Goal: Task Accomplishment & Management: Manage account settings

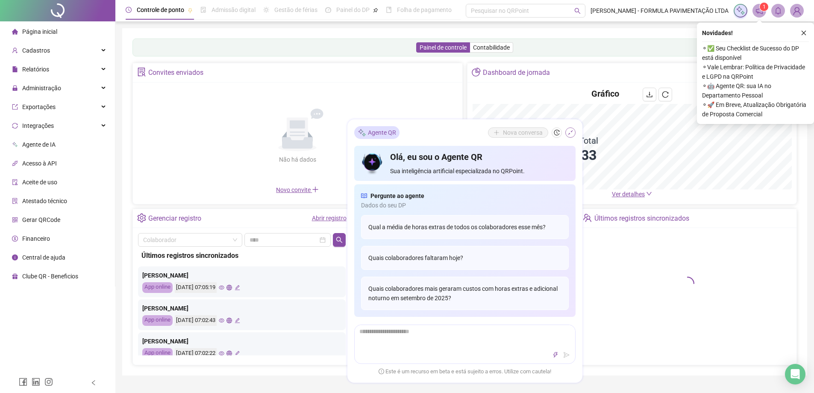
click at [568, 134] on icon "shrink" at bounding box center [571, 133] width 6 height 6
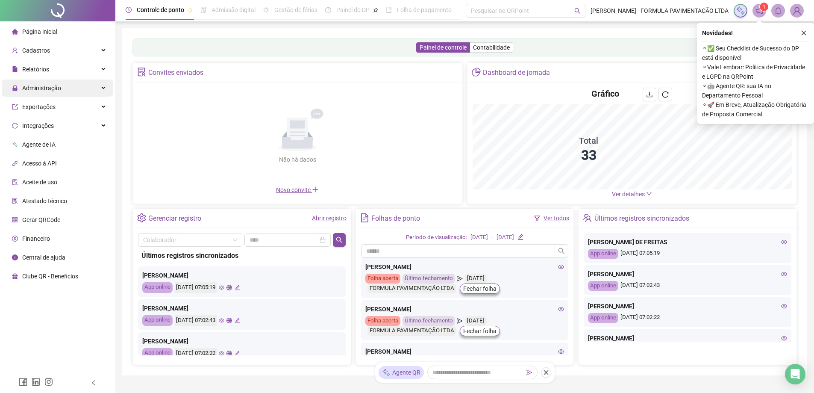
click at [99, 87] on div "Administração" at bounding box center [58, 88] width 112 height 17
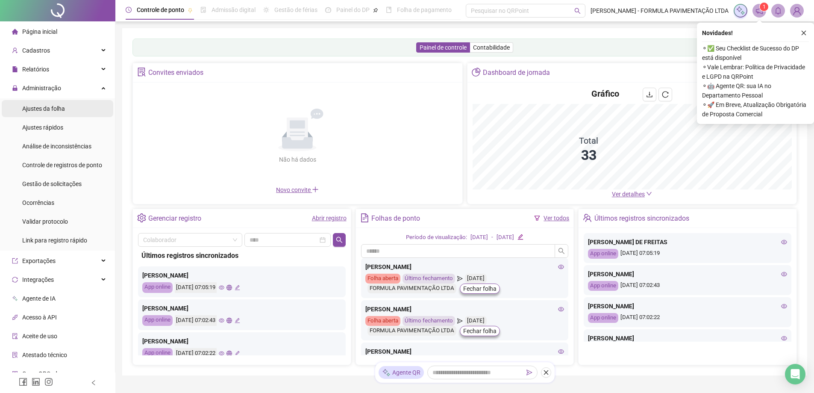
click at [47, 117] on div "Ajustes da folha" at bounding box center [43, 108] width 43 height 17
click at [52, 109] on span "Ajustes da folha" at bounding box center [43, 108] width 43 height 7
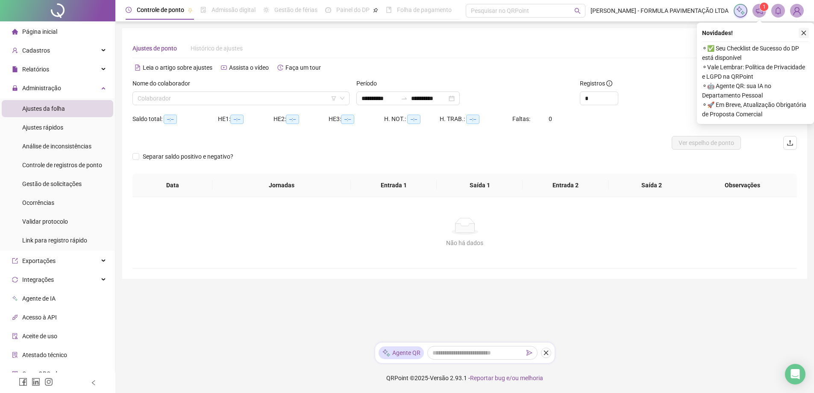
click at [805, 31] on icon "close" at bounding box center [804, 33] width 6 height 6
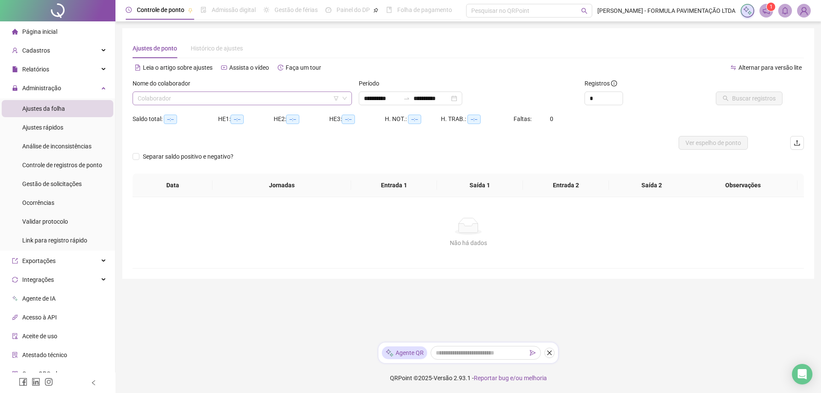
click at [248, 101] on input "search" at bounding box center [238, 98] width 201 height 13
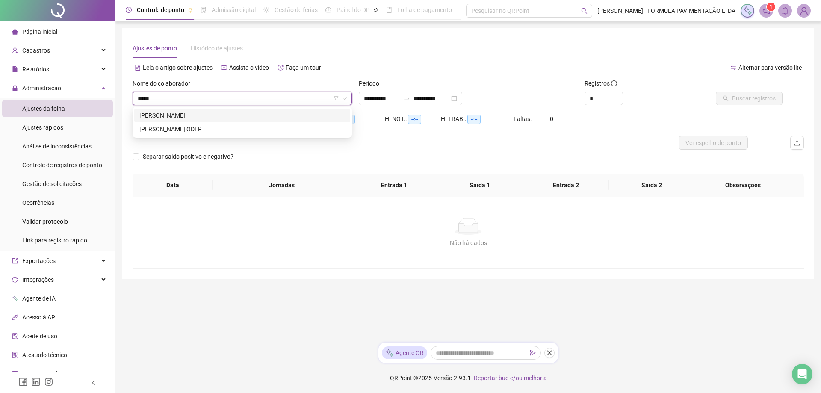
type input "*****"
type input "**********"
click at [172, 130] on div "[PERSON_NAME] ODER" at bounding box center [242, 128] width 206 height 9
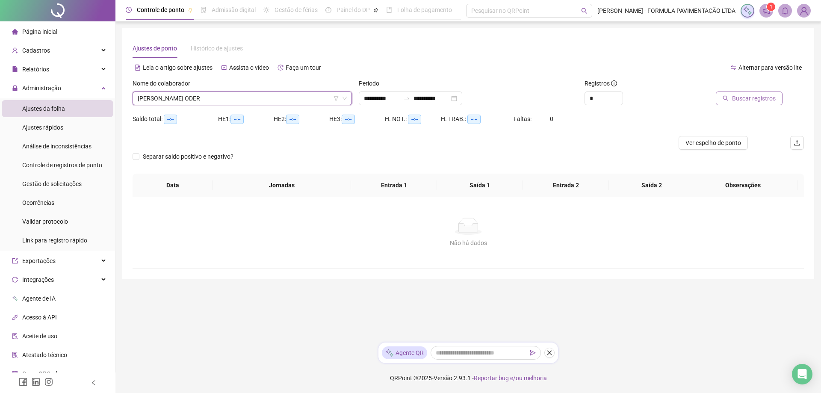
click at [755, 99] on span "Buscar registros" at bounding box center [754, 98] width 44 height 9
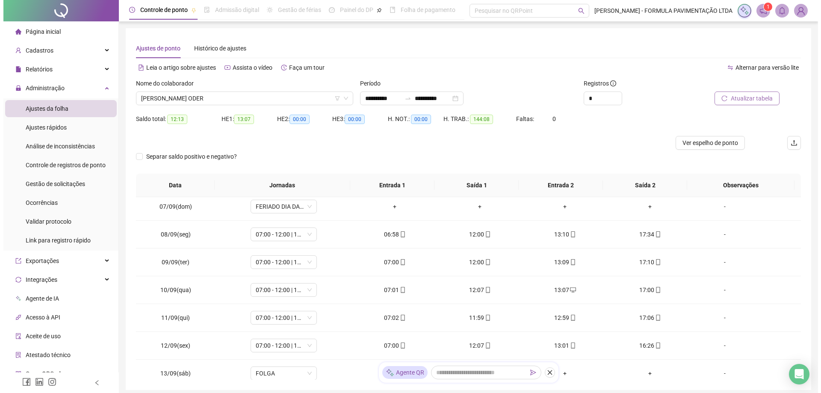
scroll to position [128, 0]
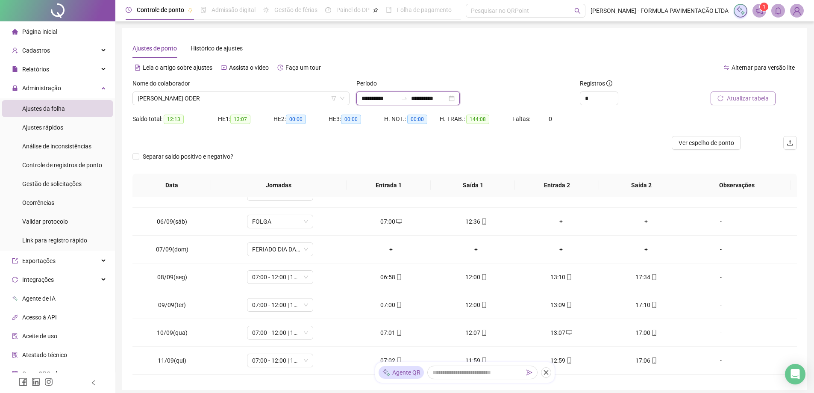
click at [387, 99] on input "**********" at bounding box center [380, 98] width 36 height 9
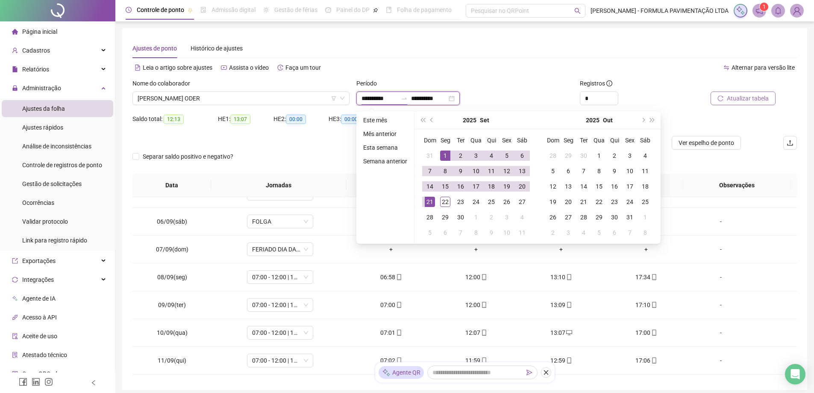
drag, startPoint x: 393, startPoint y: 99, endPoint x: 356, endPoint y: 98, distance: 37.2
click at [356, 98] on div "**********" at bounding box center [465, 95] width 224 height 33
type input "**"
type input "**********"
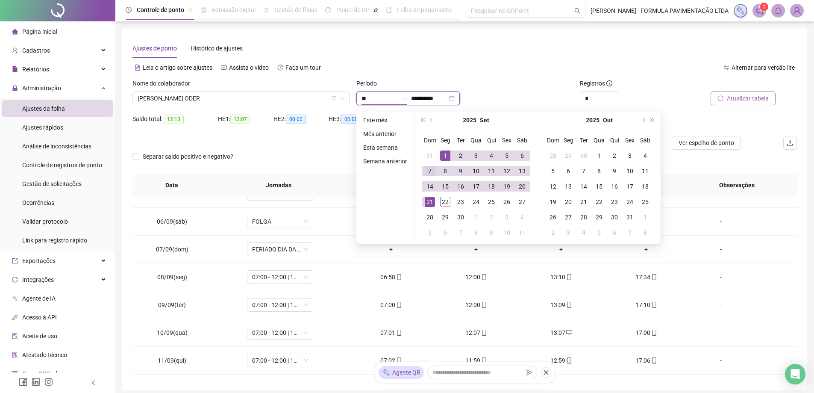
type input "**********"
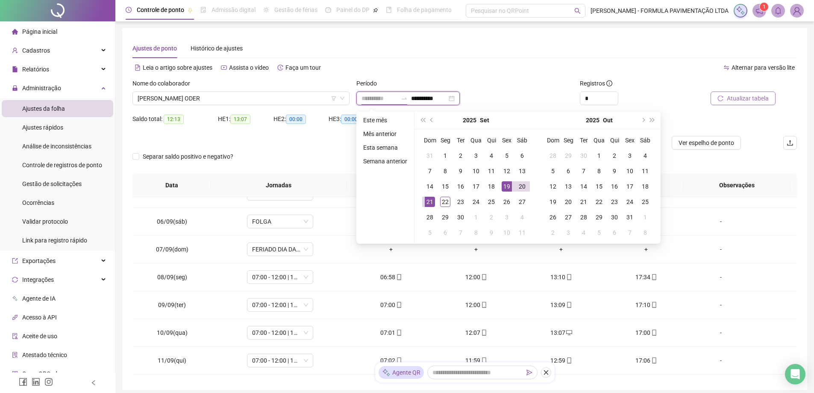
type input "**********"
click at [506, 183] on div "19" at bounding box center [507, 186] width 10 height 10
type input "**********"
click at [444, 201] on div "22" at bounding box center [445, 202] width 10 height 10
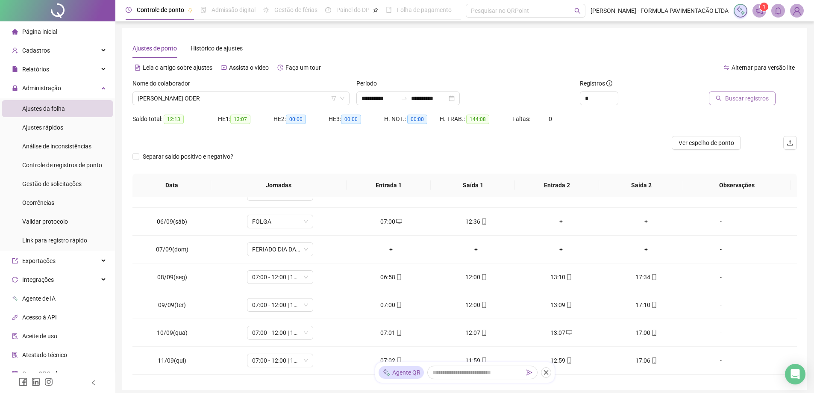
click at [731, 101] on span "Buscar registros" at bounding box center [747, 98] width 44 height 9
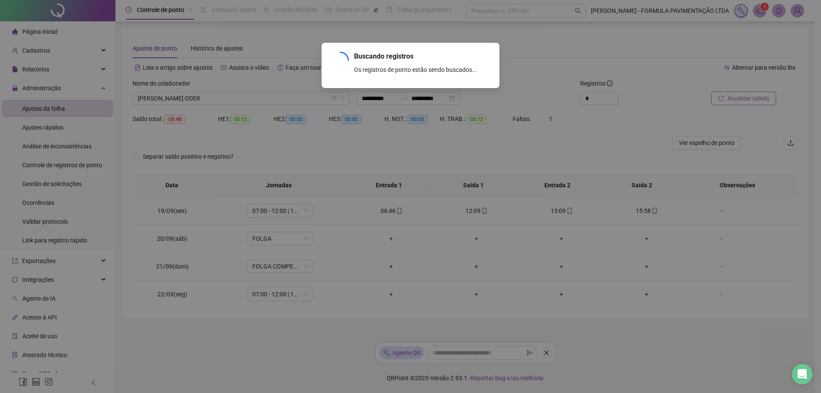
scroll to position [0, 0]
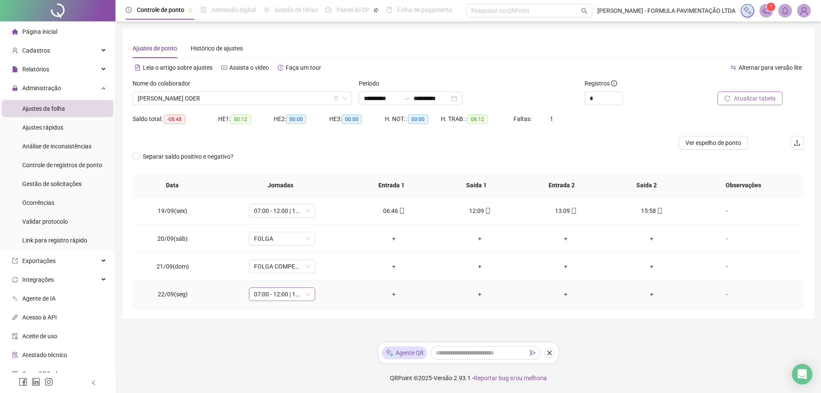
click at [305, 294] on span "07:00 - 12:00 | 13:00 - 17:00" at bounding box center [282, 294] width 56 height 13
click at [277, 279] on div "Licença" at bounding box center [295, 276] width 72 height 9
click at [746, 100] on span "Atualizar tabela" at bounding box center [755, 98] width 42 height 9
click at [200, 101] on span "[PERSON_NAME] ODER" at bounding box center [242, 98] width 209 height 13
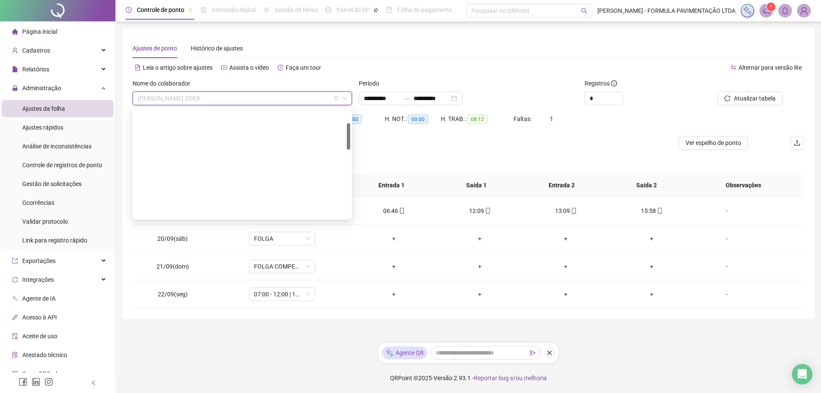
scroll to position [0, 0]
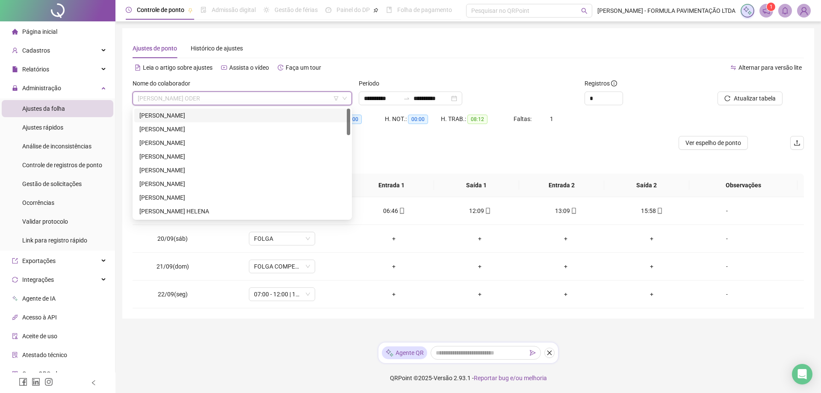
click at [212, 111] on div "[PERSON_NAME]" at bounding box center [242, 115] width 206 height 9
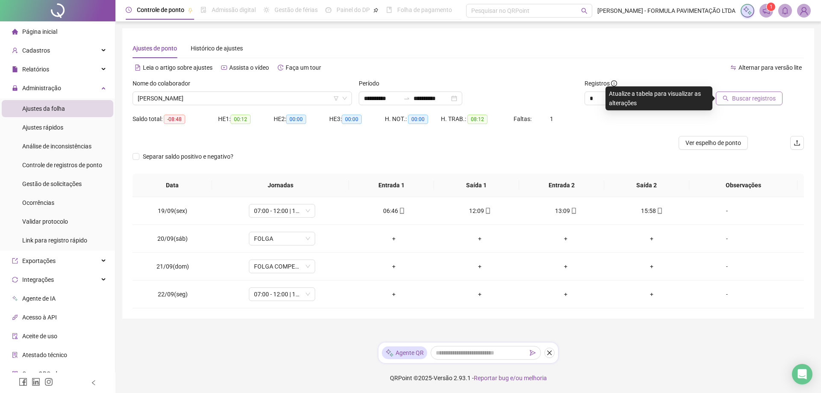
click at [746, 99] on span "Buscar registros" at bounding box center [754, 98] width 44 height 9
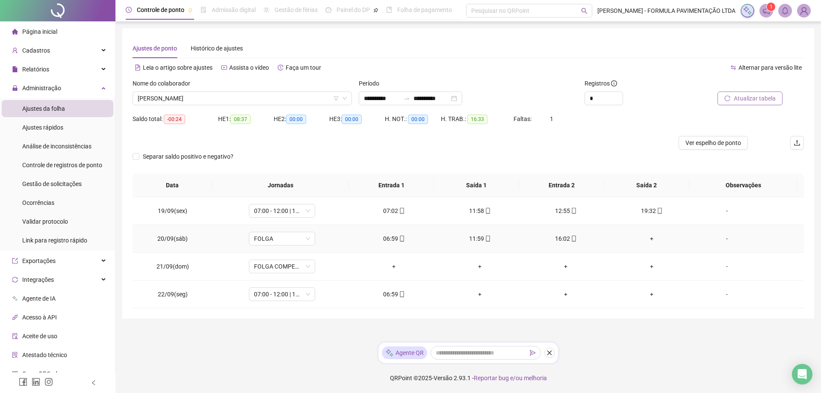
click at [645, 238] on div "+" at bounding box center [652, 238] width 72 height 9
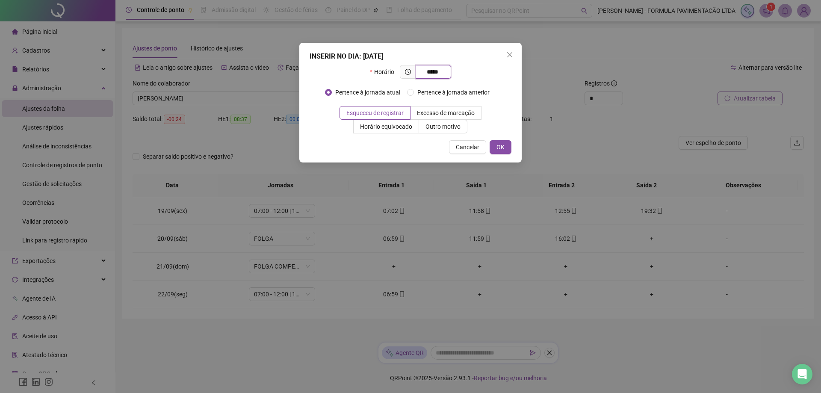
type input "*****"
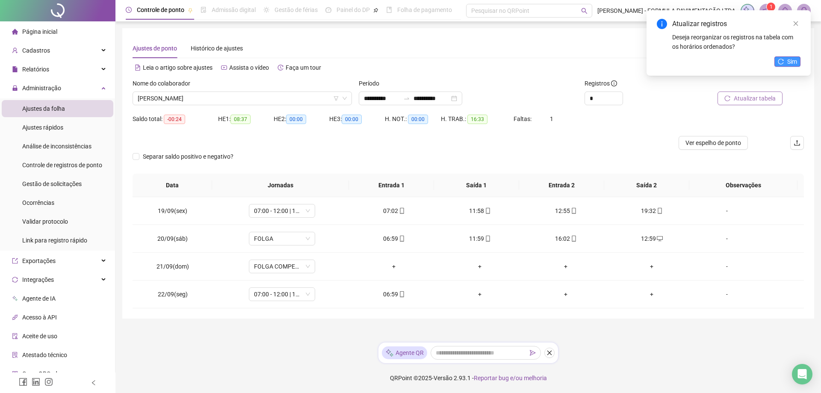
click at [785, 61] on button "Sim" at bounding box center [787, 61] width 26 height 10
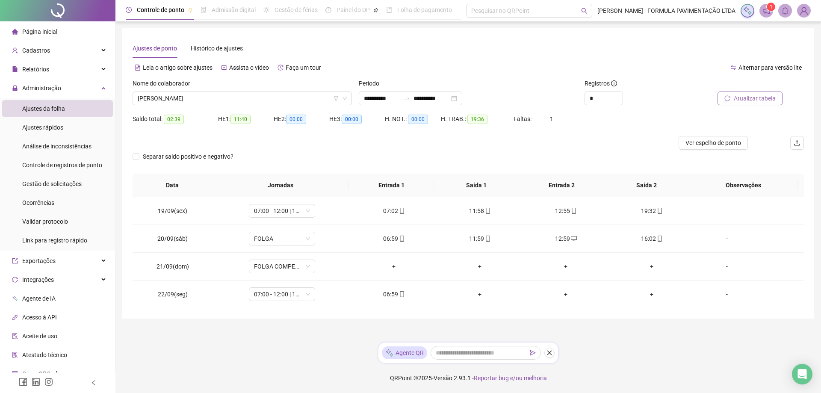
click at [757, 102] on span "Atualizar tabela" at bounding box center [755, 98] width 42 height 9
click at [230, 94] on span "[PERSON_NAME]" at bounding box center [242, 98] width 209 height 13
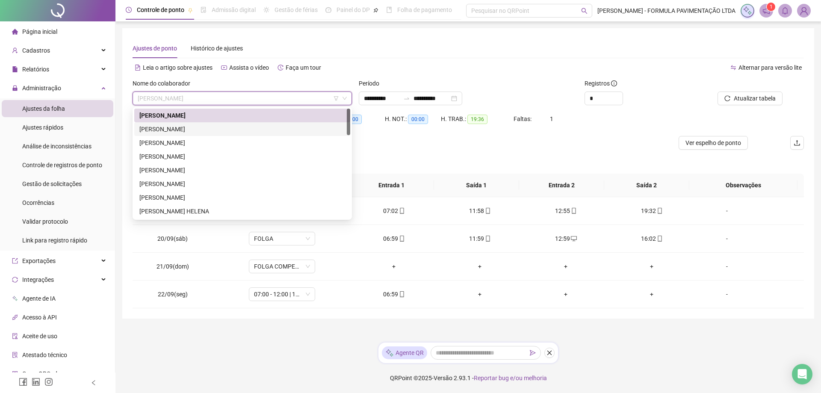
click at [199, 129] on div "[PERSON_NAME]" at bounding box center [242, 128] width 206 height 9
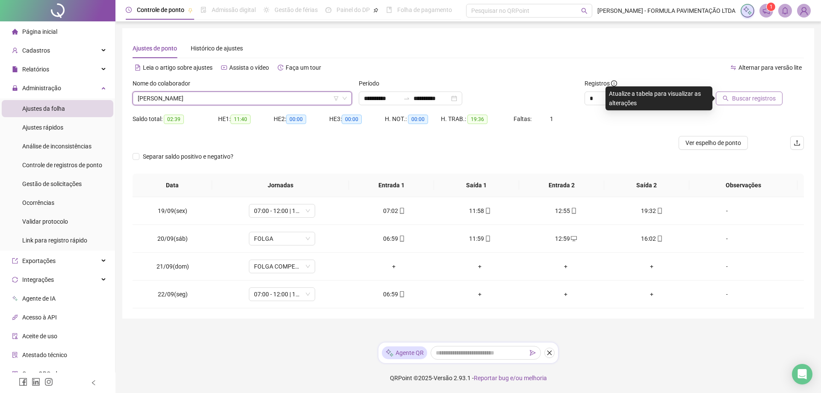
click at [754, 95] on span "Buscar registros" at bounding box center [754, 98] width 44 height 9
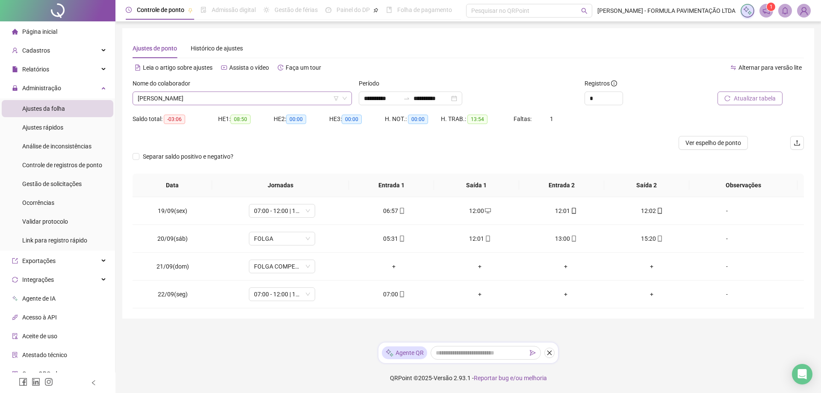
click at [260, 98] on span "[PERSON_NAME]" at bounding box center [242, 98] width 209 height 13
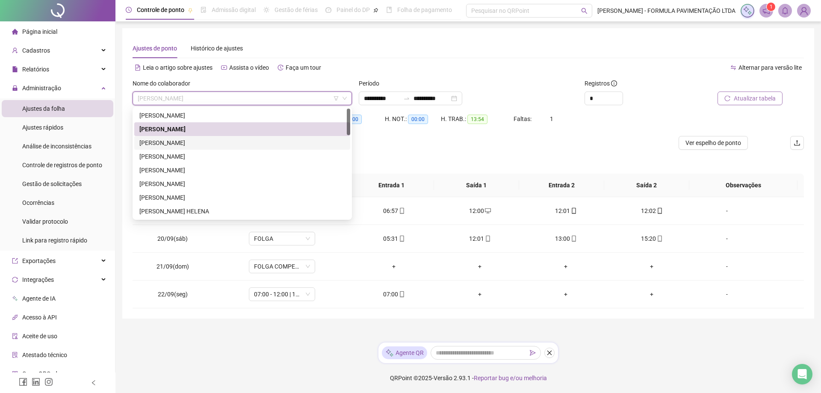
click at [227, 143] on div "[PERSON_NAME]" at bounding box center [242, 142] width 206 height 9
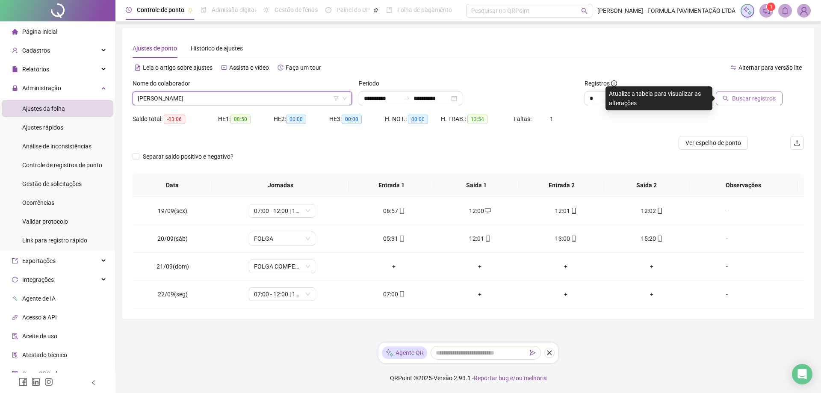
click at [738, 99] on span "Buscar registros" at bounding box center [754, 98] width 44 height 9
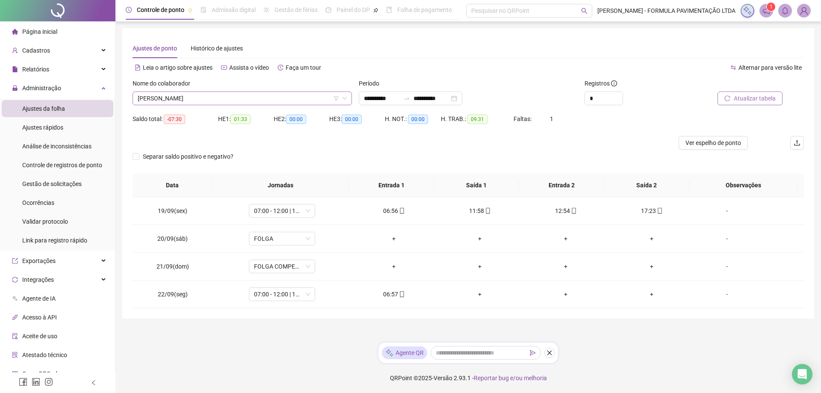
click at [271, 98] on span "[PERSON_NAME]" at bounding box center [242, 98] width 209 height 13
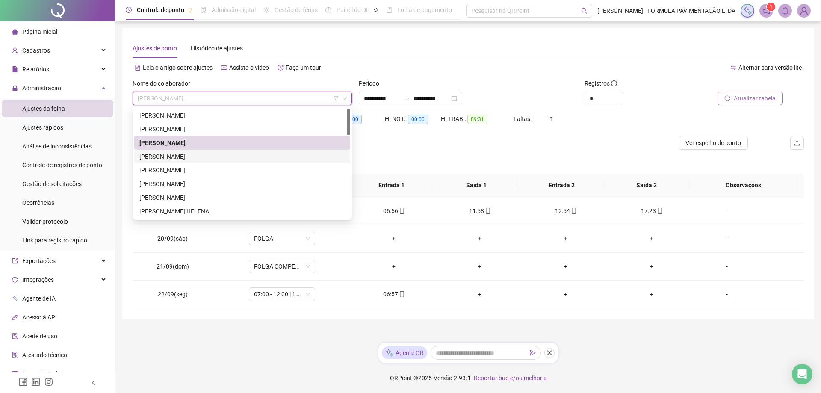
click at [228, 154] on div "[PERSON_NAME]" at bounding box center [242, 156] width 206 height 9
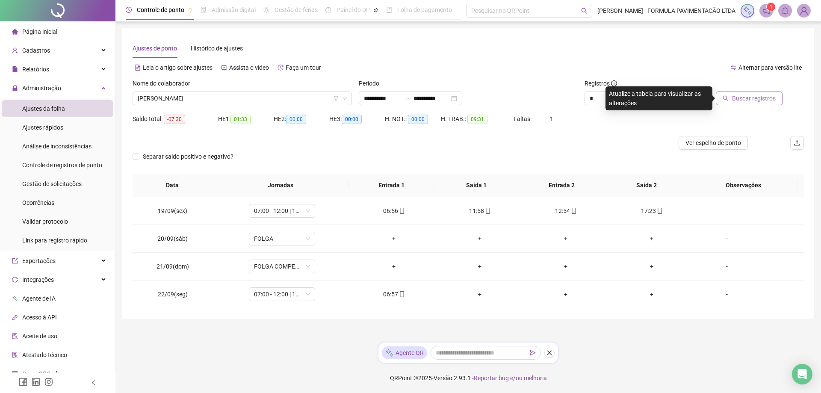
click at [739, 97] on span "Buscar registros" at bounding box center [754, 98] width 44 height 9
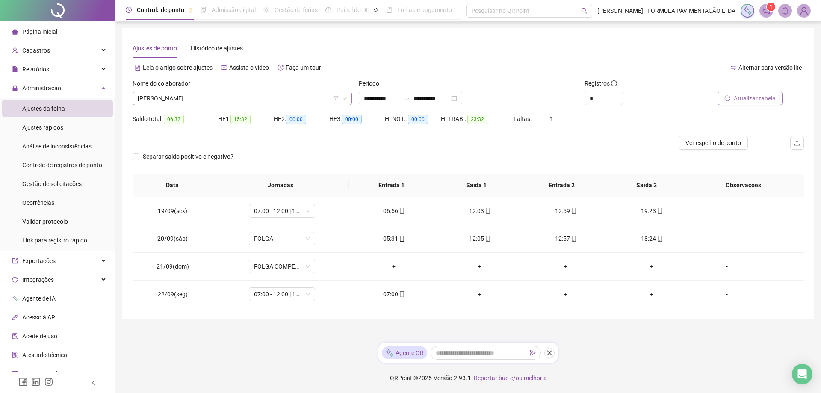
click at [201, 96] on span "[PERSON_NAME]" at bounding box center [242, 98] width 209 height 13
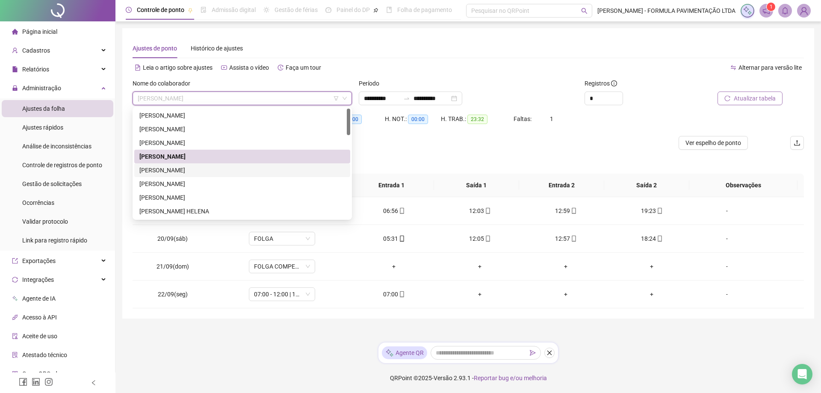
click at [173, 167] on div "[PERSON_NAME]" at bounding box center [242, 169] width 206 height 9
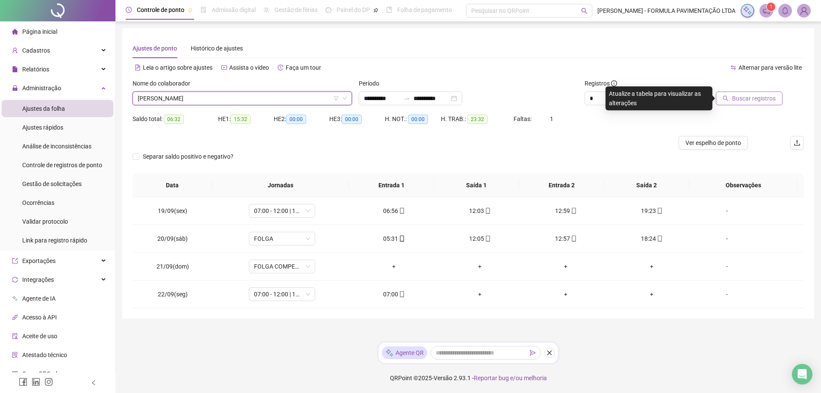
click at [754, 101] on span "Buscar registros" at bounding box center [754, 98] width 44 height 9
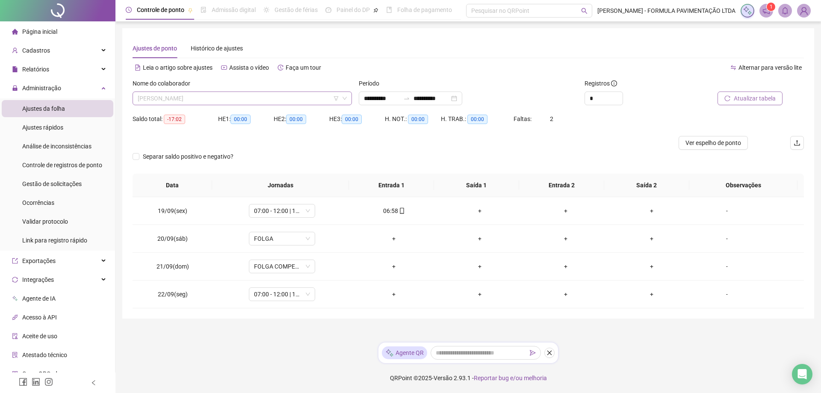
click at [234, 98] on span "[PERSON_NAME]" at bounding box center [242, 98] width 209 height 13
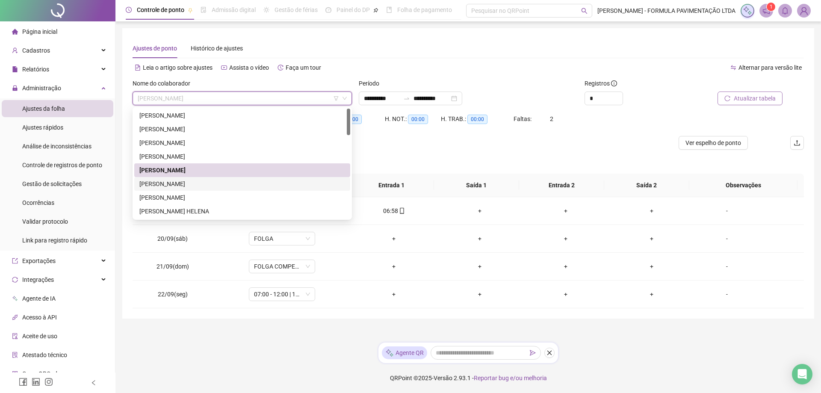
click at [193, 180] on div "[PERSON_NAME]" at bounding box center [242, 183] width 206 height 9
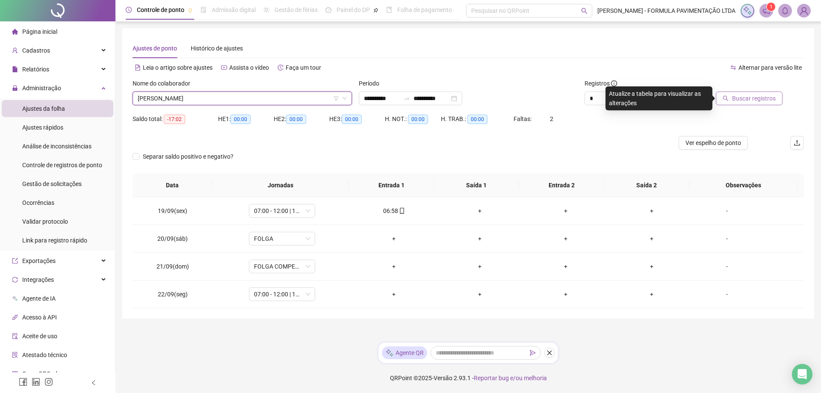
click at [756, 98] on span "Buscar registros" at bounding box center [754, 98] width 44 height 9
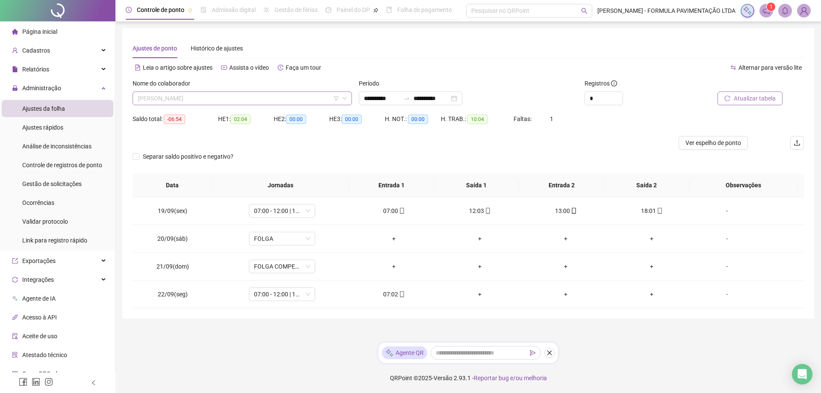
click at [241, 99] on span "[PERSON_NAME]" at bounding box center [242, 98] width 209 height 13
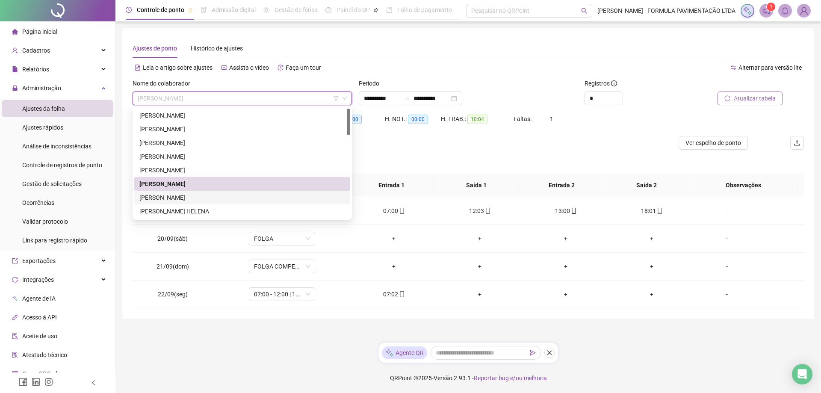
click at [206, 192] on div "[PERSON_NAME]" at bounding box center [242, 198] width 216 height 14
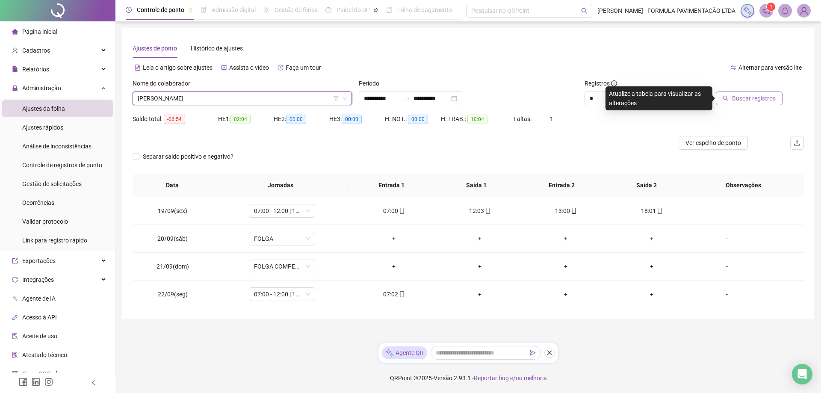
click at [751, 97] on span "Buscar registros" at bounding box center [754, 98] width 44 height 9
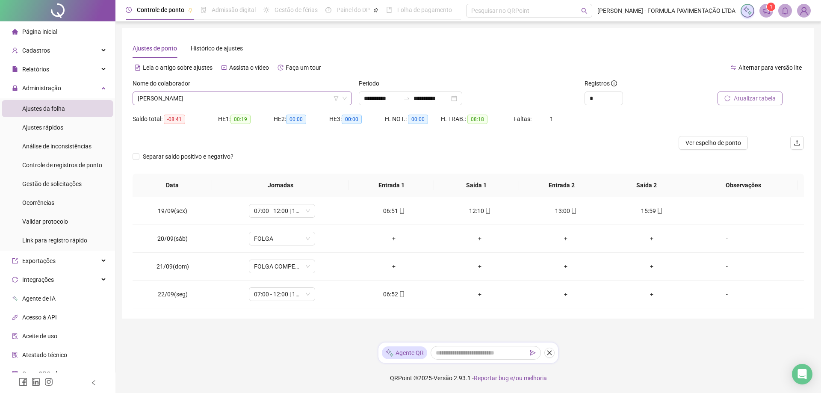
click at [256, 97] on span "[PERSON_NAME]" at bounding box center [242, 98] width 209 height 13
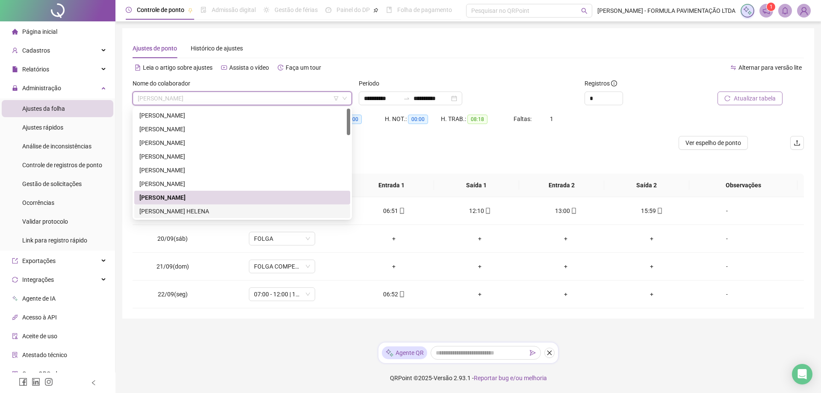
click at [172, 210] on div "[PERSON_NAME] HELENA" at bounding box center [242, 210] width 206 height 9
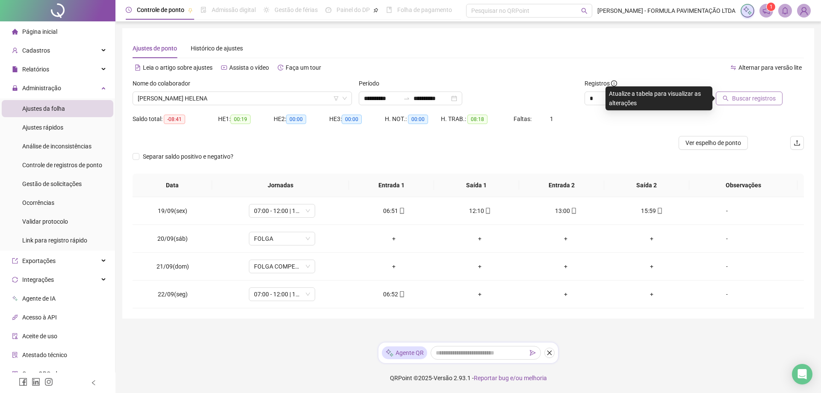
click at [752, 99] on span "Buscar registros" at bounding box center [754, 98] width 44 height 9
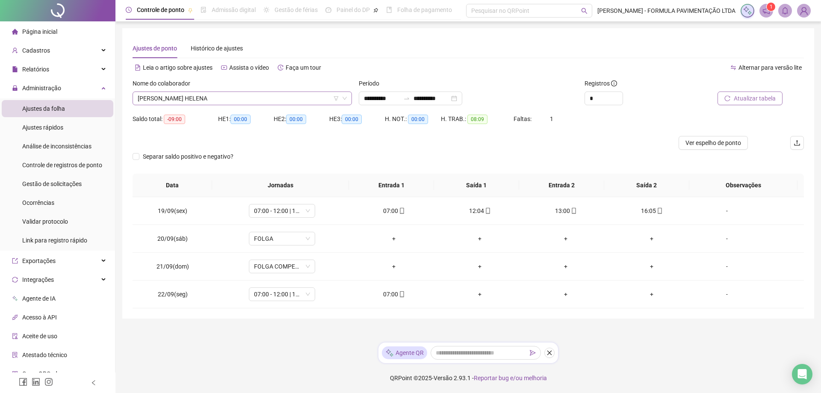
click at [251, 95] on span "[PERSON_NAME] HELENA" at bounding box center [242, 98] width 209 height 13
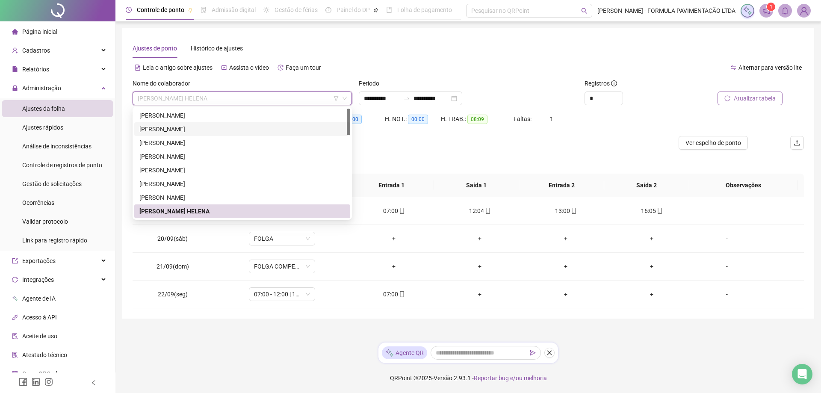
scroll to position [86, 0]
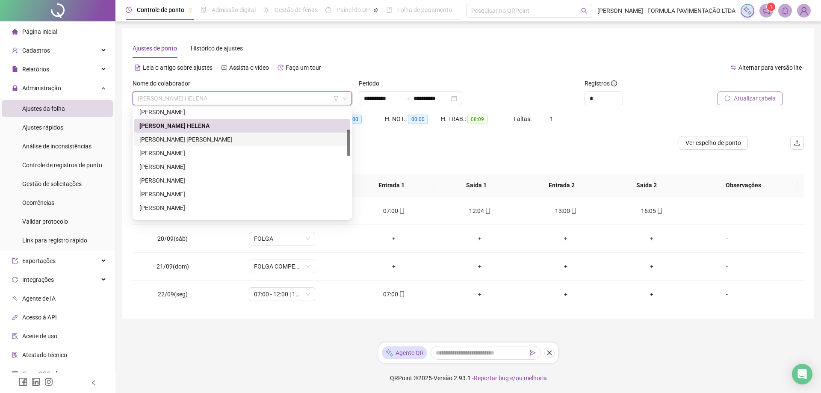
click at [234, 138] on div "[PERSON_NAME] [PERSON_NAME]" at bounding box center [242, 139] width 206 height 9
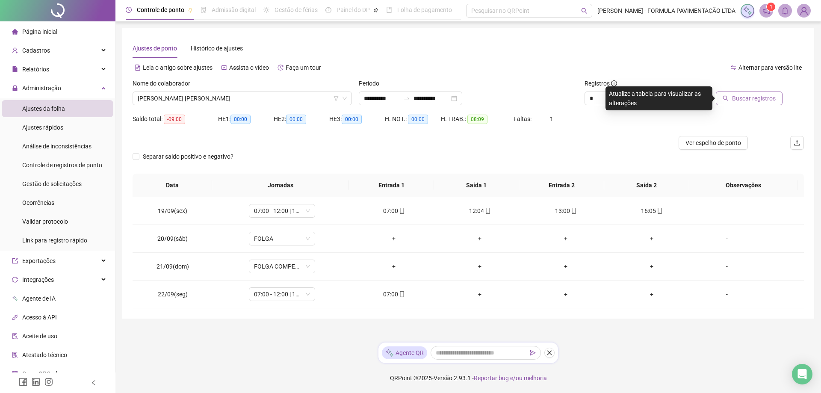
click at [743, 97] on span "Buscar registros" at bounding box center [754, 98] width 44 height 9
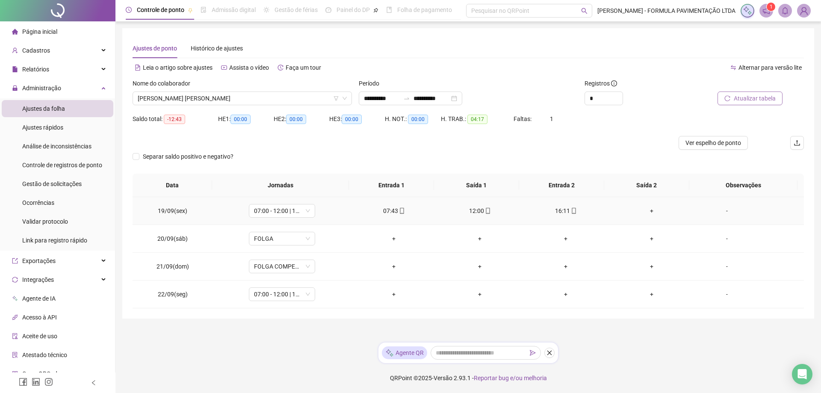
click at [646, 210] on div "+" at bounding box center [652, 210] width 72 height 9
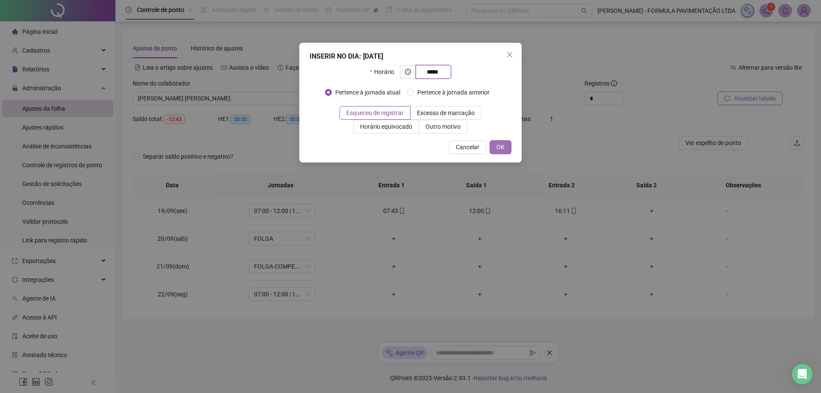
type input "*****"
click at [503, 146] on span "OK" at bounding box center [500, 146] width 8 height 9
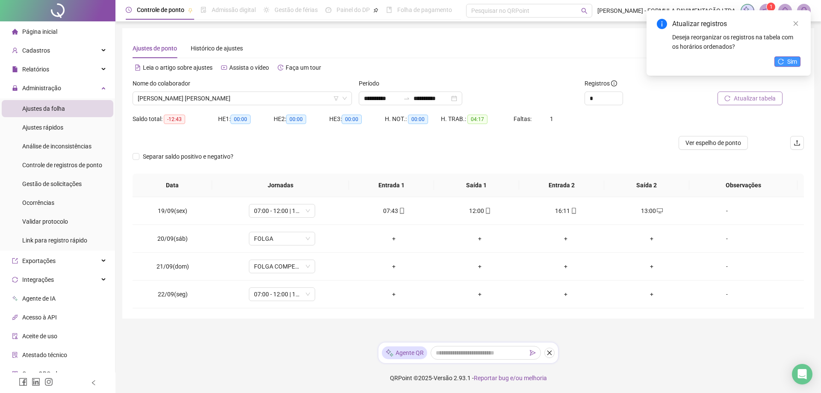
click at [788, 60] on span "Sim" at bounding box center [792, 61] width 10 height 9
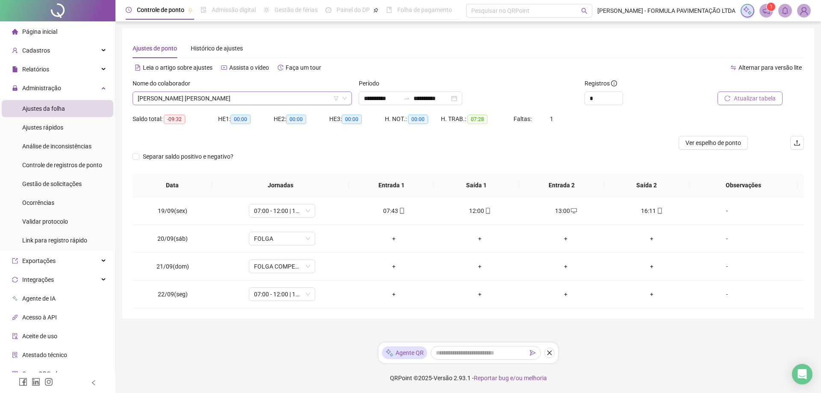
click at [229, 100] on span "[PERSON_NAME] [PERSON_NAME]" at bounding box center [242, 98] width 209 height 13
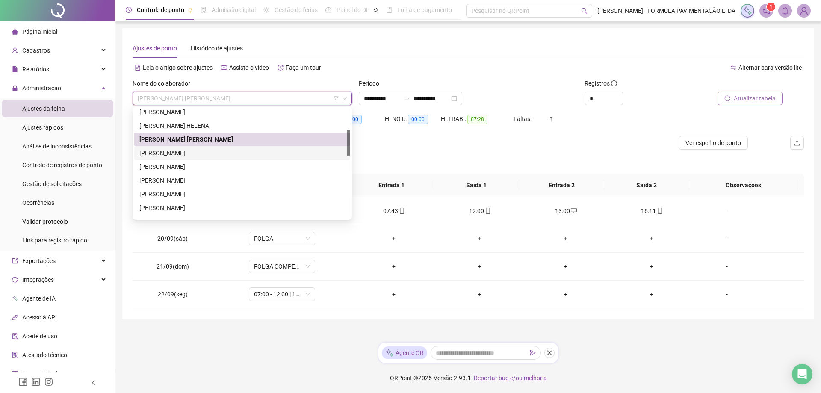
click at [200, 153] on div "[PERSON_NAME]" at bounding box center [242, 152] width 206 height 9
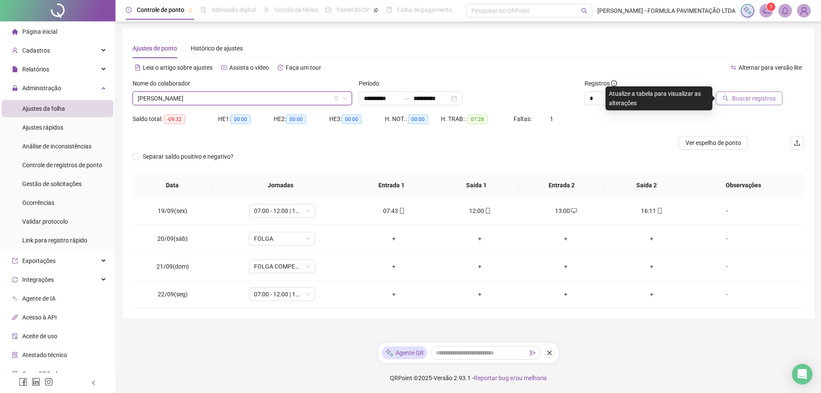
click at [741, 99] on span "Buscar registros" at bounding box center [754, 98] width 44 height 9
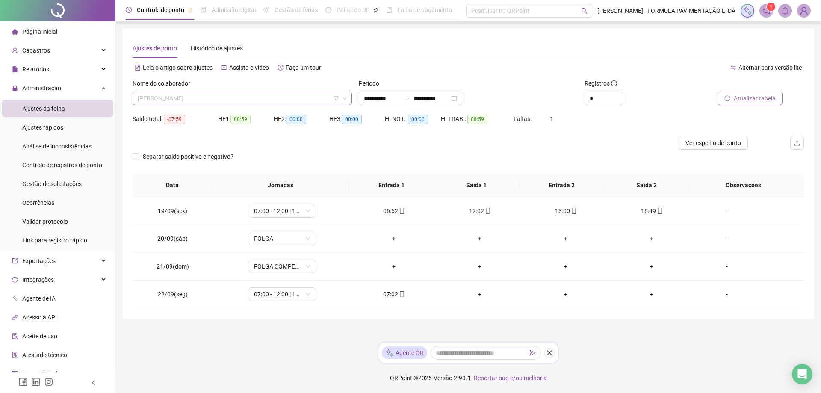
click at [233, 98] on span "[PERSON_NAME]" at bounding box center [242, 98] width 209 height 13
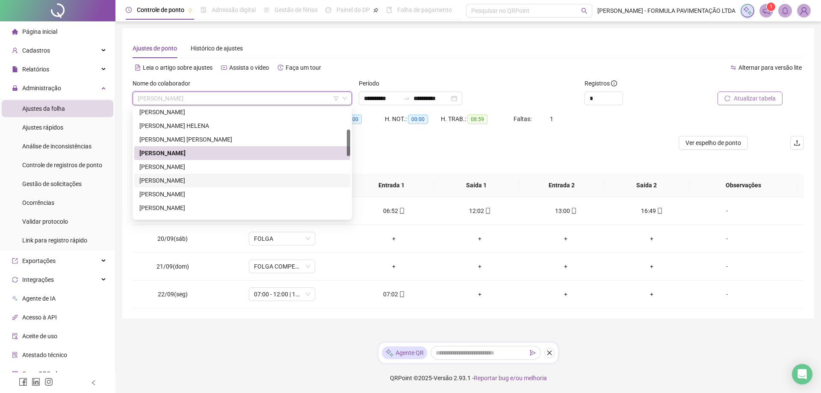
click at [194, 176] on div "[PERSON_NAME]" at bounding box center [242, 180] width 206 height 9
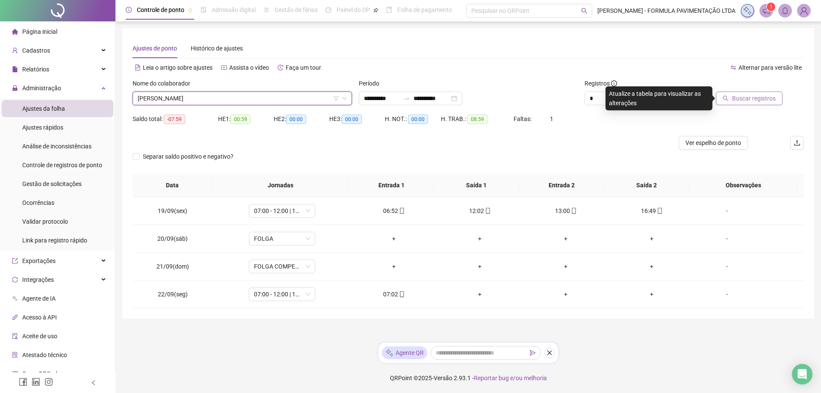
click at [738, 102] on span "Buscar registros" at bounding box center [754, 98] width 44 height 9
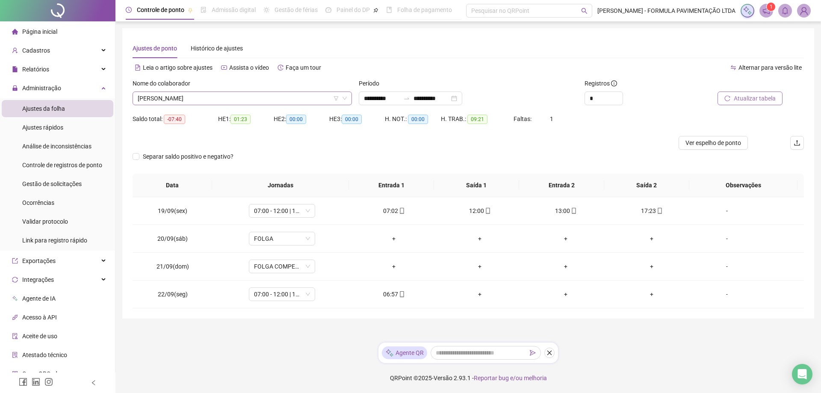
click at [246, 93] on span "[PERSON_NAME]" at bounding box center [242, 98] width 209 height 13
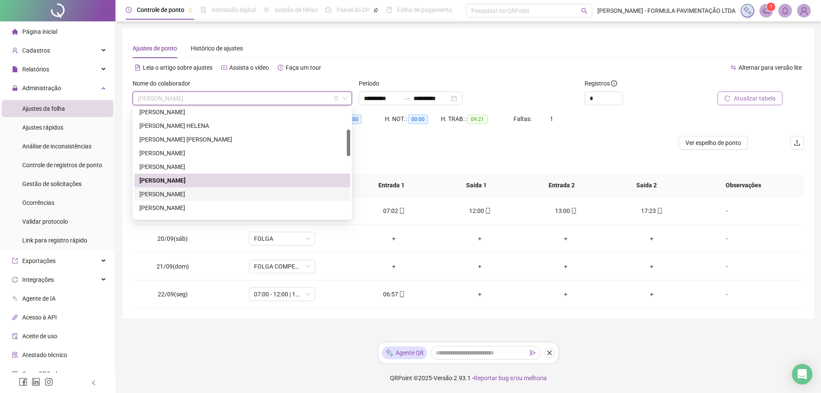
click at [189, 192] on div "[PERSON_NAME]" at bounding box center [242, 193] width 206 height 9
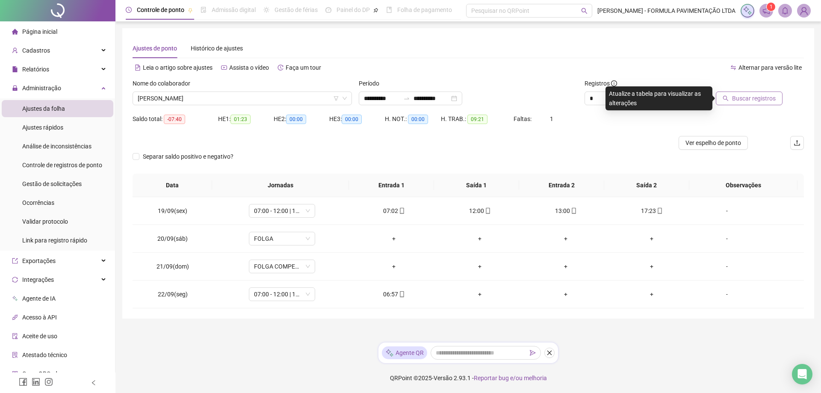
click at [738, 94] on span "Buscar registros" at bounding box center [754, 98] width 44 height 9
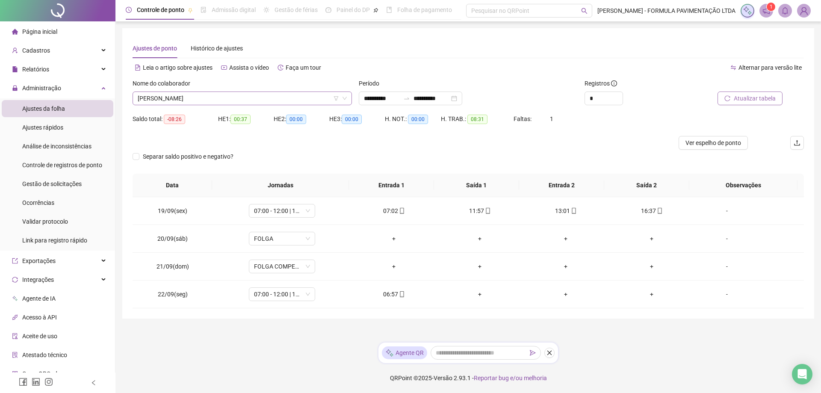
click at [252, 99] on span "[PERSON_NAME]" at bounding box center [242, 98] width 209 height 13
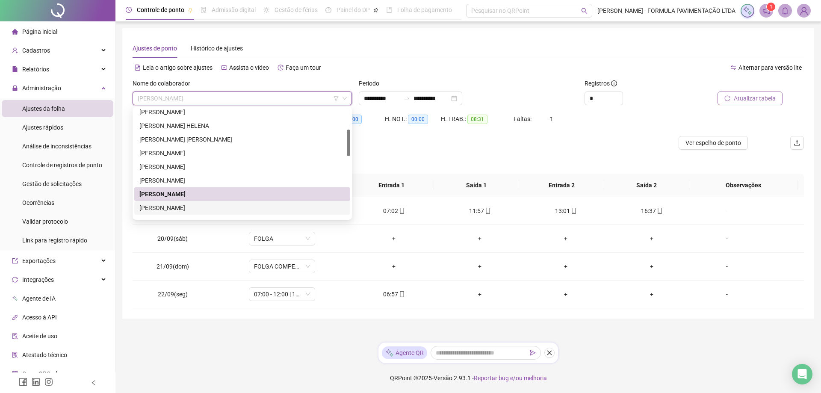
click at [180, 206] on div "[PERSON_NAME]" at bounding box center [242, 207] width 206 height 9
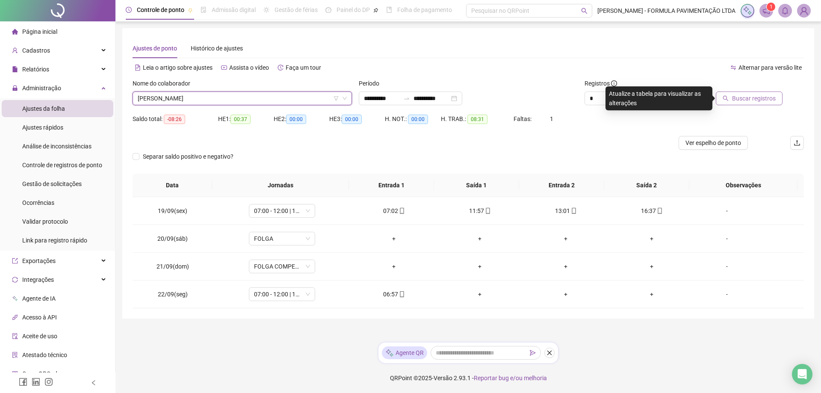
click at [739, 103] on button "Buscar registros" at bounding box center [749, 98] width 67 height 14
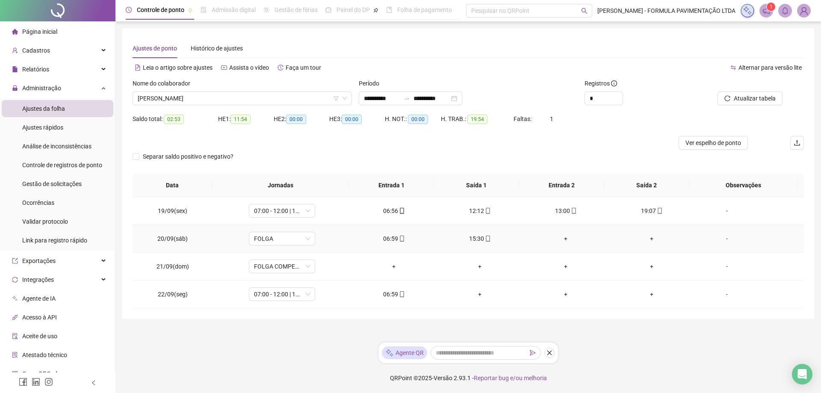
click at [560, 238] on div "+" at bounding box center [566, 238] width 72 height 9
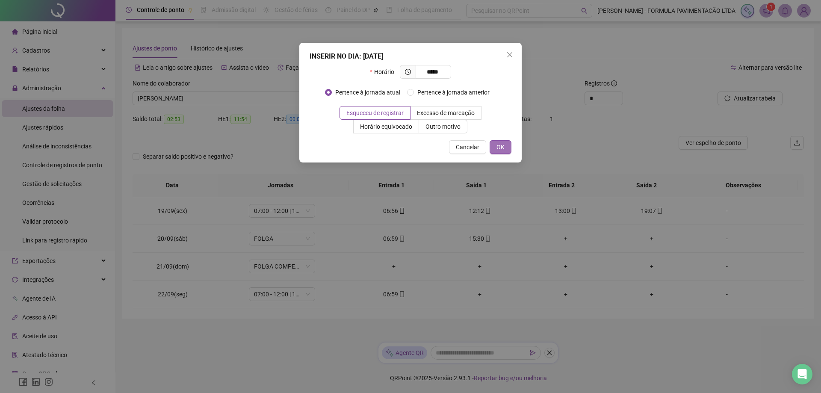
type input "*****"
click at [499, 146] on span "OK" at bounding box center [500, 146] width 8 height 9
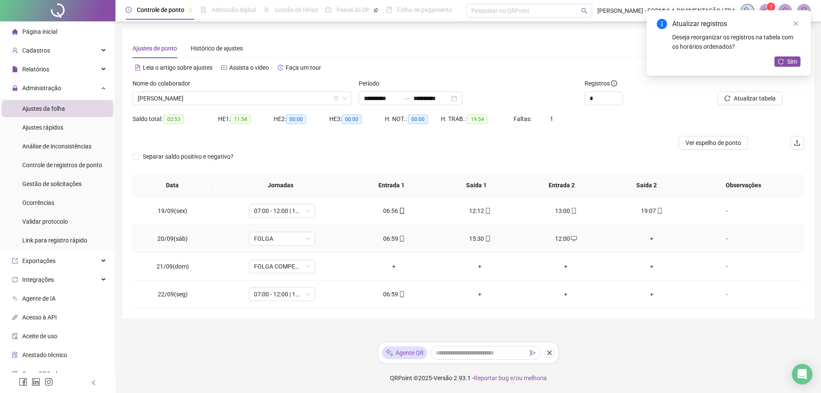
click at [646, 240] on div "+" at bounding box center [652, 238] width 72 height 9
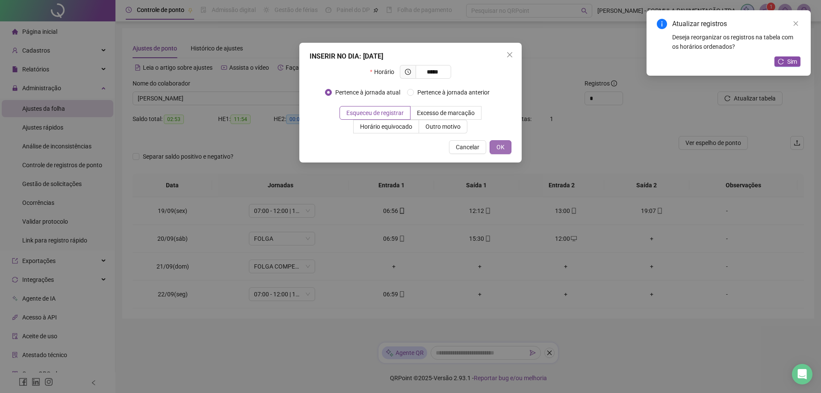
type input "*****"
click at [495, 147] on button "OK" at bounding box center [500, 147] width 22 height 14
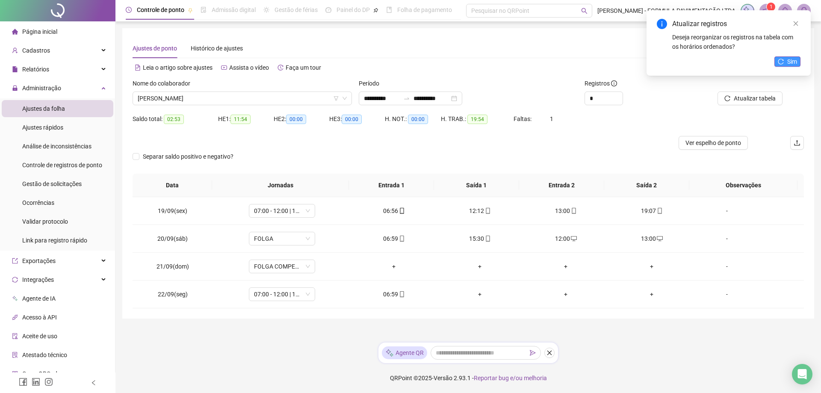
click at [787, 62] on span "Sim" at bounding box center [792, 61] width 10 height 9
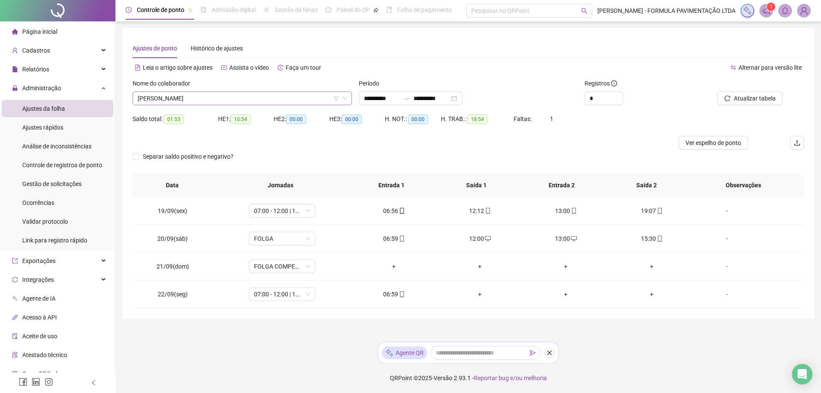
click at [211, 95] on span "[PERSON_NAME]" at bounding box center [242, 98] width 209 height 13
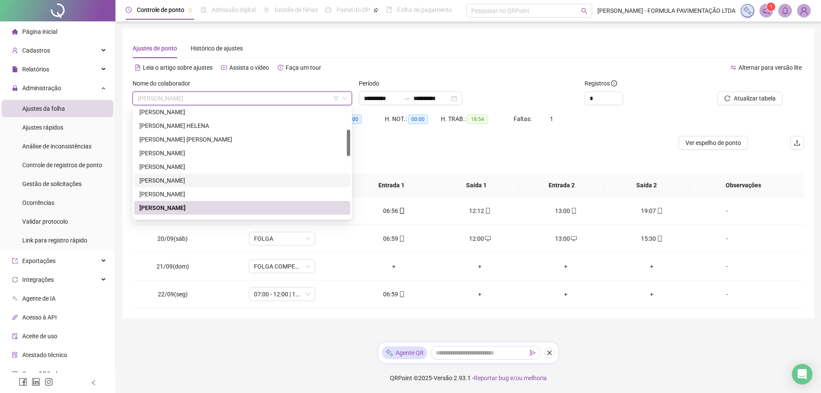
scroll to position [128, 0]
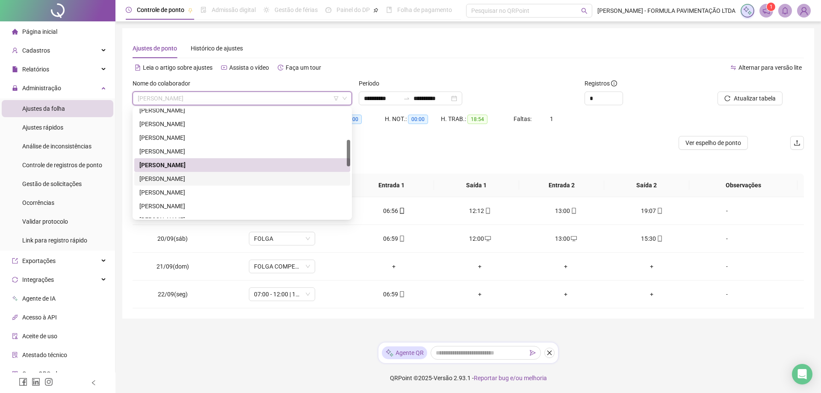
click at [188, 180] on div "[PERSON_NAME]" at bounding box center [242, 178] width 206 height 9
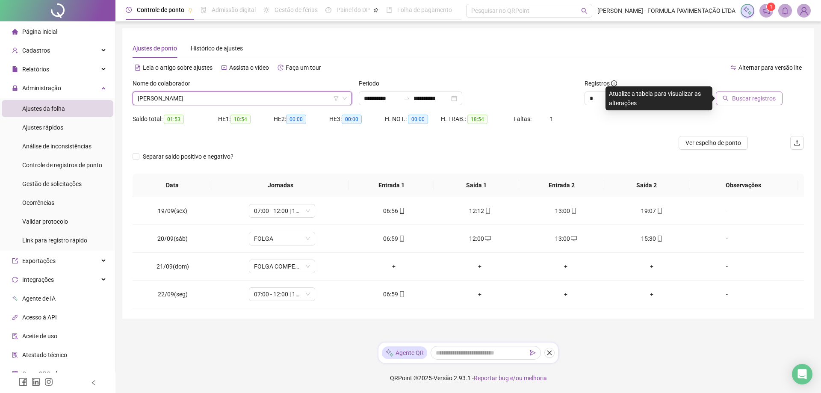
click at [753, 95] on span "Buscar registros" at bounding box center [754, 98] width 44 height 9
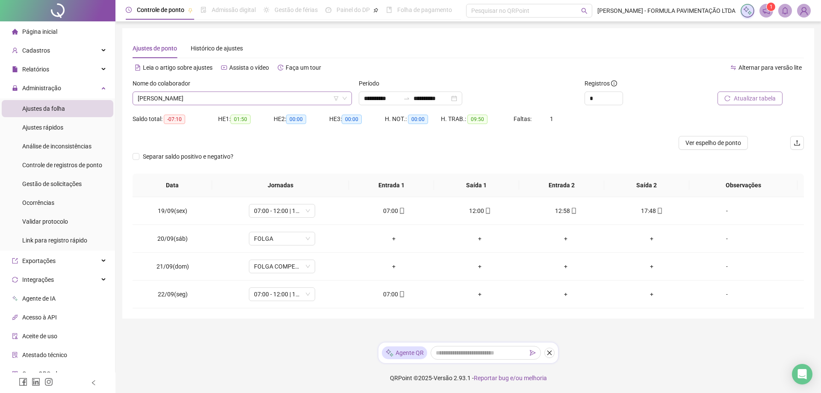
click at [227, 94] on span "[PERSON_NAME]" at bounding box center [242, 98] width 209 height 13
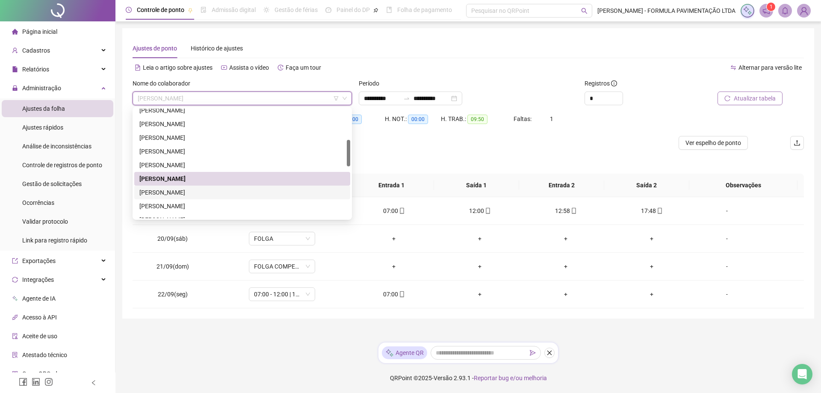
click at [186, 194] on div "[PERSON_NAME]" at bounding box center [242, 192] width 206 height 9
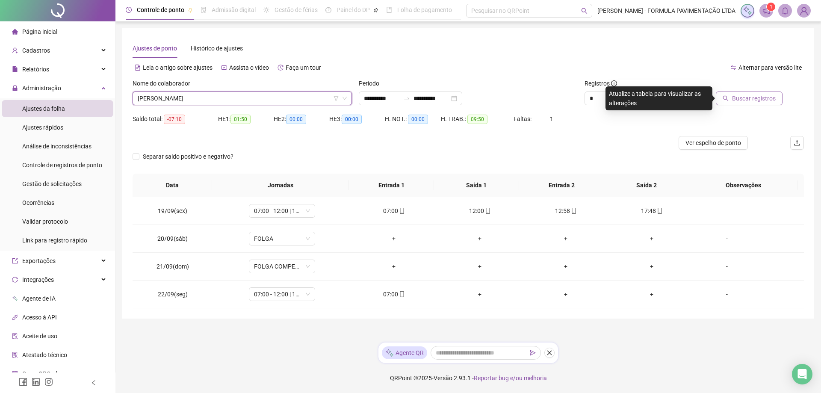
click at [746, 98] on span "Buscar registros" at bounding box center [754, 98] width 44 height 9
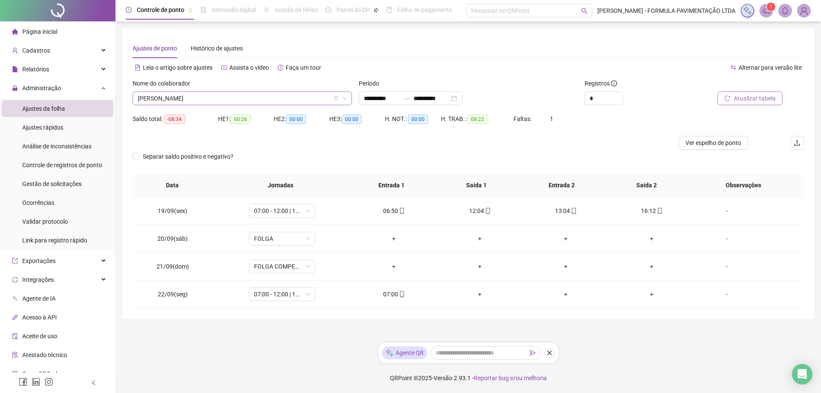
click at [220, 99] on span "[PERSON_NAME]" at bounding box center [242, 98] width 209 height 13
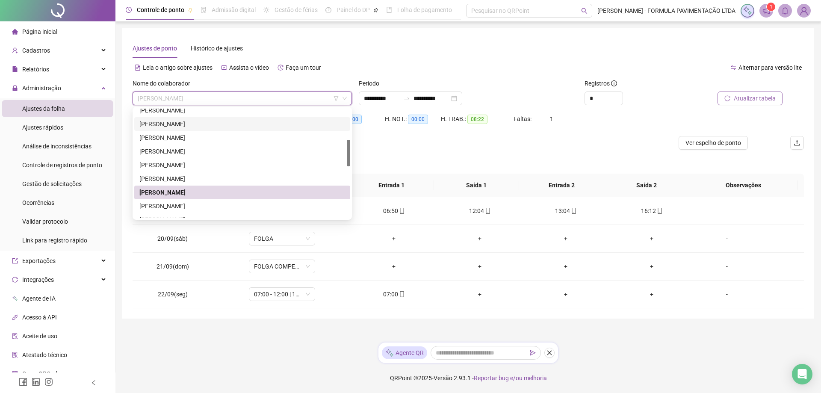
scroll to position [214, 0]
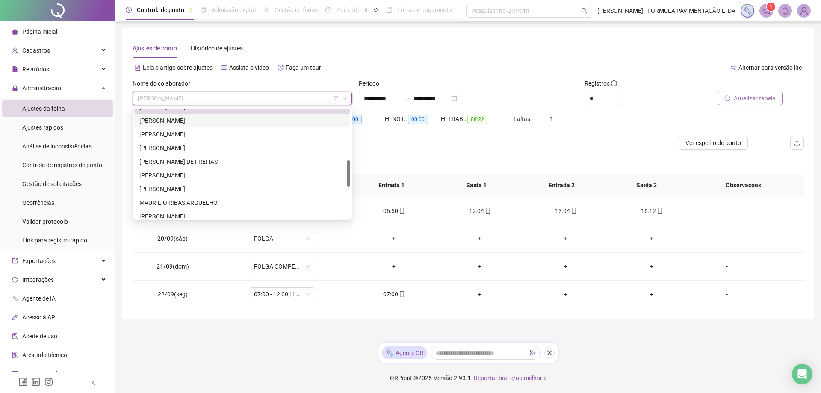
click at [173, 117] on div "[PERSON_NAME]" at bounding box center [242, 120] width 206 height 9
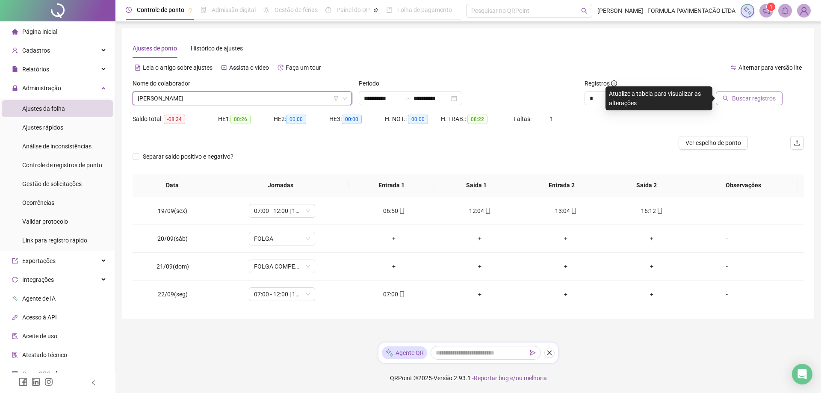
click at [758, 96] on span "Buscar registros" at bounding box center [754, 98] width 44 height 9
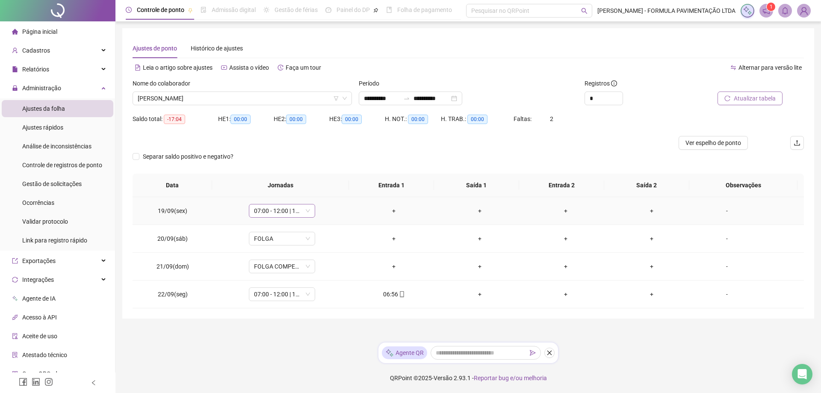
click at [306, 209] on span "07:00 - 12:00 | 13:00 - 16:00" at bounding box center [282, 210] width 56 height 13
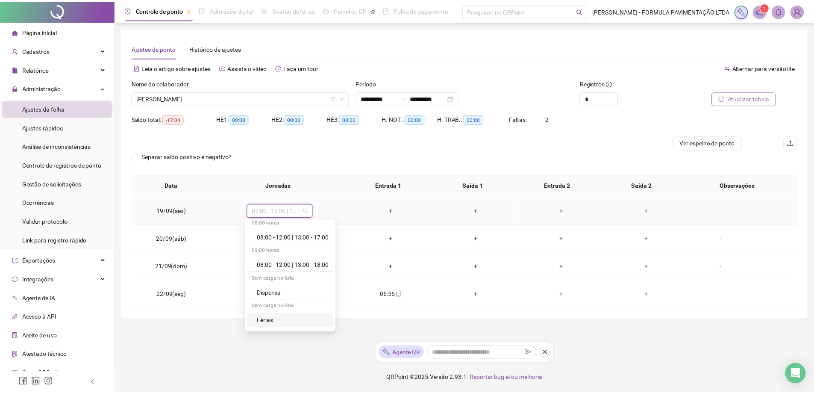
scroll to position [252, 0]
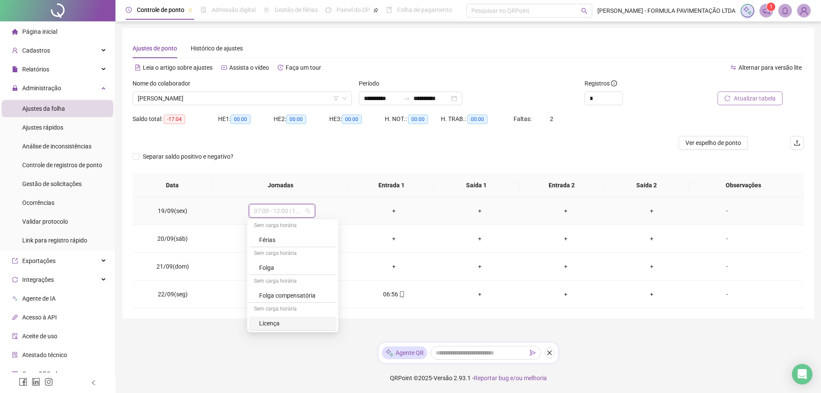
click at [273, 321] on div "Licença" at bounding box center [295, 322] width 72 height 9
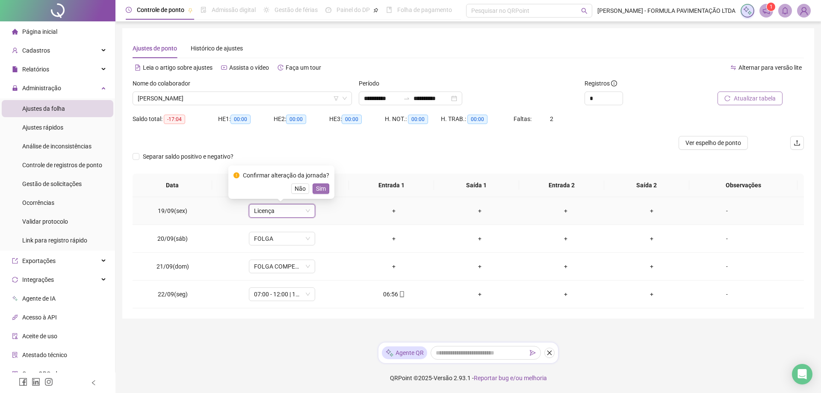
click at [318, 188] on span "Sim" at bounding box center [321, 188] width 10 height 9
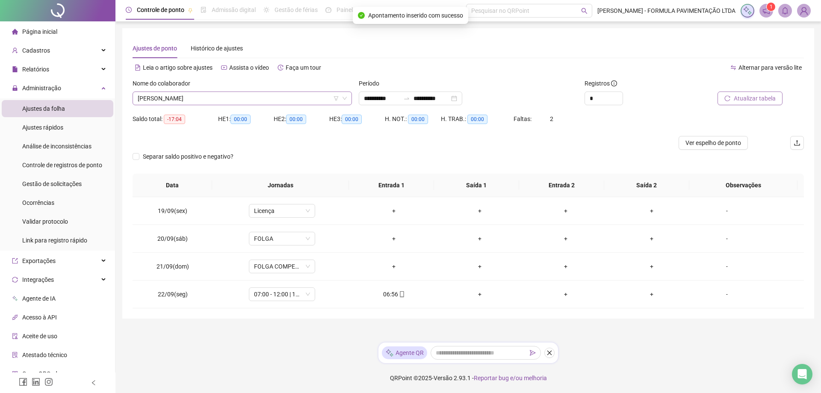
click at [191, 97] on span "[PERSON_NAME]" at bounding box center [242, 98] width 209 height 13
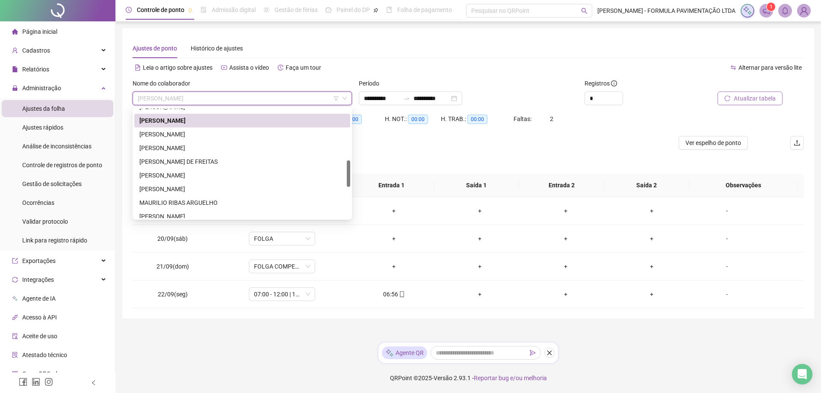
click at [752, 97] on span "Atualizar tabela" at bounding box center [755, 98] width 42 height 9
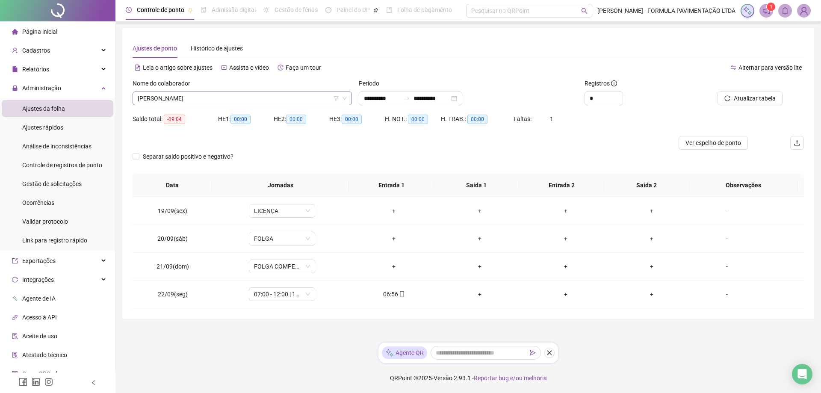
click at [211, 98] on span "[PERSON_NAME]" at bounding box center [242, 98] width 209 height 13
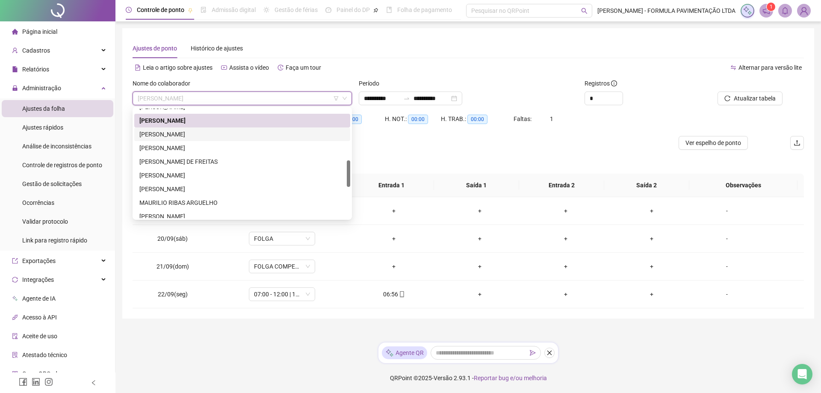
click at [201, 136] on div "[PERSON_NAME]" at bounding box center [242, 134] width 206 height 9
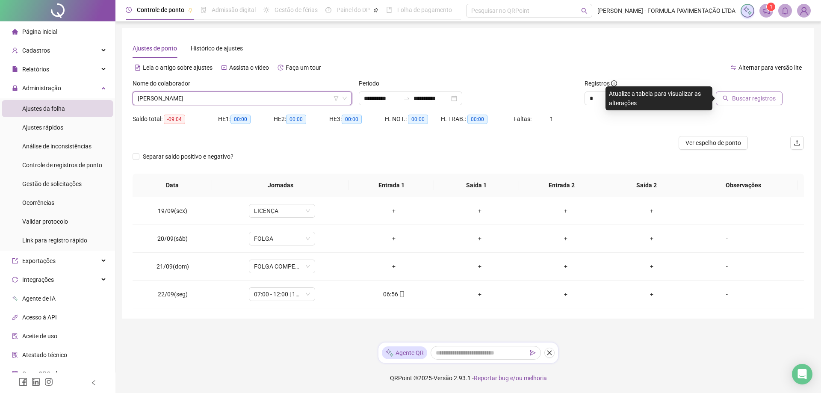
click at [751, 104] on button "Buscar registros" at bounding box center [749, 98] width 67 height 14
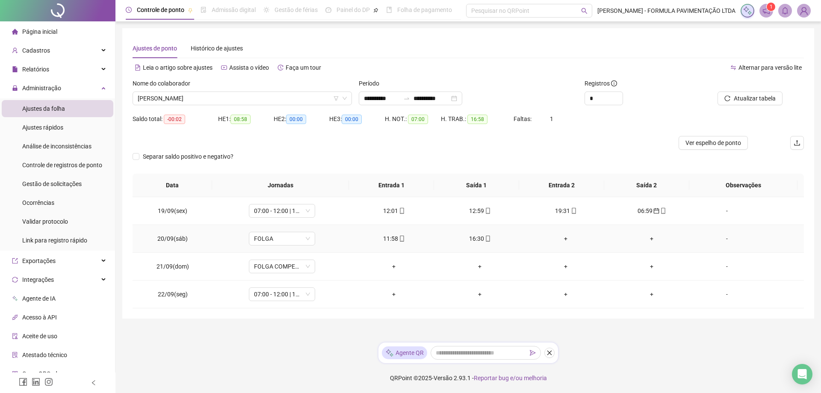
click at [563, 236] on div "+" at bounding box center [566, 238] width 72 height 9
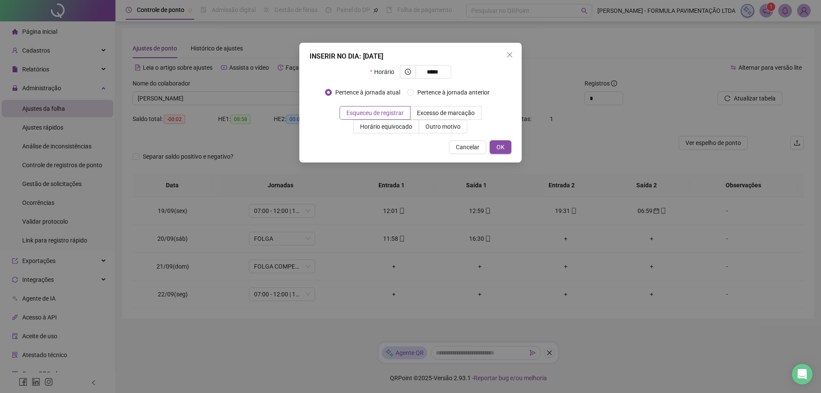
type input "*****"
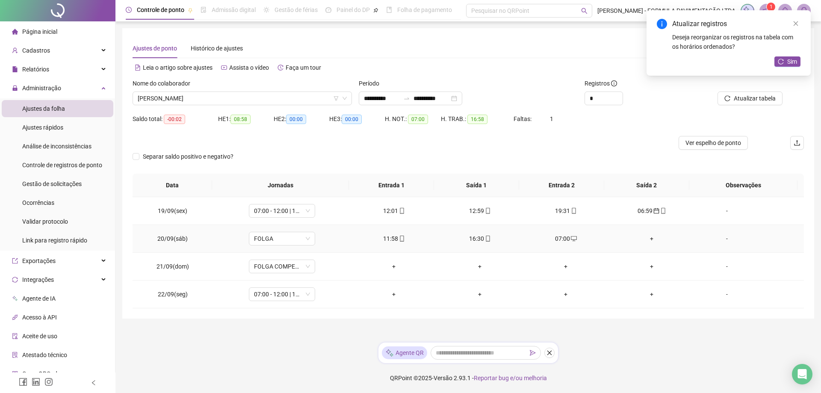
click at [646, 238] on div "+" at bounding box center [652, 238] width 72 height 9
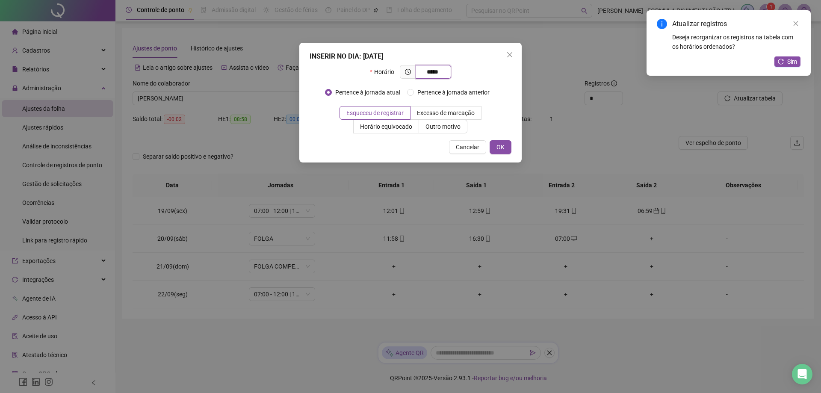
type input "*****"
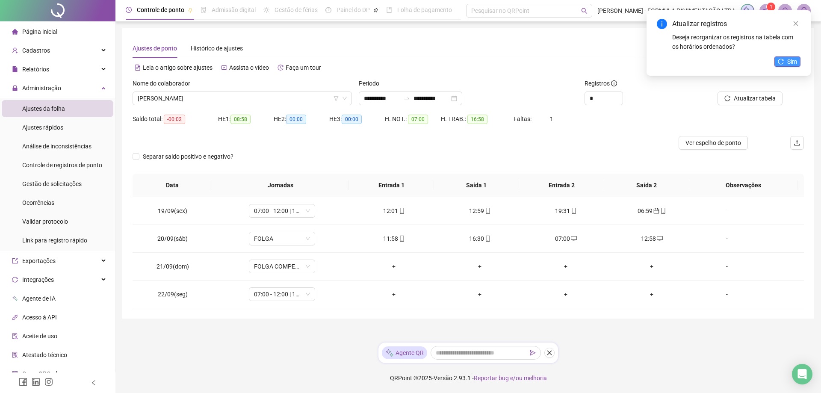
click at [792, 62] on span "Sim" at bounding box center [792, 61] width 10 height 9
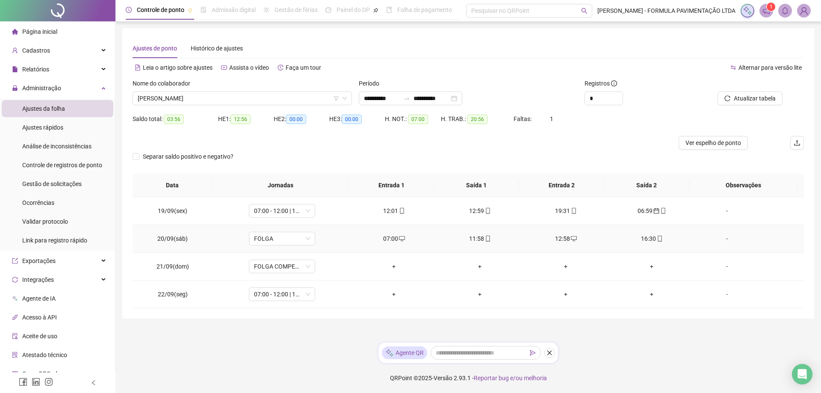
click at [402, 238] on div "07:00" at bounding box center [394, 238] width 72 height 9
type input "**********"
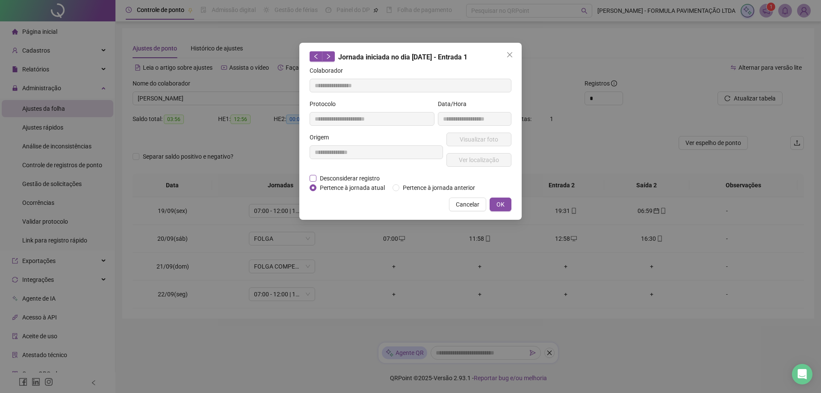
click at [319, 177] on span "Desconsiderar registro" at bounding box center [349, 178] width 67 height 9
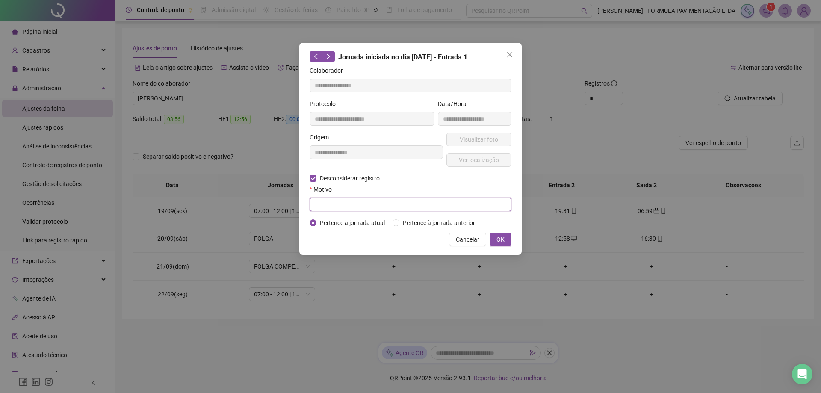
click at [354, 201] on input "text" at bounding box center [411, 205] width 202 height 14
type input "**********"
click at [508, 242] on button "OK" at bounding box center [500, 240] width 22 height 14
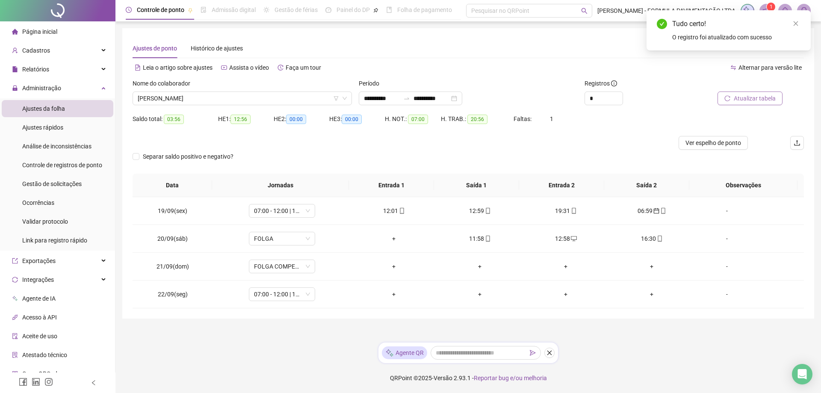
click at [769, 98] on span "Atualizar tabela" at bounding box center [755, 98] width 42 height 9
click at [380, 101] on input "**********" at bounding box center [382, 98] width 36 height 9
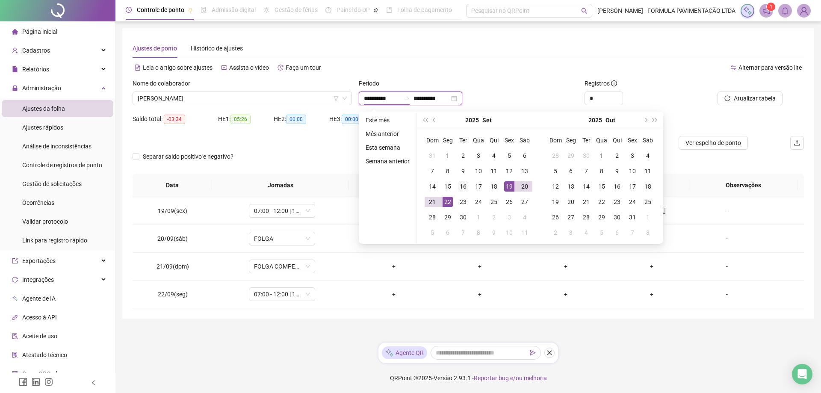
type input "**********"
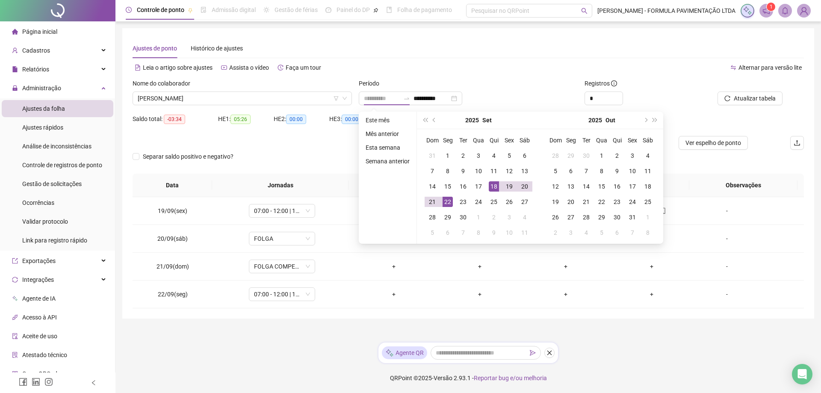
click at [495, 189] on div "18" at bounding box center [494, 186] width 10 height 10
type input "**********"
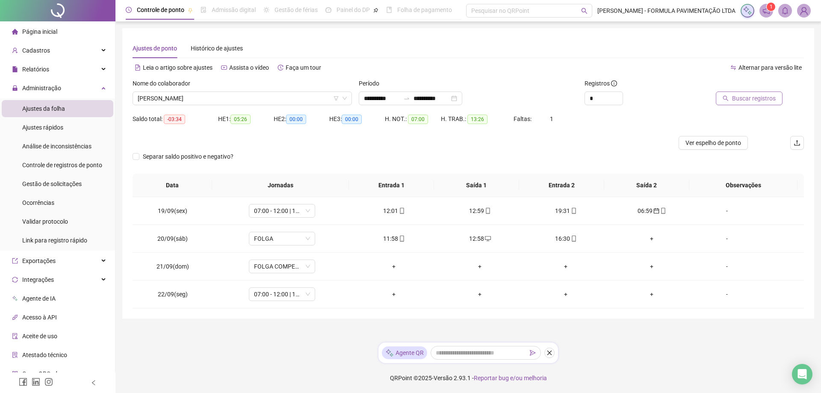
click at [744, 103] on span "Buscar registros" at bounding box center [754, 98] width 44 height 9
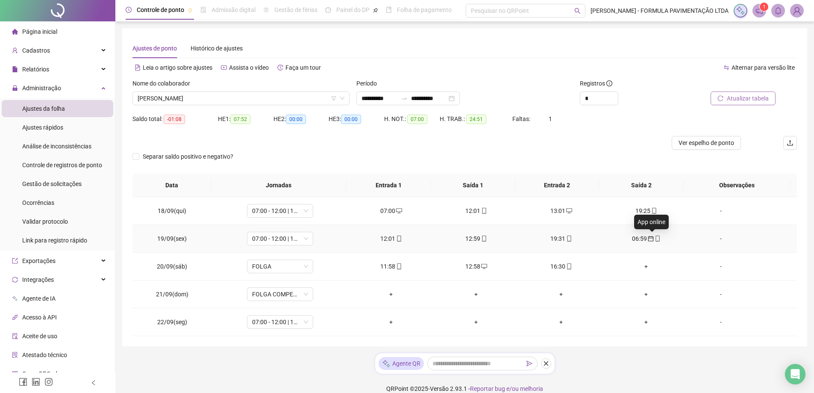
click at [655, 241] on icon "mobile" at bounding box center [658, 239] width 6 height 6
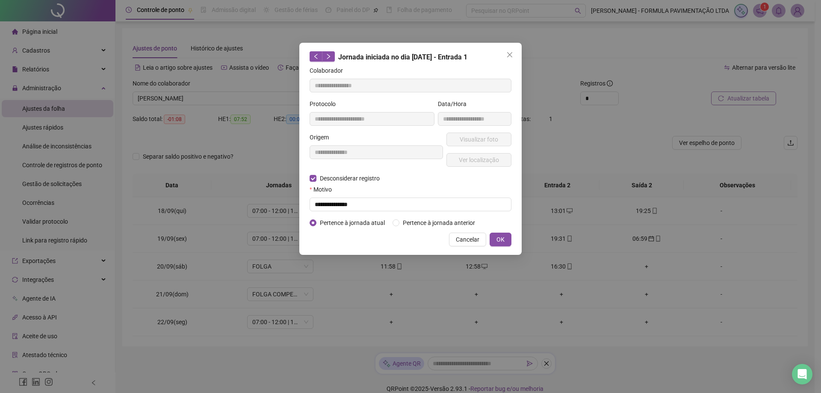
type input "**********"
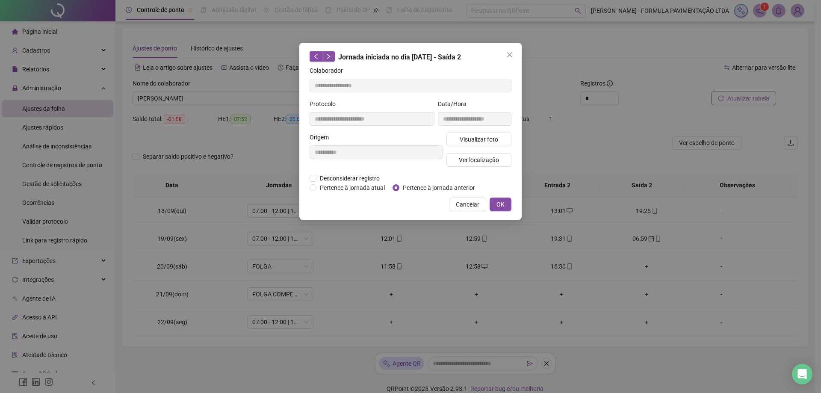
click at [504, 206] on span "OK" at bounding box center [500, 204] width 8 height 9
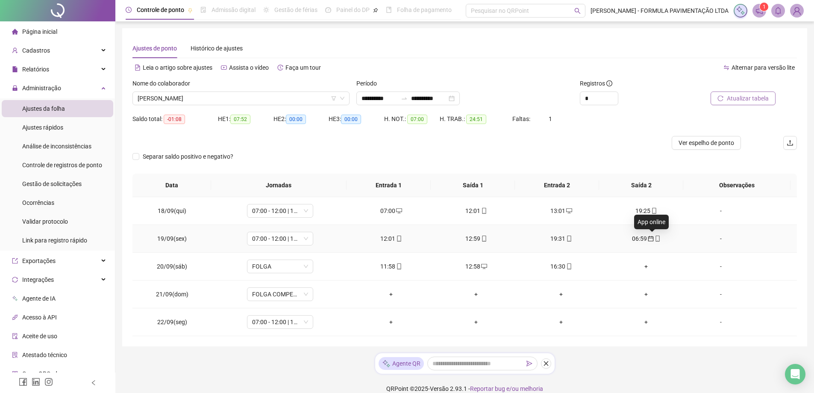
click at [655, 239] on icon "mobile" at bounding box center [658, 239] width 6 height 6
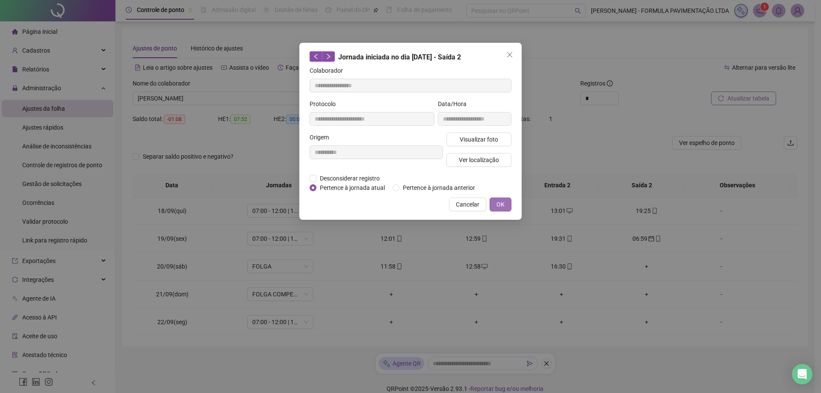
click at [500, 202] on span "OK" at bounding box center [500, 204] width 8 height 9
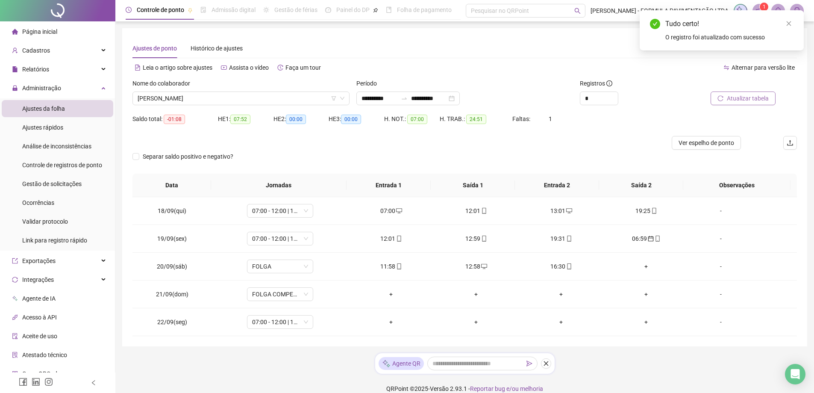
click at [749, 97] on span "Atualizar tabela" at bounding box center [748, 98] width 42 height 9
click at [643, 240] on div "+" at bounding box center [646, 238] width 71 height 9
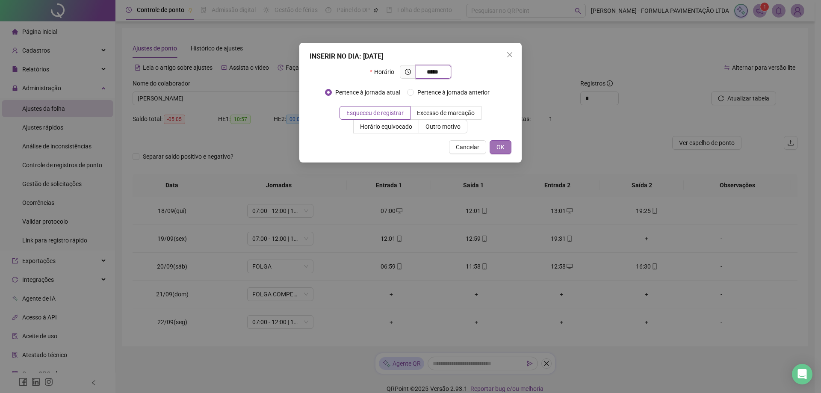
type input "*****"
click at [501, 149] on span "OK" at bounding box center [500, 146] width 8 height 9
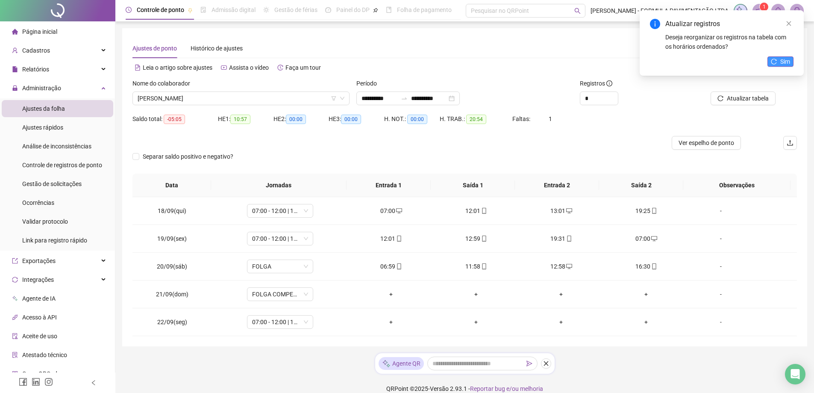
click at [777, 62] on icon "reload" at bounding box center [774, 62] width 6 height 6
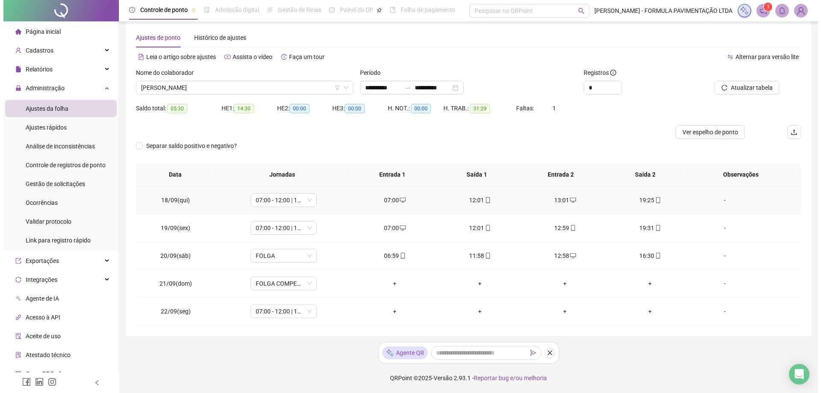
scroll to position [0, 0]
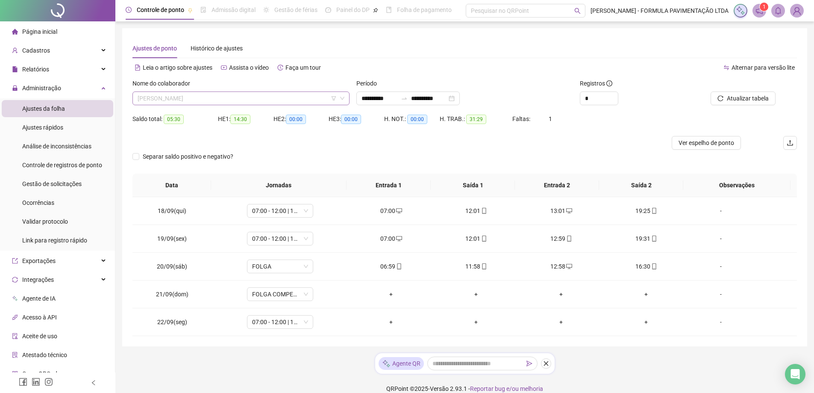
click at [259, 101] on span "[PERSON_NAME]" at bounding box center [241, 98] width 207 height 13
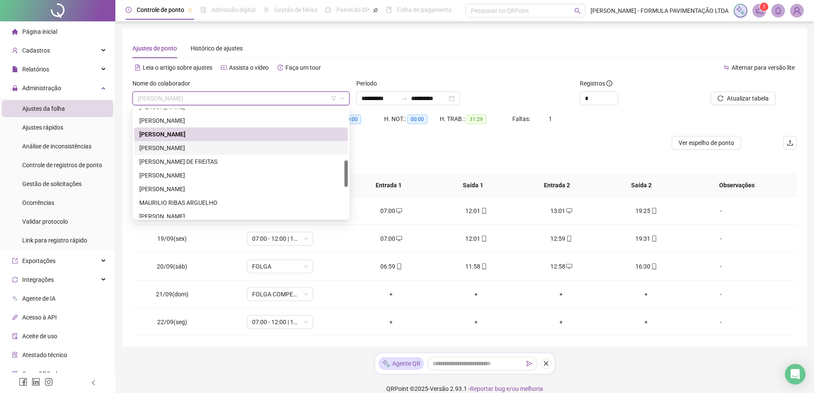
click at [224, 149] on div "[PERSON_NAME]" at bounding box center [240, 147] width 203 height 9
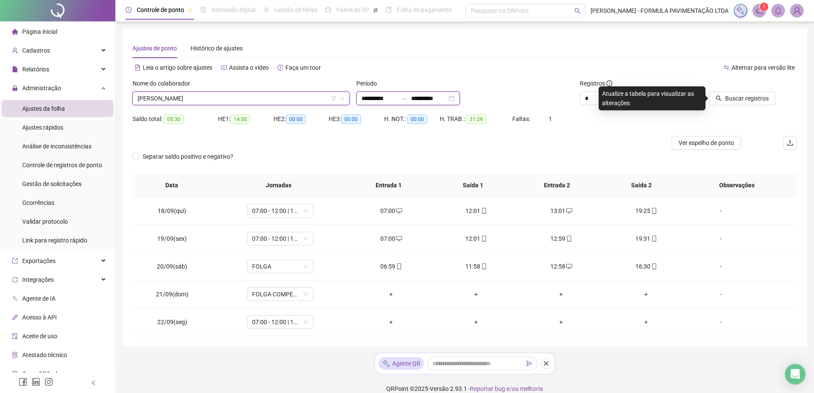
click at [382, 98] on input "**********" at bounding box center [380, 98] width 36 height 9
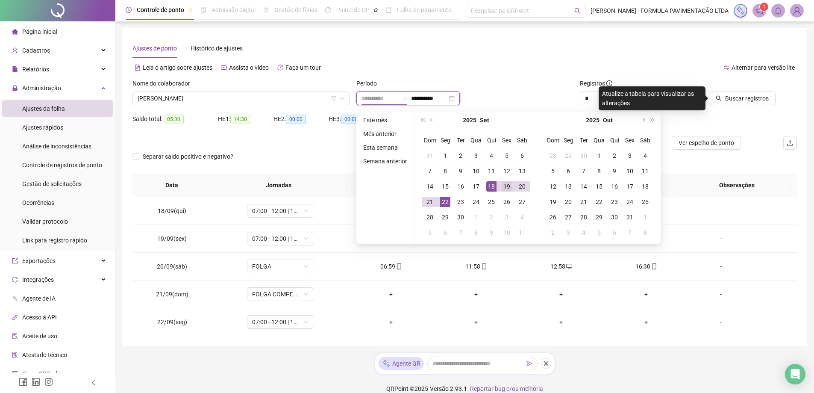
type input "**********"
click at [508, 183] on div "19" at bounding box center [507, 186] width 10 height 10
type input "**********"
click at [750, 99] on span "Buscar registros" at bounding box center [747, 98] width 44 height 9
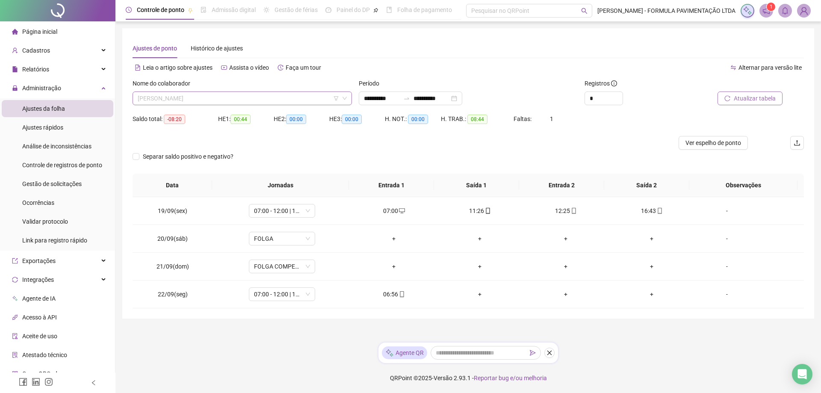
click at [250, 100] on span "[PERSON_NAME]" at bounding box center [242, 98] width 209 height 13
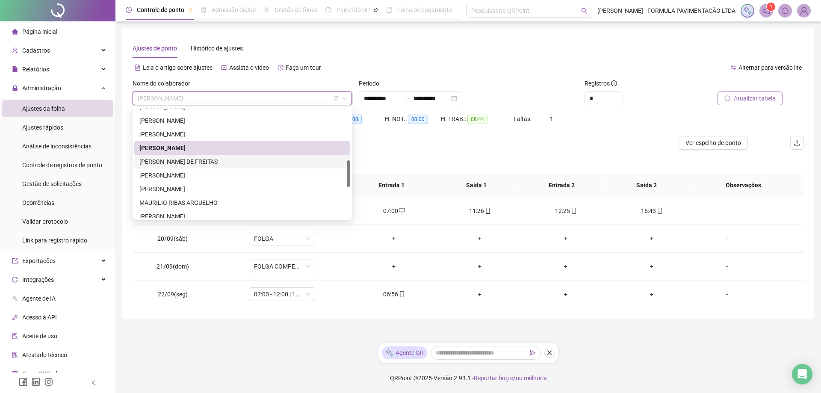
click at [218, 163] on div "[PERSON_NAME] DE FREITAS" at bounding box center [242, 161] width 206 height 9
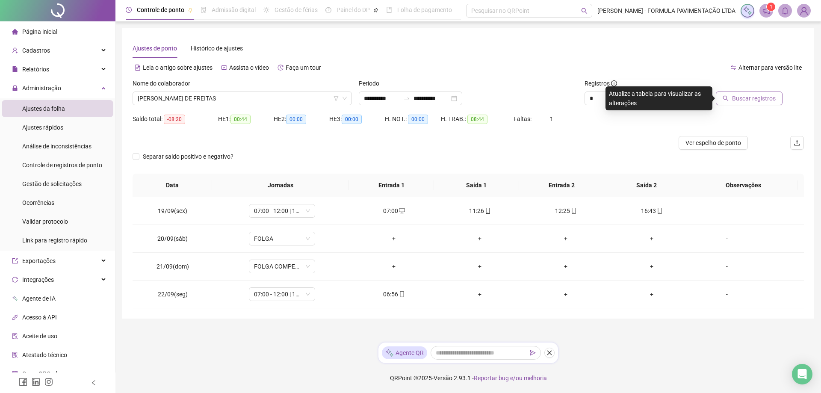
click at [725, 97] on icon "search" at bounding box center [725, 98] width 6 height 6
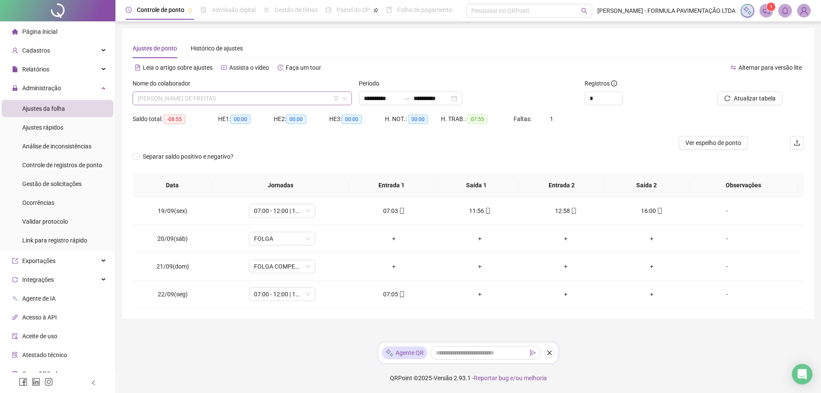
click at [243, 99] on span "[PERSON_NAME] DE FREITAS" at bounding box center [242, 98] width 209 height 13
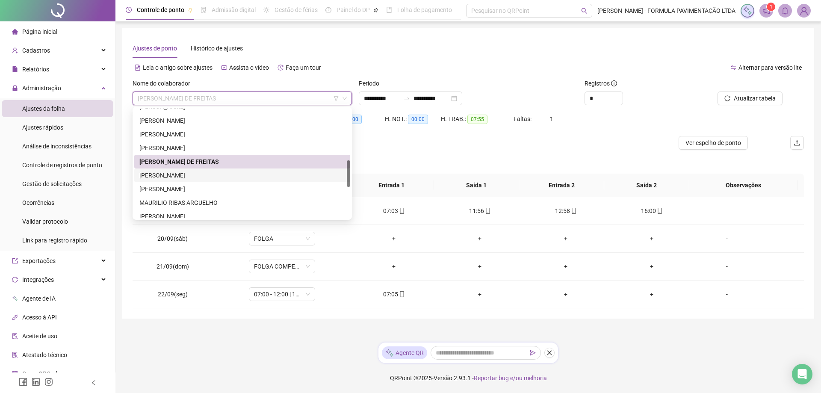
click at [209, 174] on div "[PERSON_NAME]" at bounding box center [242, 175] width 206 height 9
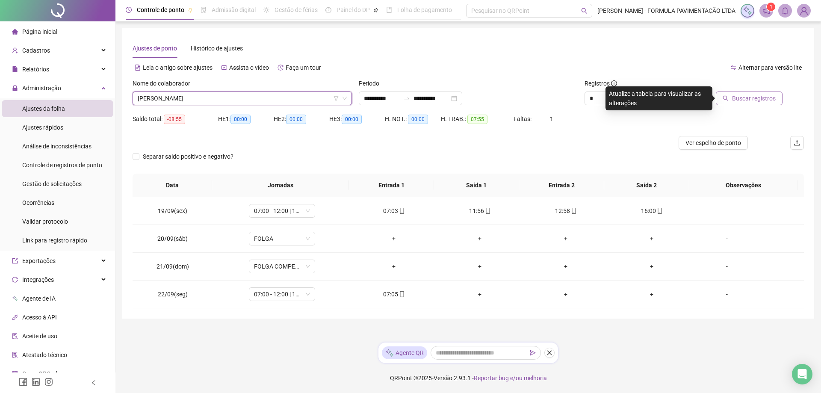
click at [743, 98] on span "Buscar registros" at bounding box center [754, 98] width 44 height 9
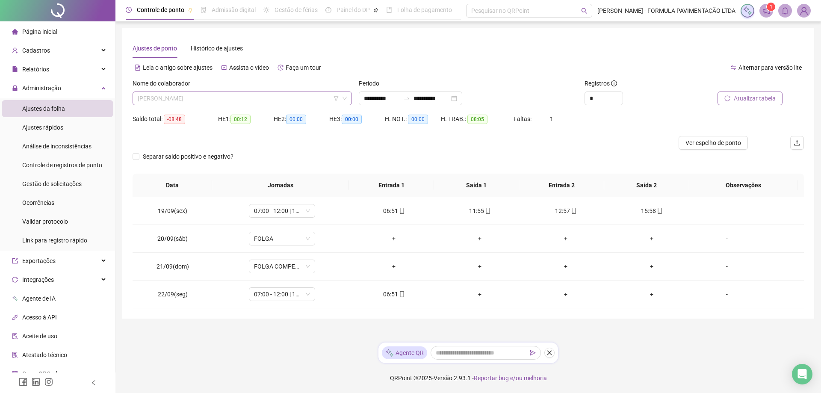
click at [188, 97] on span "[PERSON_NAME]" at bounding box center [242, 98] width 209 height 13
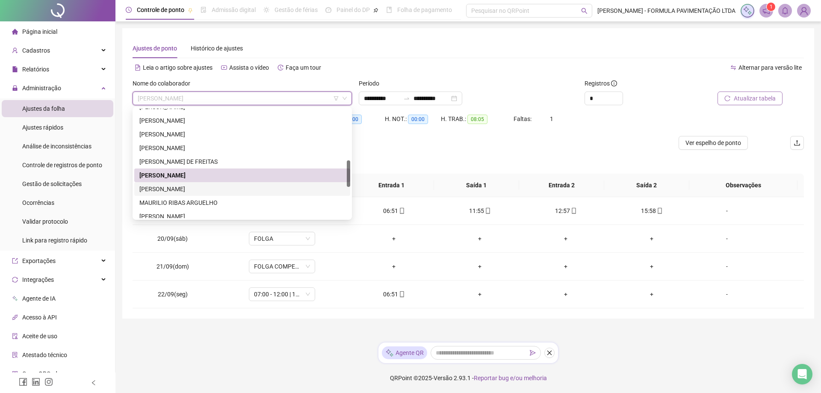
click at [180, 186] on div "[PERSON_NAME]" at bounding box center [242, 188] width 206 height 9
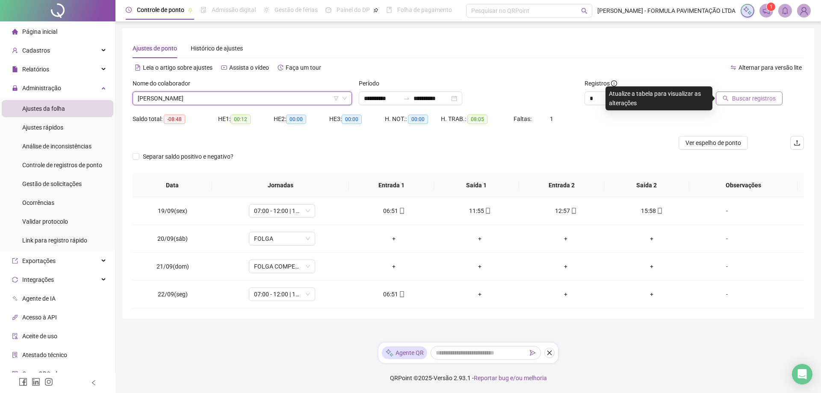
click at [743, 98] on span "Buscar registros" at bounding box center [754, 98] width 44 height 9
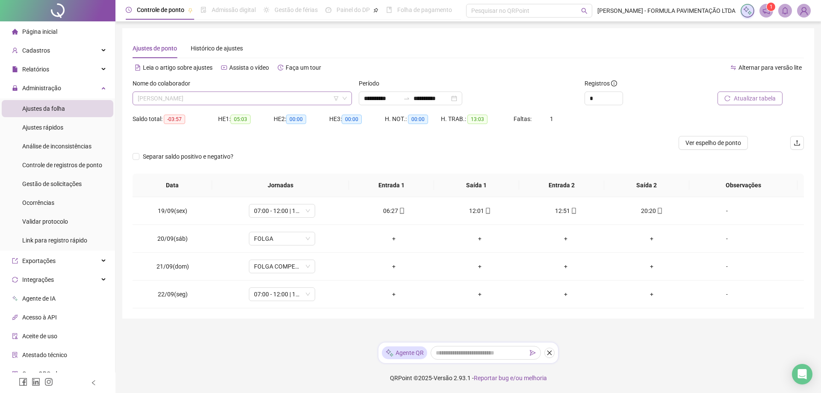
click at [241, 97] on span "[PERSON_NAME]" at bounding box center [242, 98] width 209 height 13
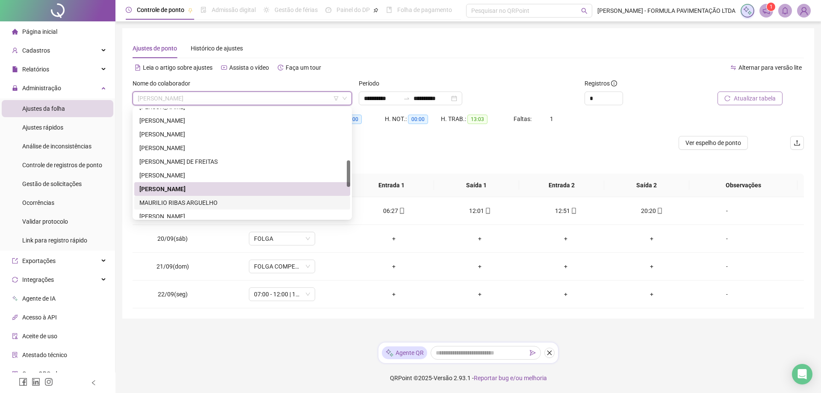
click at [210, 199] on div "MAURILIO RIBAS ARGUELHO" at bounding box center [242, 202] width 206 height 9
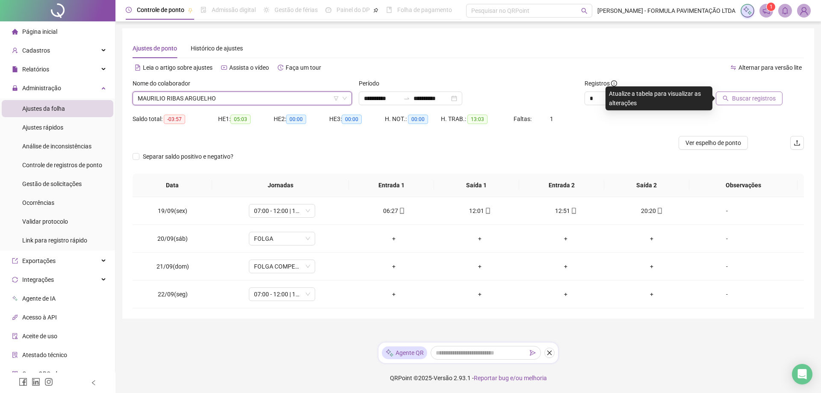
click at [737, 100] on span "Buscar registros" at bounding box center [754, 98] width 44 height 9
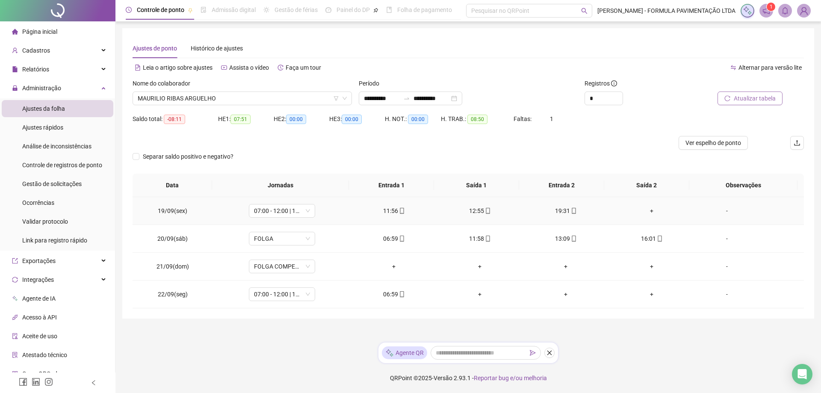
click at [646, 210] on div "+" at bounding box center [652, 210] width 72 height 9
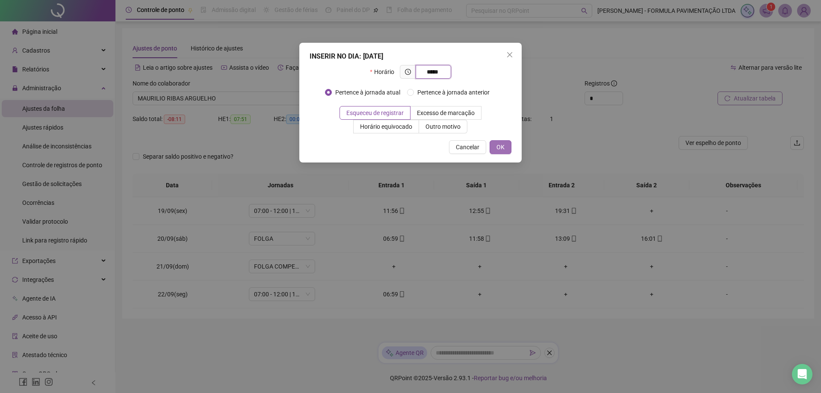
type input "*****"
click at [504, 149] on span "OK" at bounding box center [500, 146] width 8 height 9
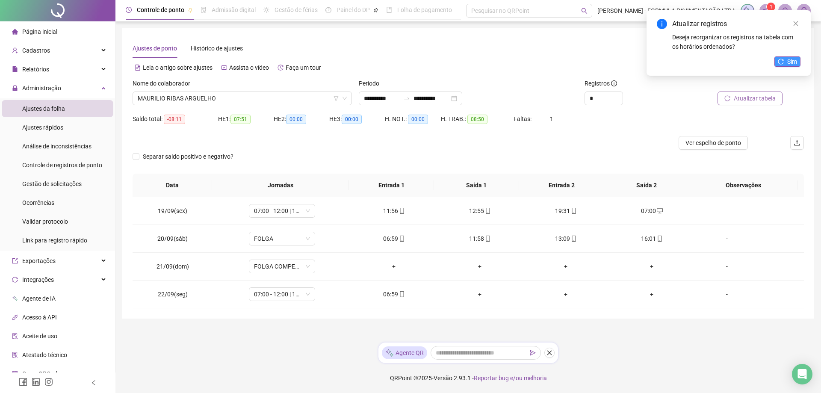
click at [788, 57] on span "Sim" at bounding box center [792, 61] width 10 height 9
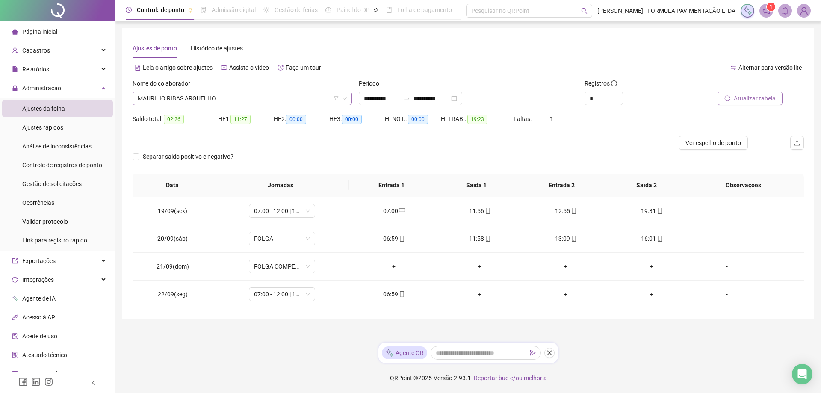
click at [243, 101] on span "MAURILIO RIBAS ARGUELHO" at bounding box center [242, 98] width 209 height 13
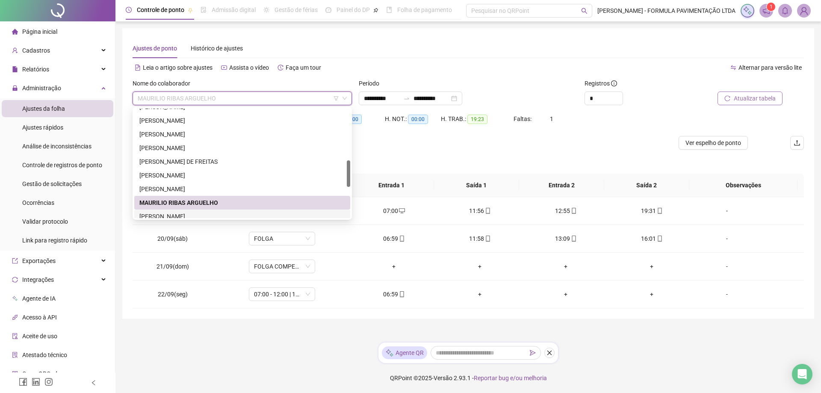
scroll to position [299, 0]
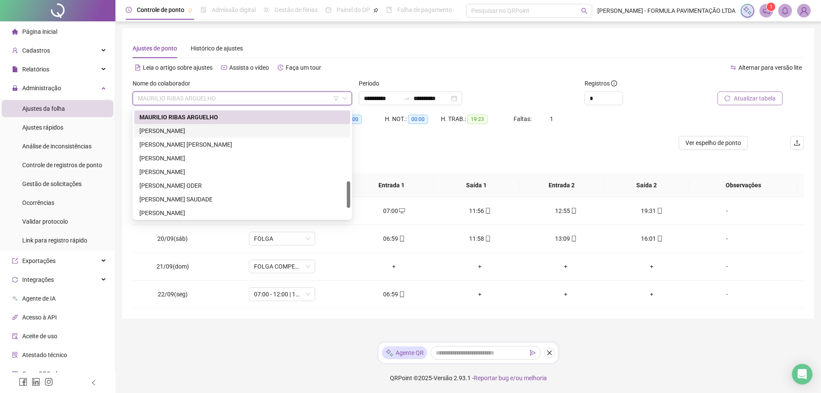
click at [198, 127] on div "[PERSON_NAME]" at bounding box center [242, 130] width 206 height 9
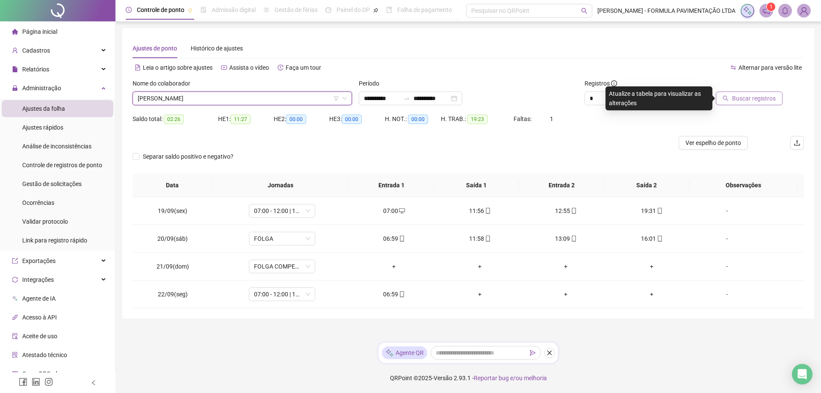
click at [742, 96] on span "Buscar registros" at bounding box center [754, 98] width 44 height 9
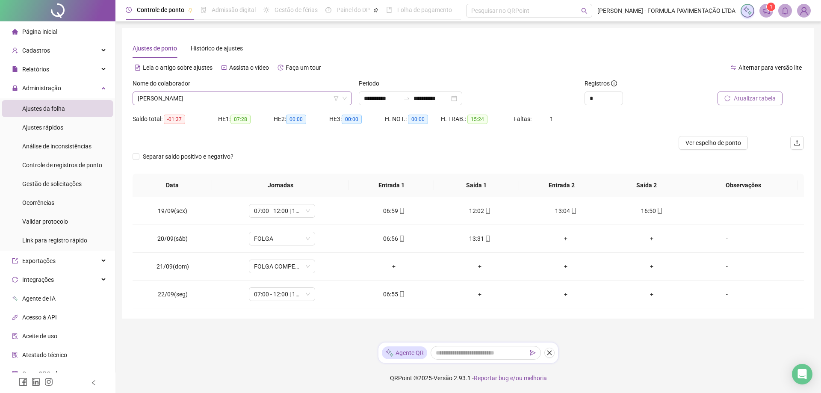
click at [219, 98] on span "[PERSON_NAME]" at bounding box center [242, 98] width 209 height 13
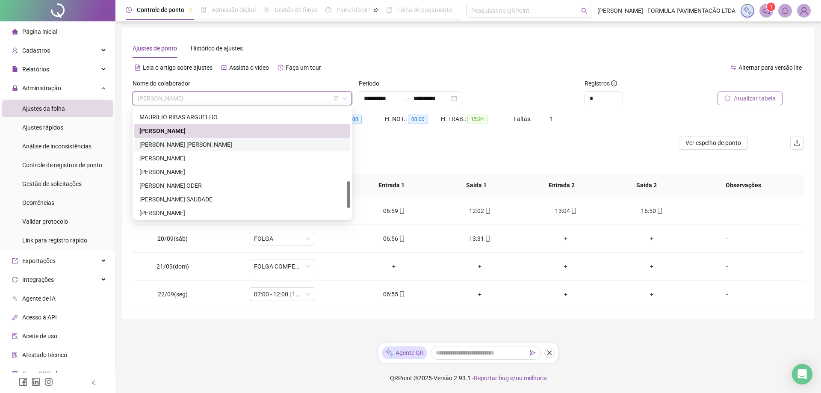
click at [202, 143] on div "[PERSON_NAME] [PERSON_NAME]" at bounding box center [242, 144] width 206 height 9
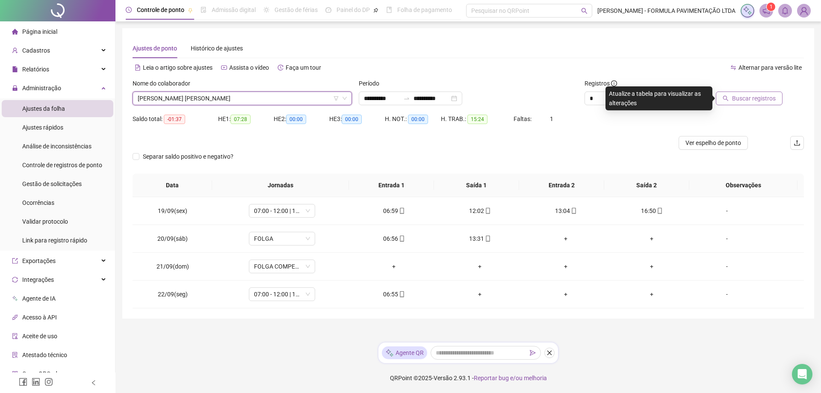
click at [754, 99] on span "Buscar registros" at bounding box center [754, 98] width 44 height 9
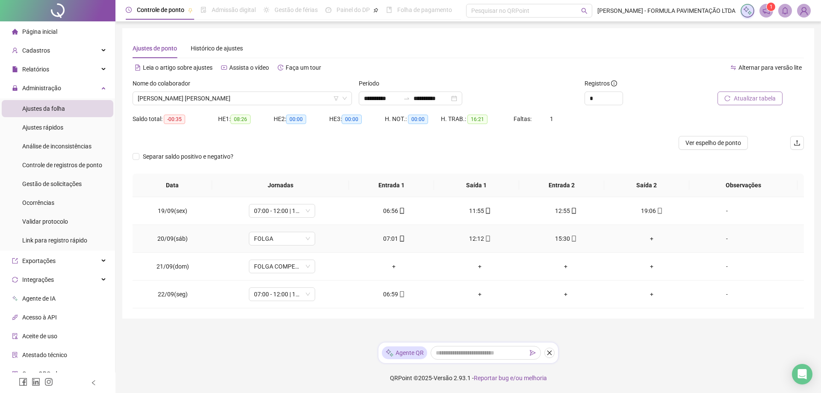
click at [647, 238] on div "+" at bounding box center [652, 238] width 72 height 9
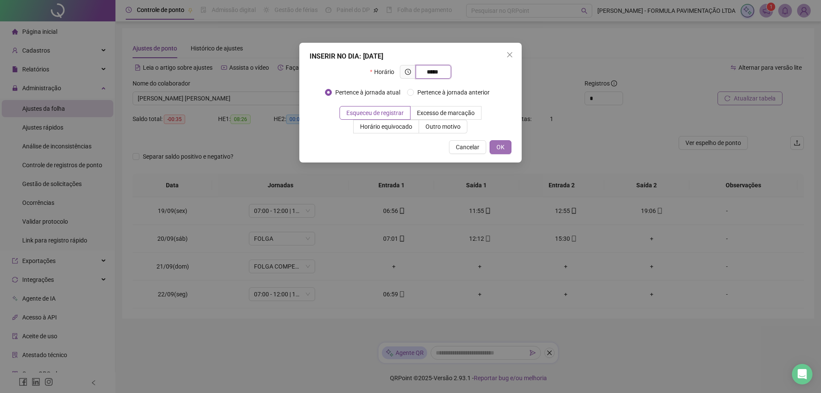
type input "*****"
click at [498, 149] on span "OK" at bounding box center [500, 146] width 8 height 9
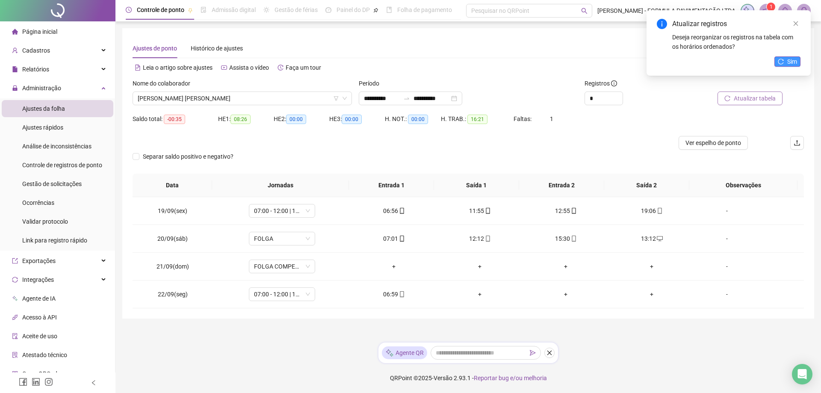
click at [787, 57] on span "Sim" at bounding box center [792, 61] width 10 height 9
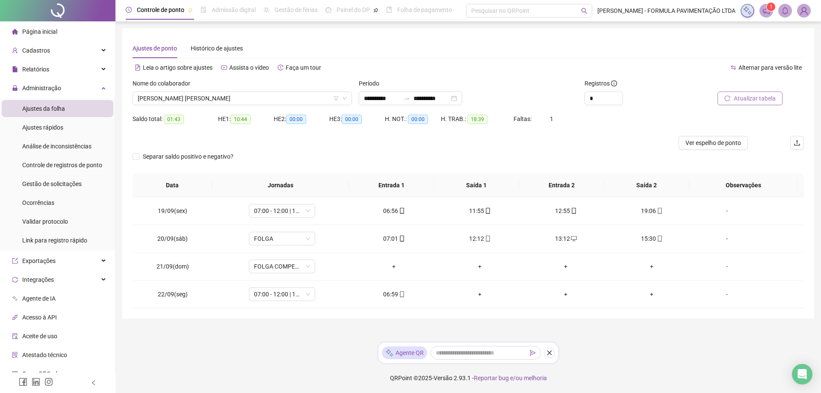
click at [755, 99] on span "Atualizar tabela" at bounding box center [755, 98] width 42 height 9
click at [178, 98] on span "[PERSON_NAME] [PERSON_NAME]" at bounding box center [242, 98] width 209 height 13
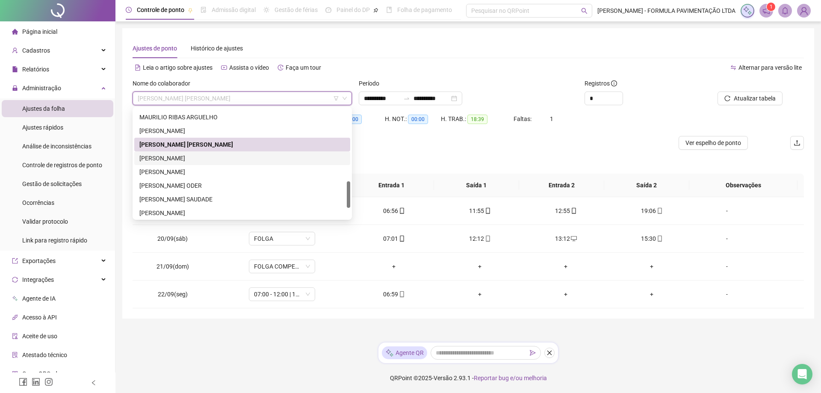
click at [178, 158] on div "[PERSON_NAME]" at bounding box center [242, 157] width 206 height 9
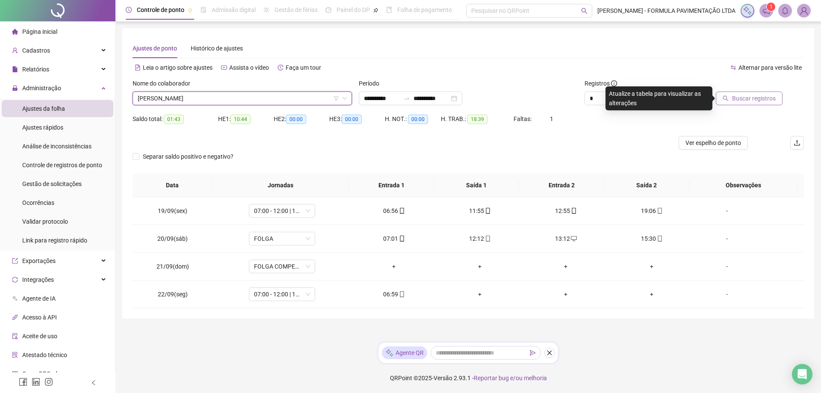
click at [749, 100] on span "Buscar registros" at bounding box center [754, 98] width 44 height 9
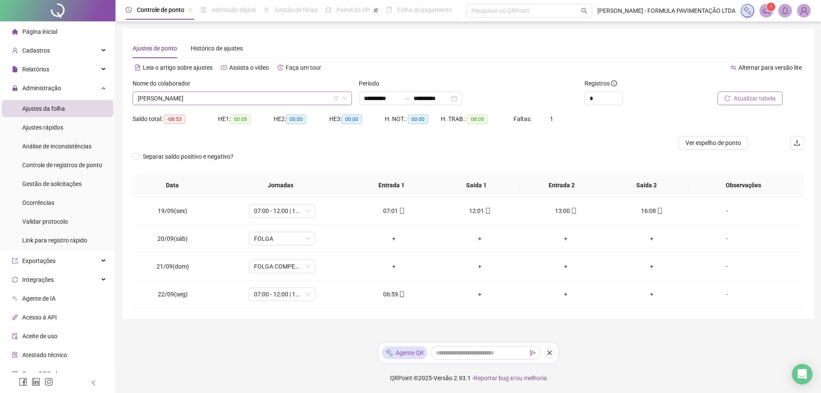
click at [226, 97] on span "[PERSON_NAME]" at bounding box center [242, 98] width 209 height 13
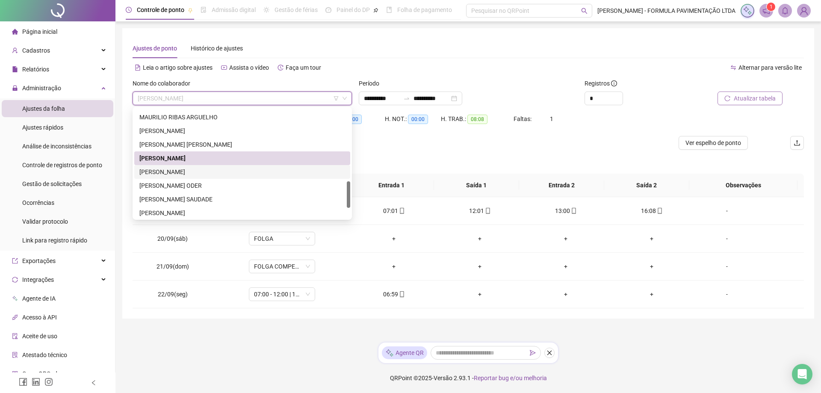
click at [202, 168] on div "[PERSON_NAME]" at bounding box center [242, 171] width 206 height 9
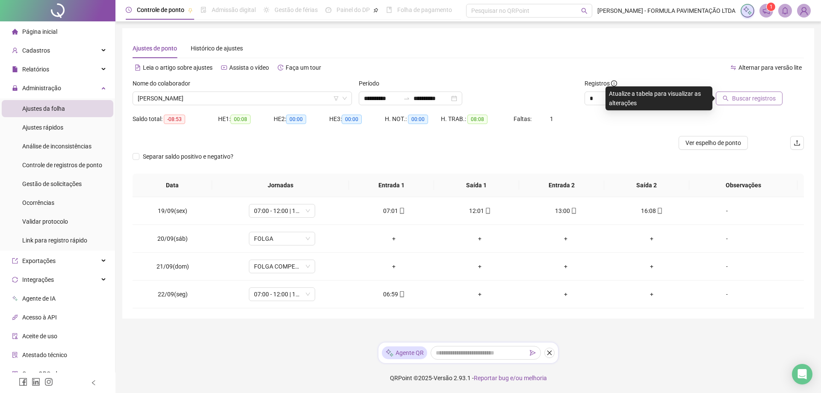
click at [759, 94] on span "Buscar registros" at bounding box center [754, 98] width 44 height 9
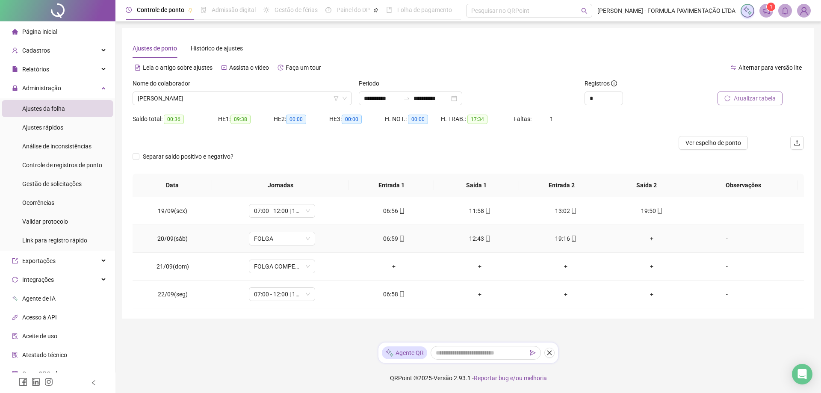
click at [647, 239] on div "+" at bounding box center [652, 238] width 72 height 9
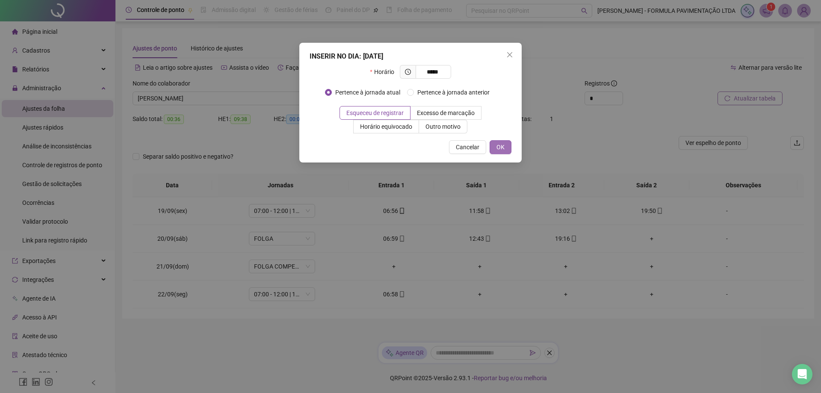
type input "*****"
click at [496, 150] on button "OK" at bounding box center [500, 147] width 22 height 14
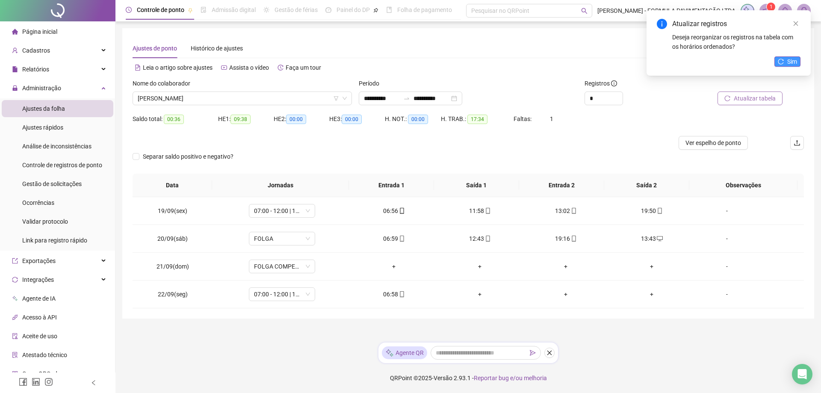
click at [793, 61] on span "Sim" at bounding box center [792, 61] width 10 height 9
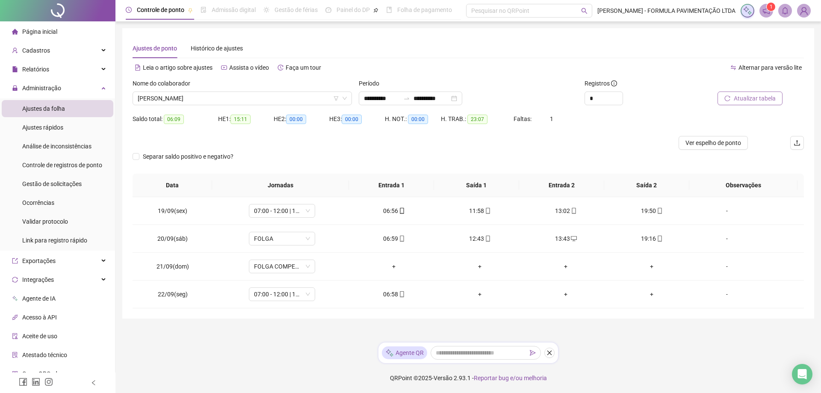
click at [215, 91] on div "Nome do colaborador" at bounding box center [242, 85] width 219 height 13
click at [212, 97] on span "[PERSON_NAME]" at bounding box center [242, 98] width 209 height 13
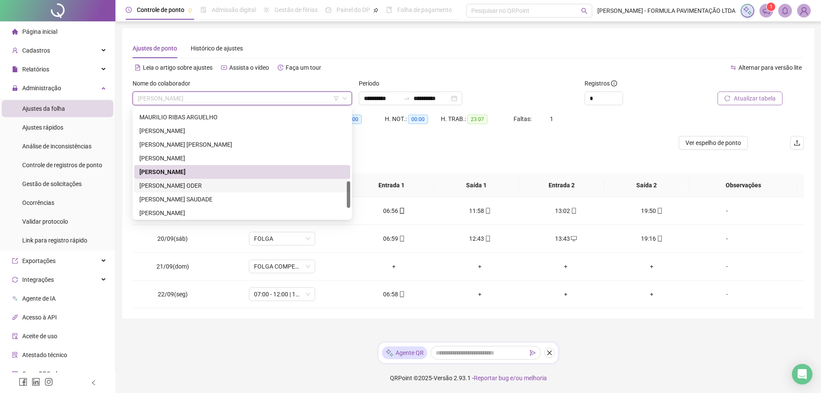
click at [183, 189] on div "[PERSON_NAME] ODER" at bounding box center [242, 185] width 206 height 9
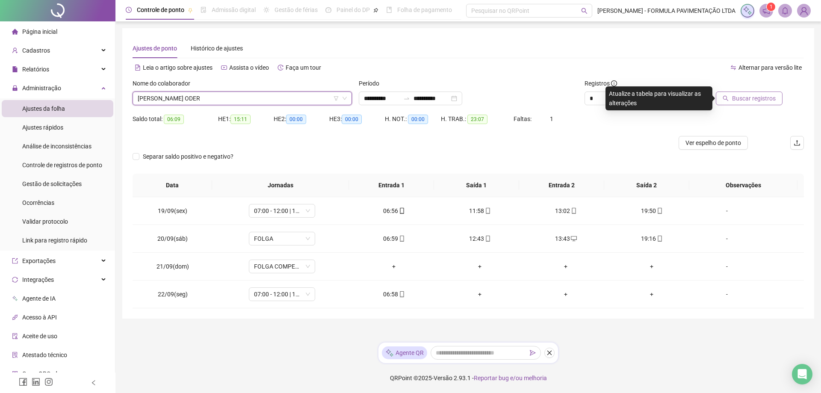
click at [749, 98] on span "Buscar registros" at bounding box center [754, 98] width 44 height 9
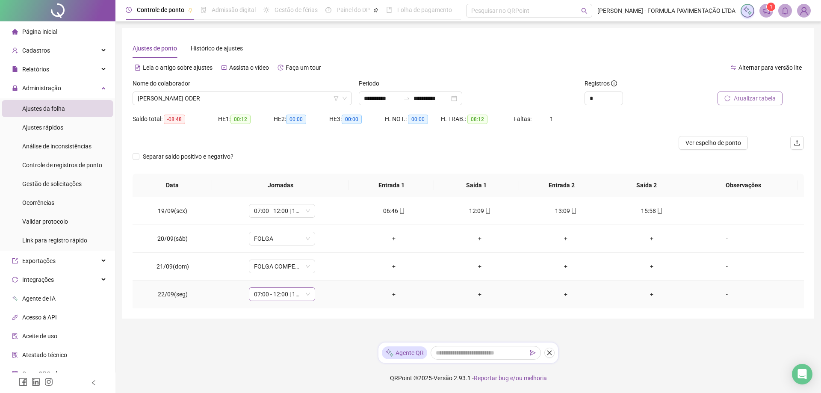
click at [309, 293] on div "07:00 - 12:00 | 13:00 - 17:00" at bounding box center [282, 294] width 66 height 14
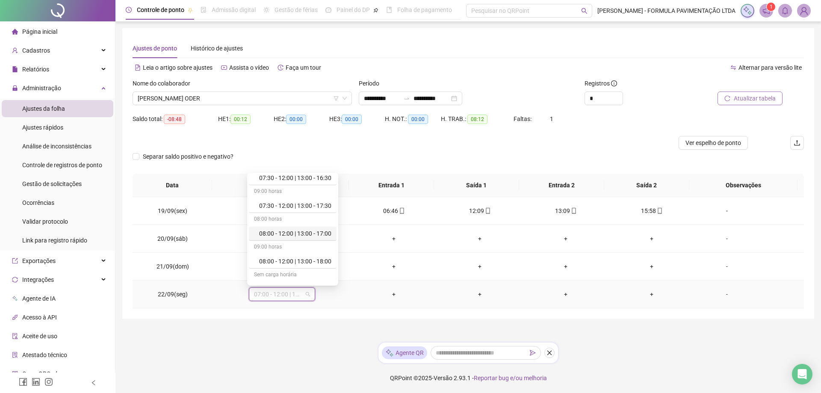
scroll to position [252, 0]
click at [294, 274] on div "Licença" at bounding box center [295, 276] width 72 height 9
click at [322, 271] on span "Sim" at bounding box center [321, 271] width 10 height 9
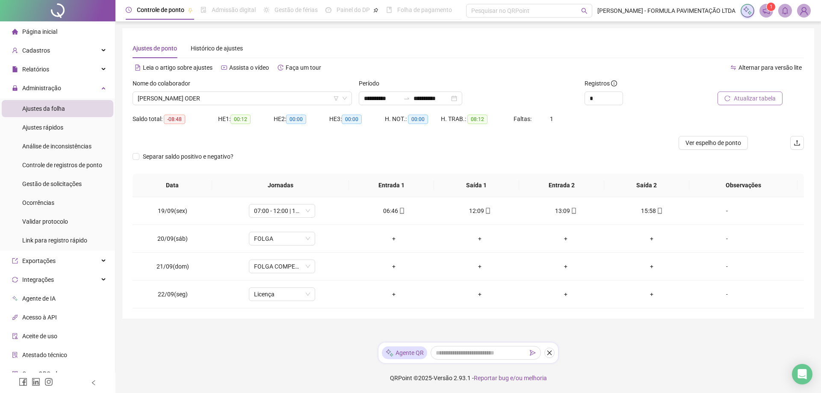
click at [759, 96] on span "Atualizar tabela" at bounding box center [755, 98] width 42 height 9
click at [307, 294] on span "07:00 - 12:00 | 13:00 - 17:00" at bounding box center [282, 294] width 56 height 13
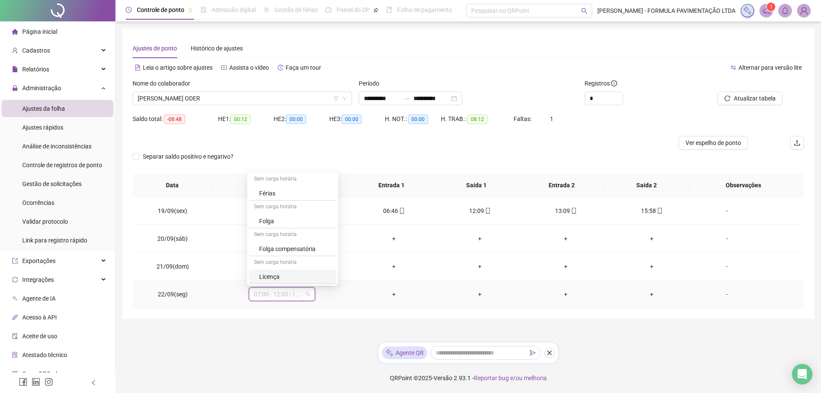
click at [268, 276] on div "Licença" at bounding box center [295, 276] width 72 height 9
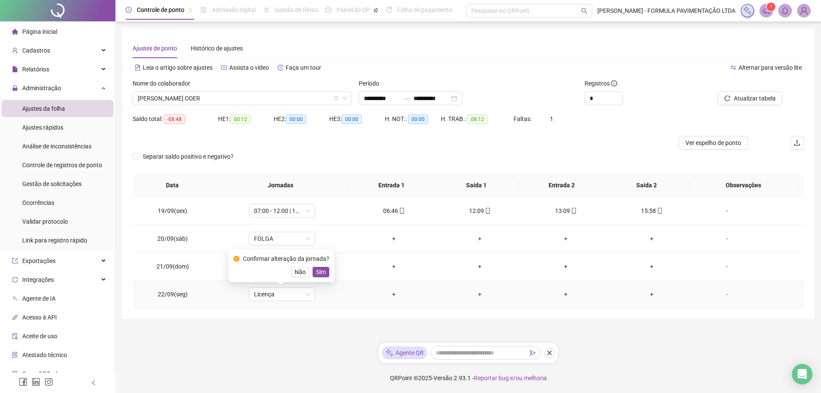
click at [317, 271] on span "Sim" at bounding box center [321, 271] width 10 height 9
click at [760, 99] on span "Atualizar tabela" at bounding box center [755, 98] width 42 height 9
click at [175, 97] on span "[PERSON_NAME] ODER" at bounding box center [242, 98] width 209 height 13
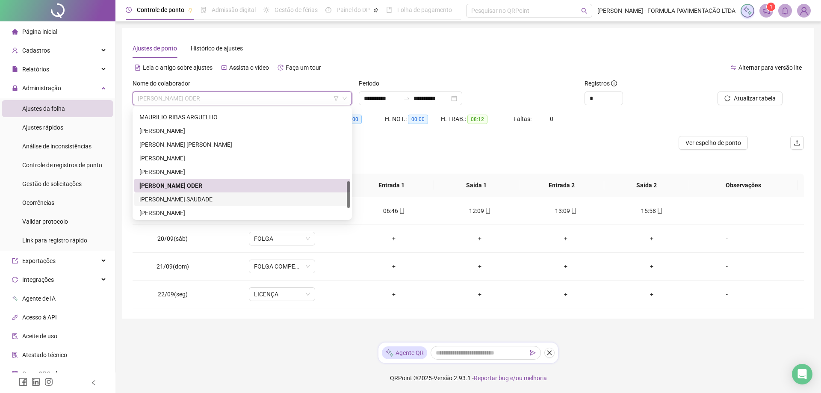
click at [163, 202] on div "[PERSON_NAME] SAUDADE" at bounding box center [242, 199] width 206 height 9
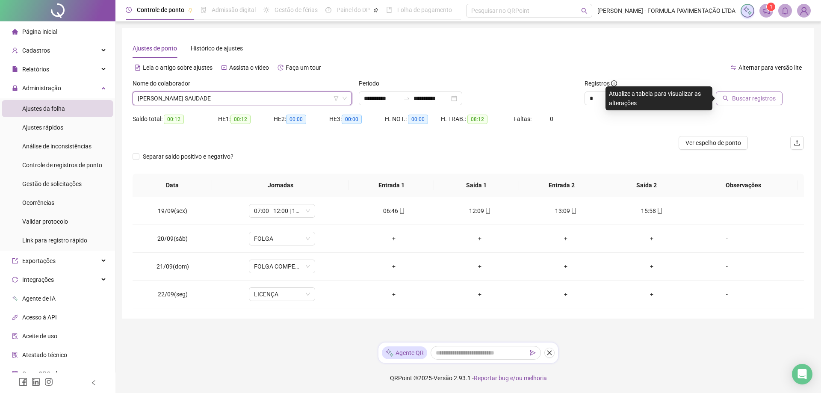
click at [757, 101] on span "Buscar registros" at bounding box center [754, 98] width 44 height 9
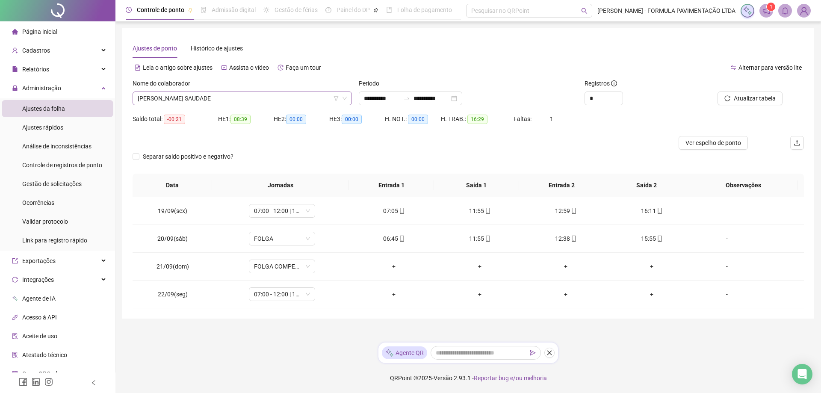
click at [219, 99] on span "[PERSON_NAME] SAUDADE" at bounding box center [242, 98] width 209 height 13
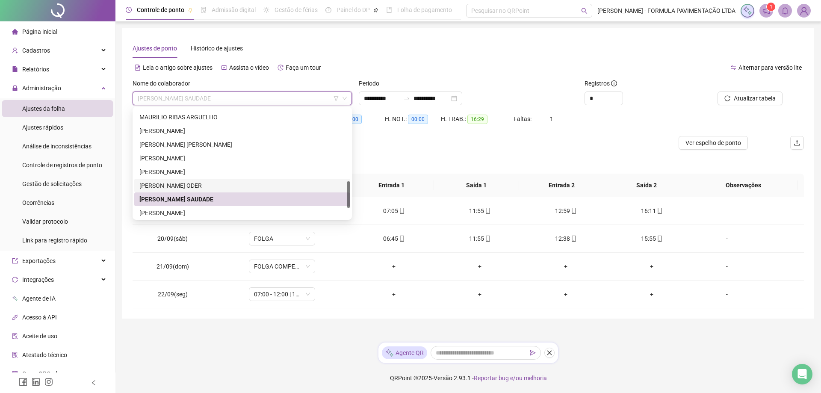
scroll to position [342, 0]
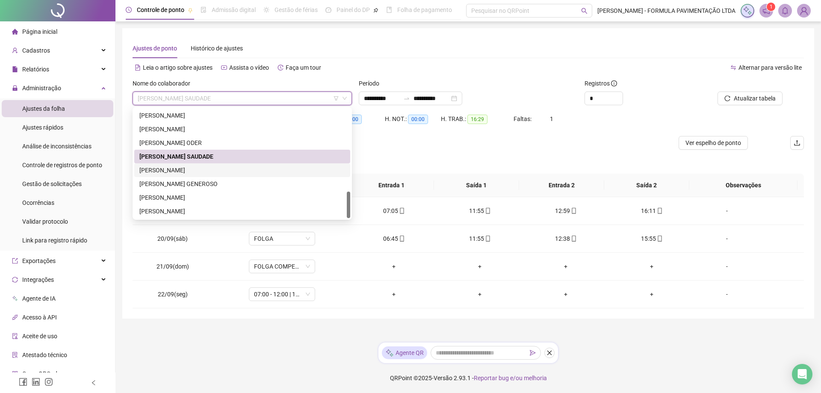
click at [195, 172] on div "[PERSON_NAME]" at bounding box center [242, 169] width 206 height 9
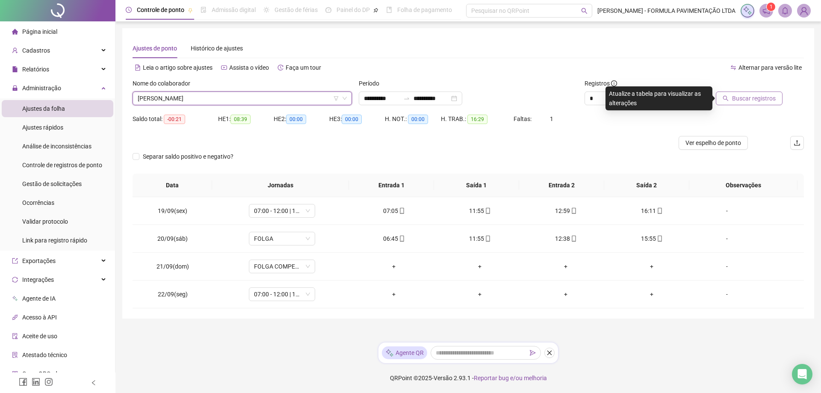
click at [746, 104] on button "Buscar registros" at bounding box center [749, 98] width 67 height 14
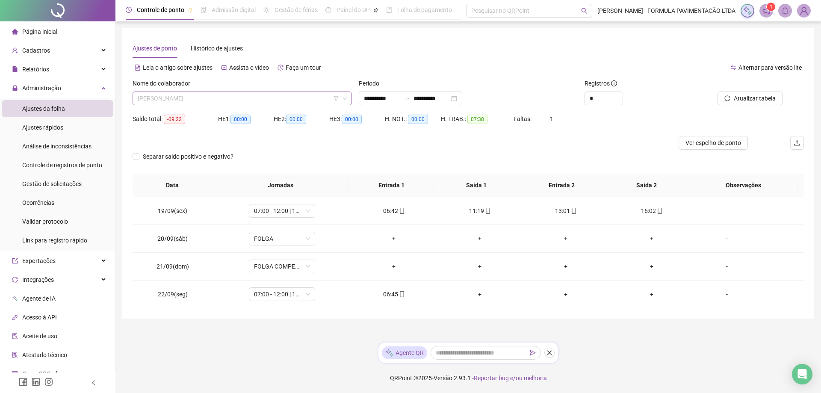
click at [220, 97] on span "[PERSON_NAME]" at bounding box center [242, 98] width 209 height 13
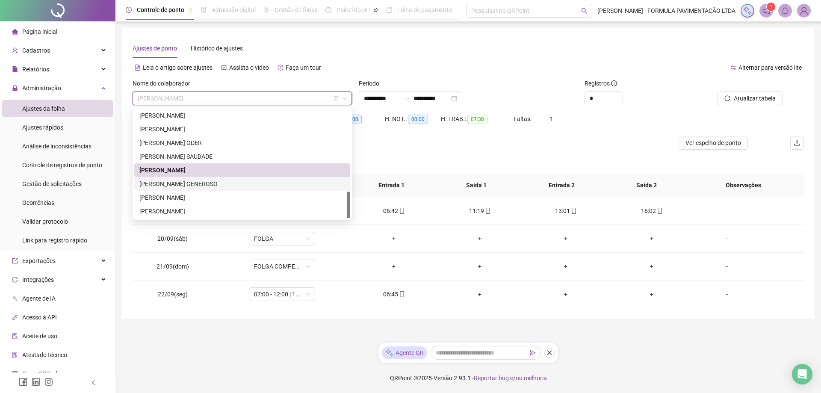
click at [194, 186] on div "[PERSON_NAME] GENEROSO" at bounding box center [242, 183] width 206 height 9
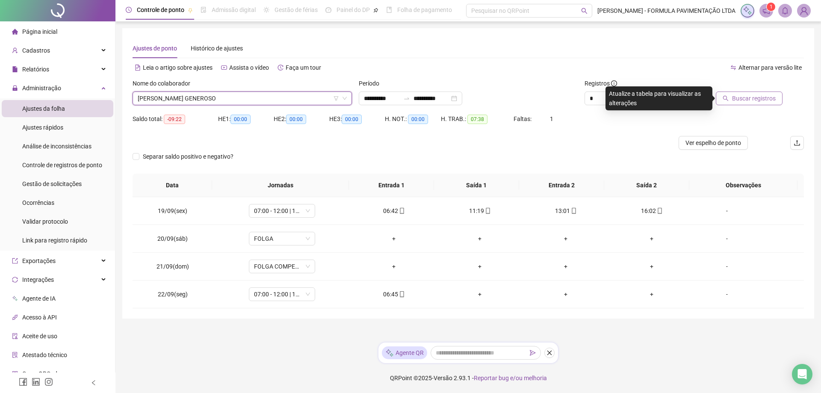
click at [744, 102] on span "Buscar registros" at bounding box center [754, 98] width 44 height 9
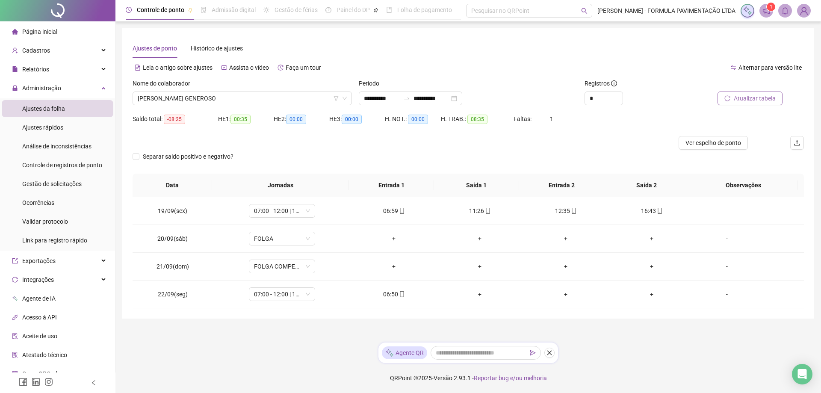
click at [245, 90] on div "Nome do colaborador" at bounding box center [242, 85] width 219 height 13
click at [235, 101] on span "[PERSON_NAME] GENEROSO" at bounding box center [242, 98] width 209 height 13
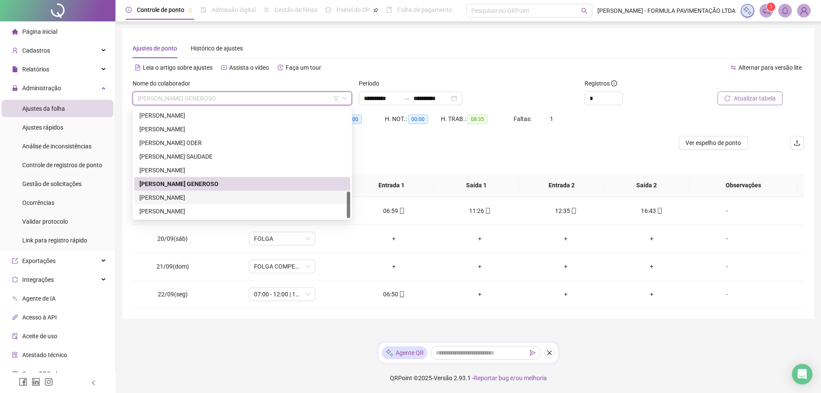
click at [193, 196] on div "[PERSON_NAME]" at bounding box center [242, 197] width 206 height 9
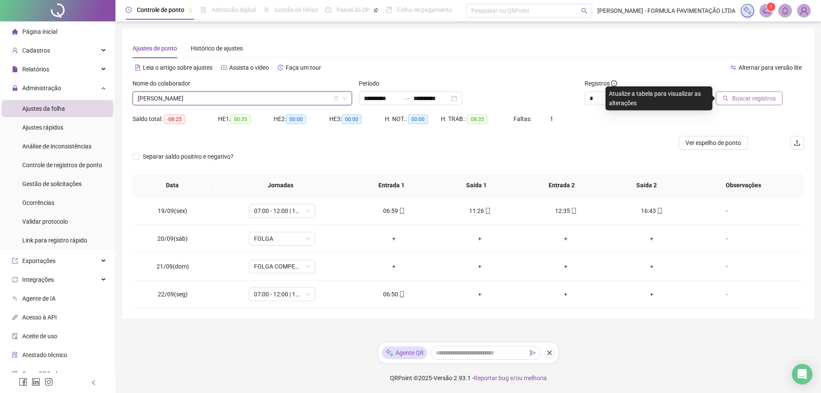
click at [748, 104] on button "Buscar registros" at bounding box center [749, 98] width 67 height 14
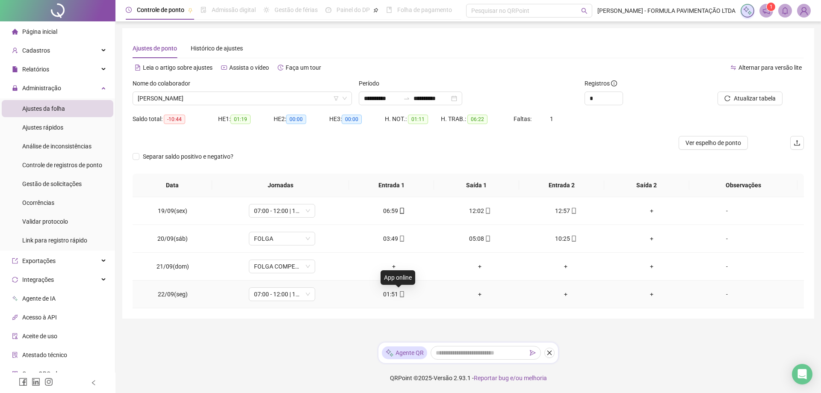
click at [399, 293] on icon "mobile" at bounding box center [402, 294] width 6 height 6
type input "**********"
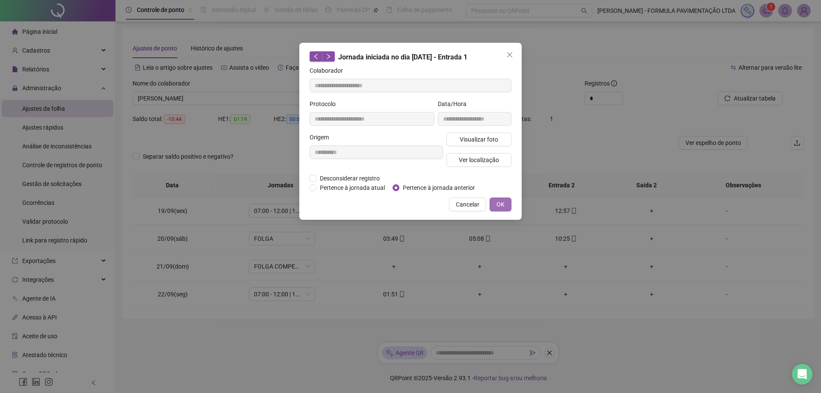
click at [502, 202] on span "OK" at bounding box center [500, 204] width 8 height 9
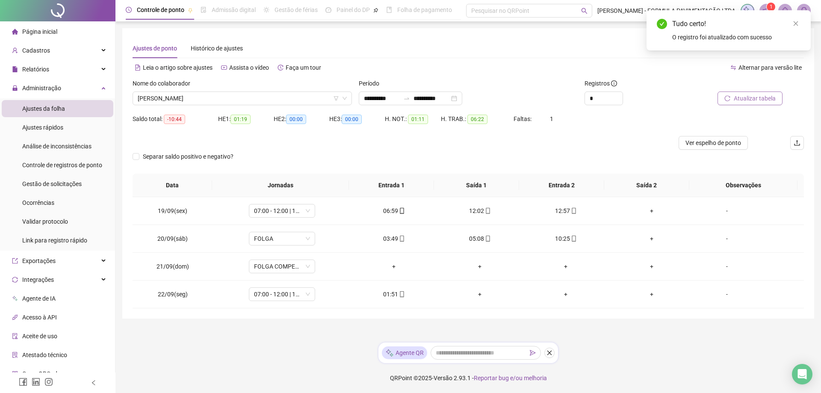
click at [758, 98] on span "Atualizar tabela" at bounding box center [755, 98] width 42 height 9
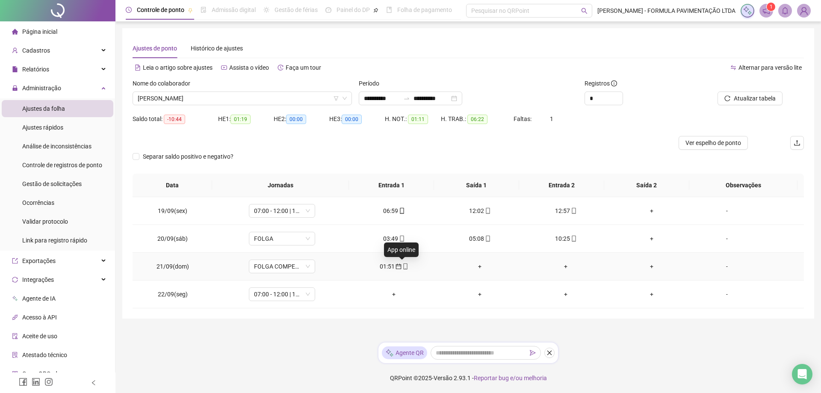
click at [402, 265] on icon "mobile" at bounding box center [405, 266] width 6 height 6
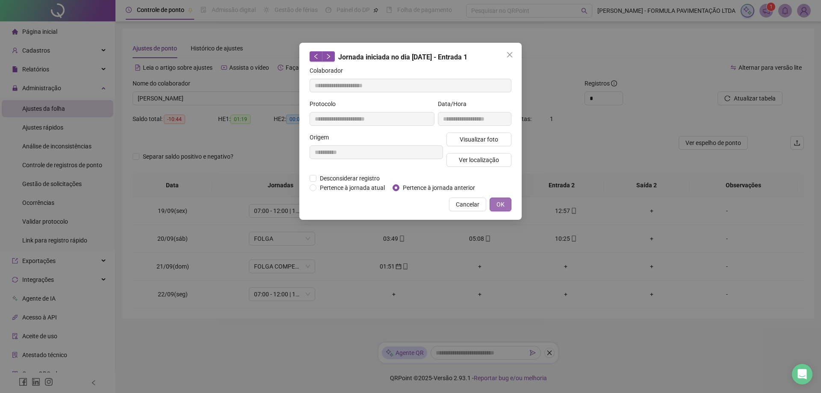
click at [504, 208] on button "OK" at bounding box center [500, 205] width 22 height 14
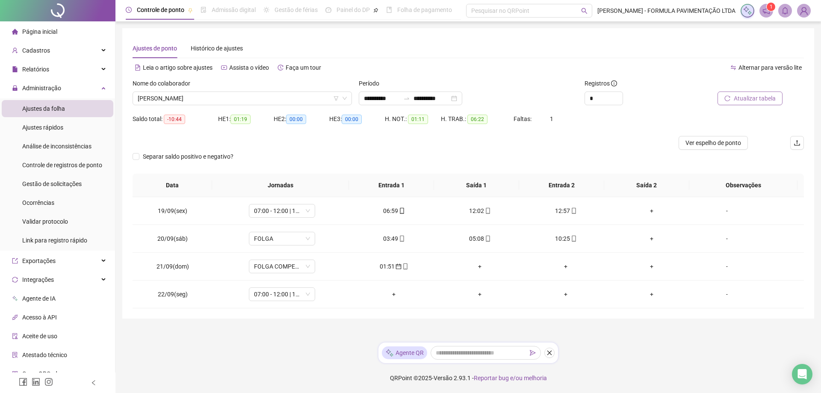
click at [756, 98] on span "Atualizar tabela" at bounding box center [755, 98] width 42 height 9
click at [400, 238] on icon "mobile" at bounding box center [402, 239] width 6 height 6
type input "**********"
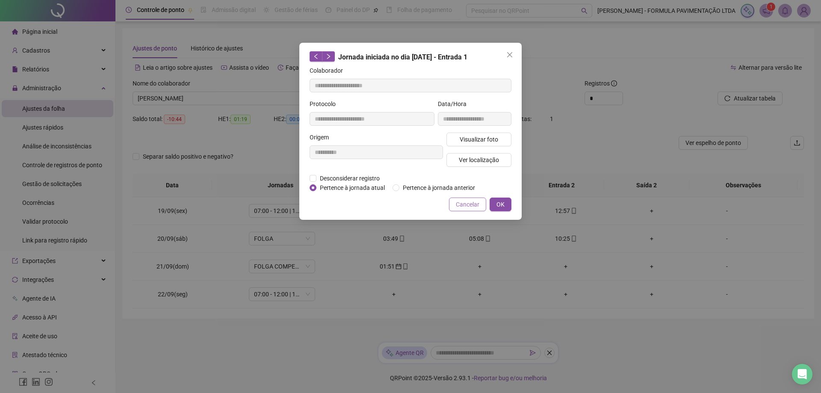
click at [469, 207] on span "Cancelar" at bounding box center [468, 204] width 24 height 9
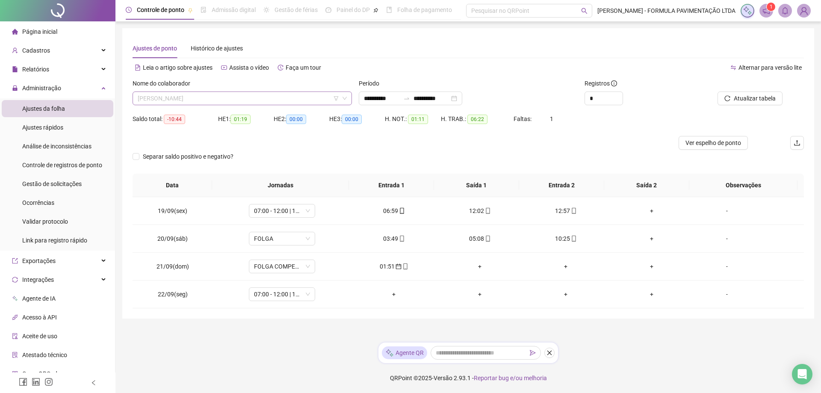
click at [237, 98] on span "[PERSON_NAME]" at bounding box center [242, 98] width 209 height 13
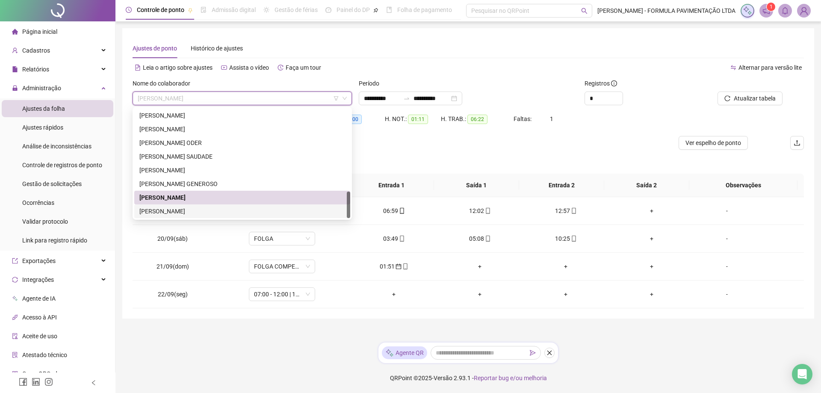
click at [209, 211] on div "[PERSON_NAME]" at bounding box center [242, 210] width 206 height 9
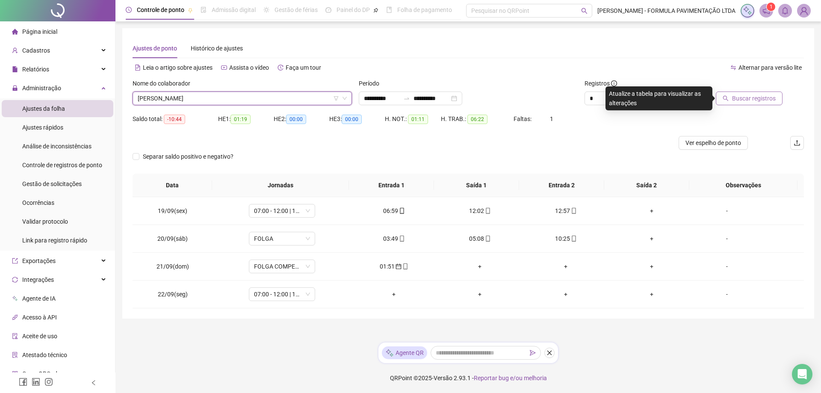
click at [742, 103] on button "Buscar registros" at bounding box center [749, 98] width 67 height 14
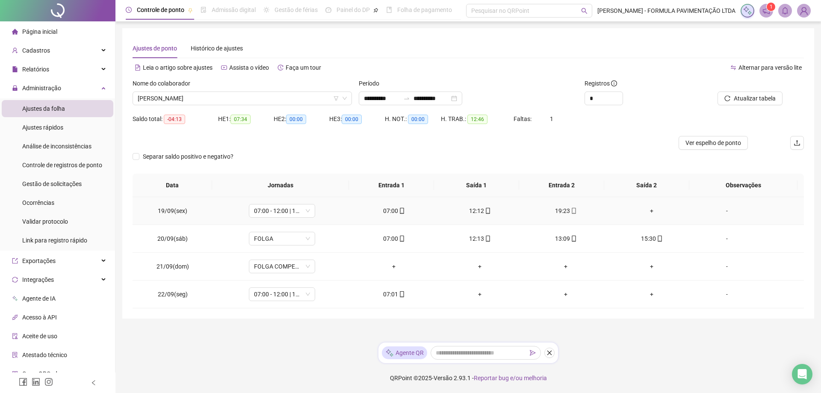
click at [645, 209] on div "+" at bounding box center [652, 210] width 72 height 9
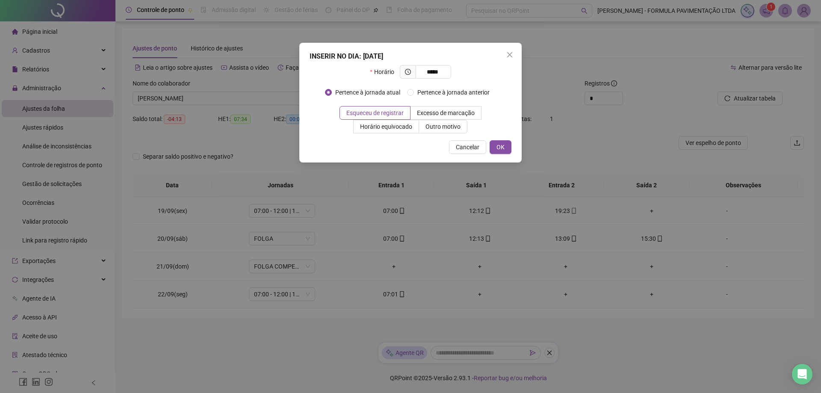
type input "*****"
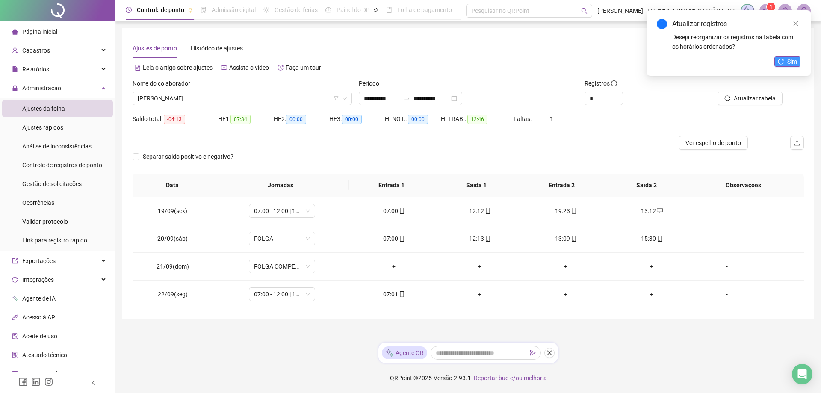
click at [786, 62] on button "Sim" at bounding box center [787, 61] width 26 height 10
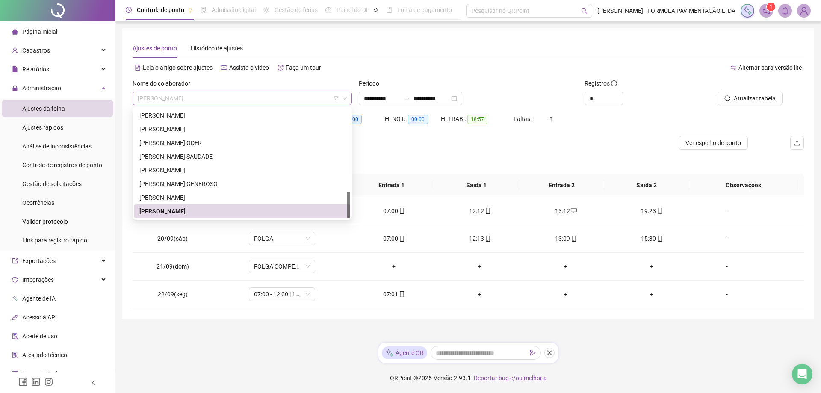
click at [264, 94] on span "[PERSON_NAME]" at bounding box center [242, 98] width 209 height 13
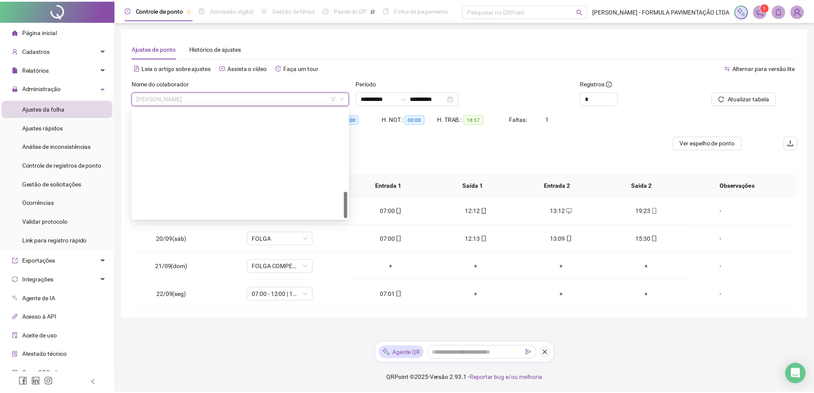
scroll to position [171, 0]
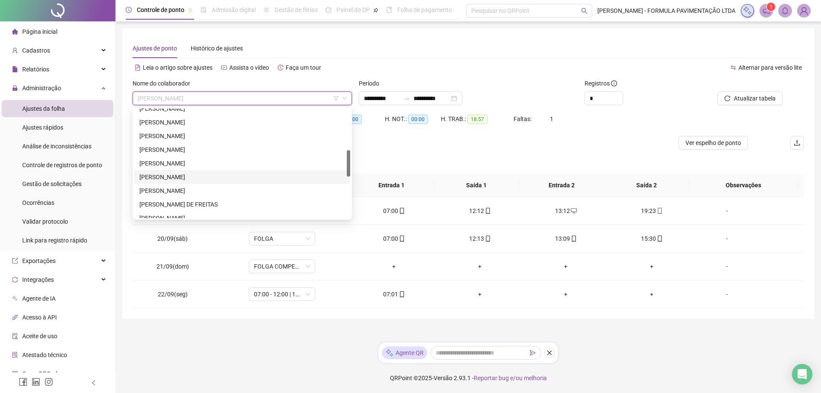
click at [192, 176] on div "[PERSON_NAME]" at bounding box center [242, 176] width 206 height 9
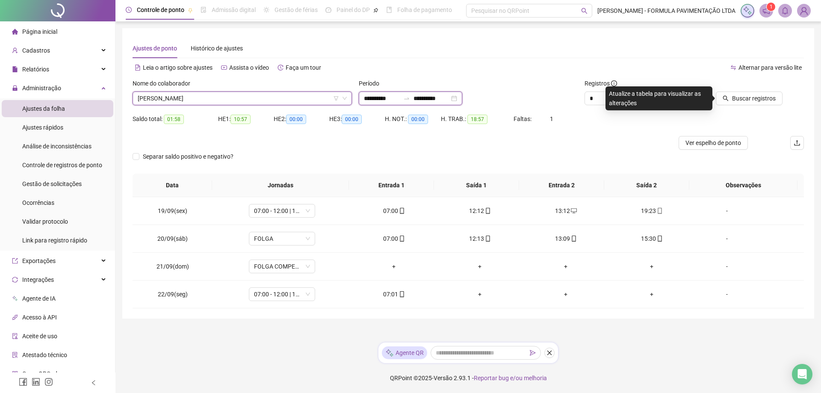
click at [385, 100] on input "**********" at bounding box center [382, 98] width 36 height 9
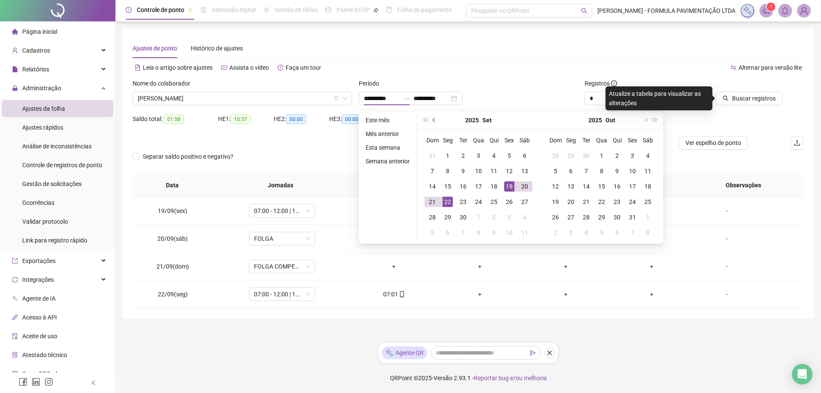
click at [433, 121] on span "prev-year" at bounding box center [435, 120] width 4 height 4
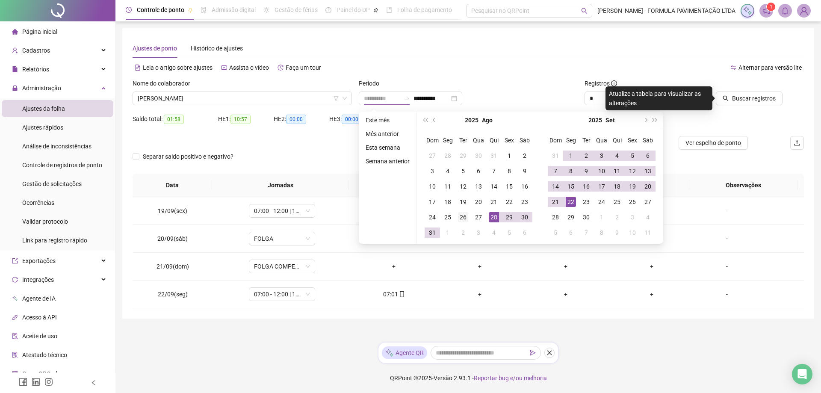
type input "**********"
click at [463, 217] on div "26" at bounding box center [463, 217] width 10 height 10
type input "**********"
click at [746, 102] on span "Buscar registros" at bounding box center [754, 98] width 44 height 9
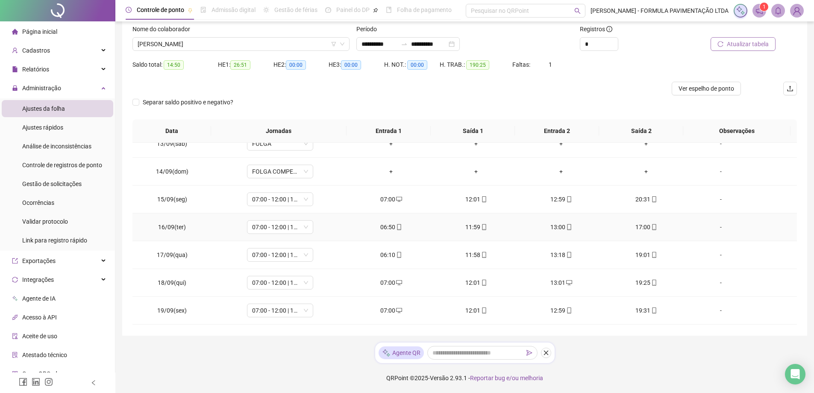
scroll to position [596, 0]
click at [304, 314] on span "07:00 - 12:00 | 13:00 - 17:00" at bounding box center [280, 311] width 56 height 13
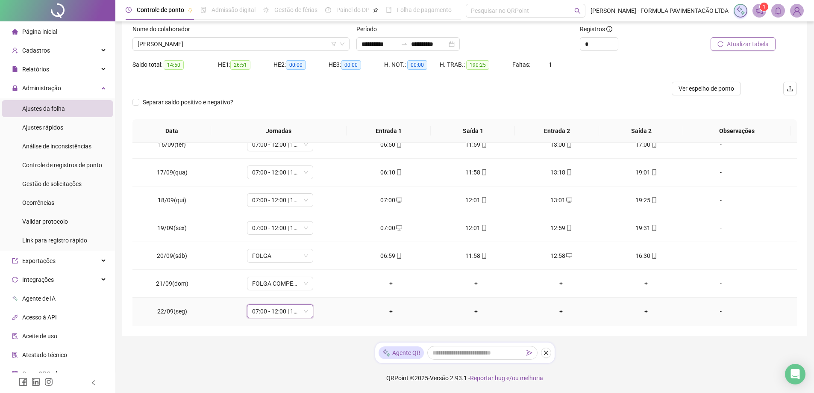
click at [304, 314] on span "07:00 - 12:00 | 13:00 - 17:00" at bounding box center [280, 311] width 56 height 13
click at [742, 46] on span "Atualizar tabela" at bounding box center [748, 43] width 42 height 9
click at [703, 88] on span "Ver espelho de ponto" at bounding box center [707, 88] width 56 height 9
click at [389, 312] on div "+" at bounding box center [391, 311] width 71 height 9
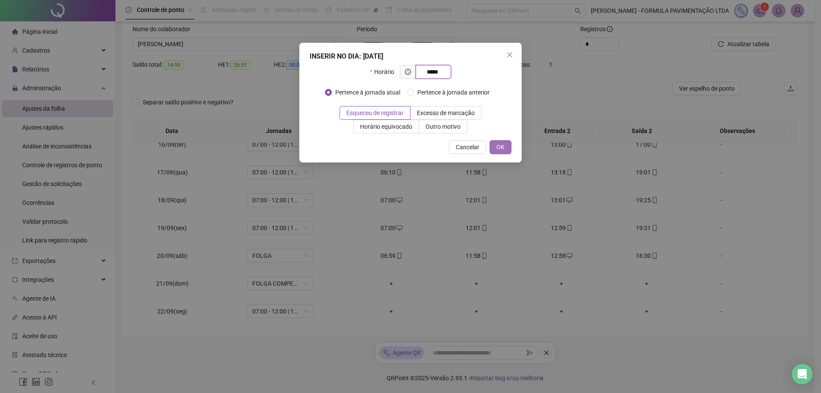
type input "*****"
click at [505, 145] on button "OK" at bounding box center [500, 147] width 22 height 14
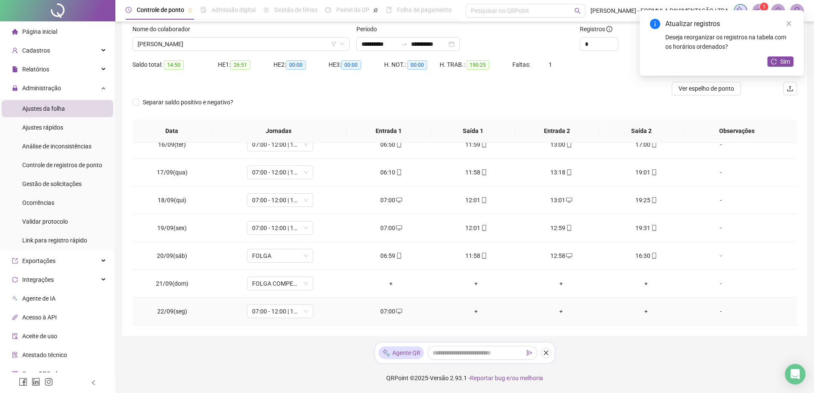
click at [474, 313] on div "+" at bounding box center [476, 311] width 71 height 9
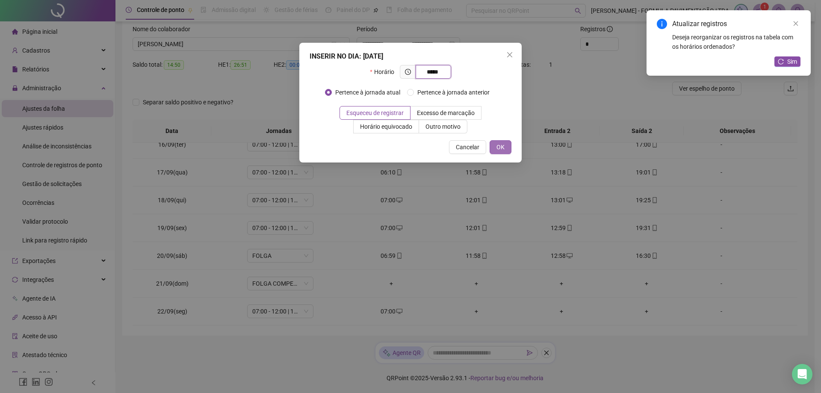
type input "*****"
click at [495, 150] on button "OK" at bounding box center [500, 147] width 22 height 14
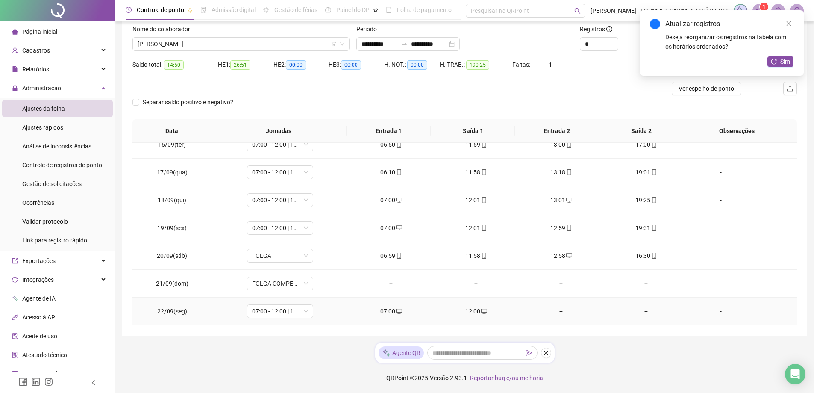
click at [560, 312] on div "+" at bounding box center [561, 311] width 71 height 9
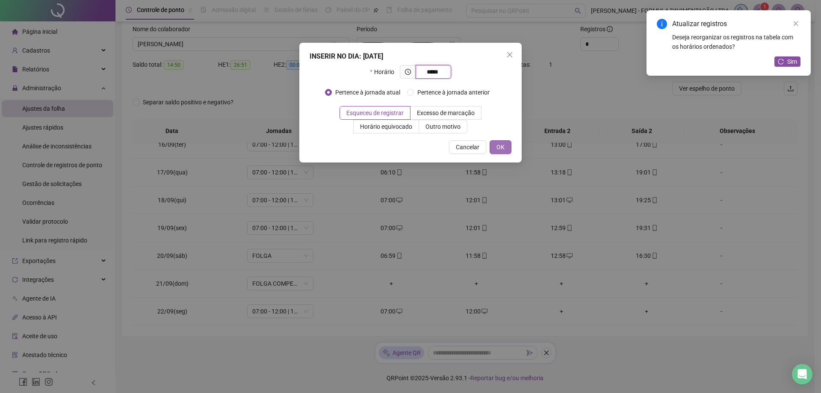
type input "*****"
click at [508, 142] on button "OK" at bounding box center [500, 147] width 22 height 14
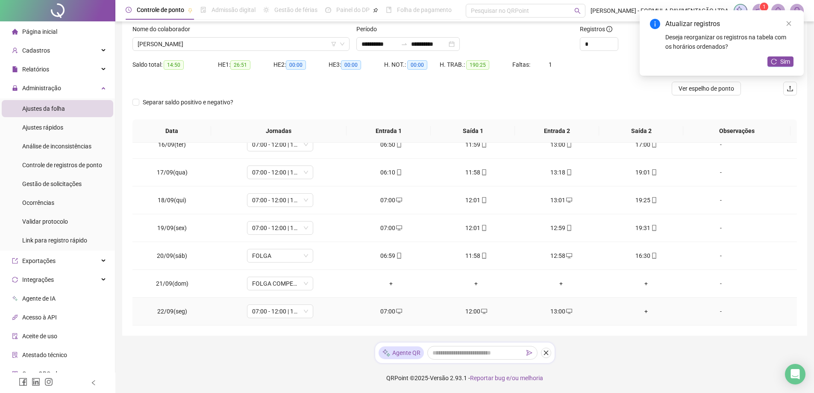
click at [643, 313] on div "+" at bounding box center [646, 311] width 71 height 9
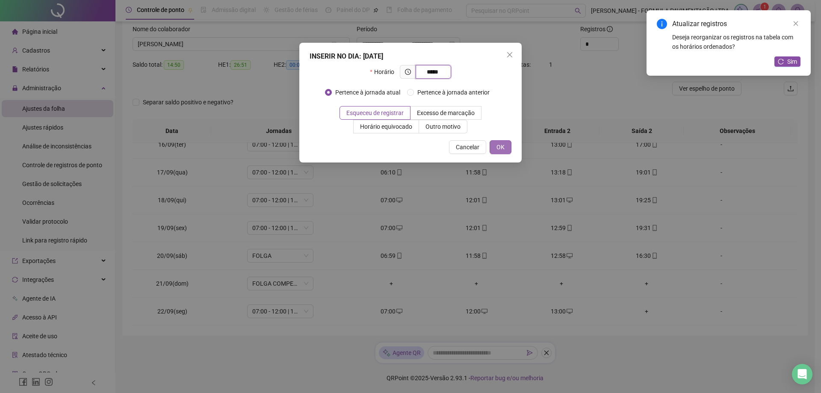
type input "*****"
click at [504, 144] on span "OK" at bounding box center [500, 146] width 8 height 9
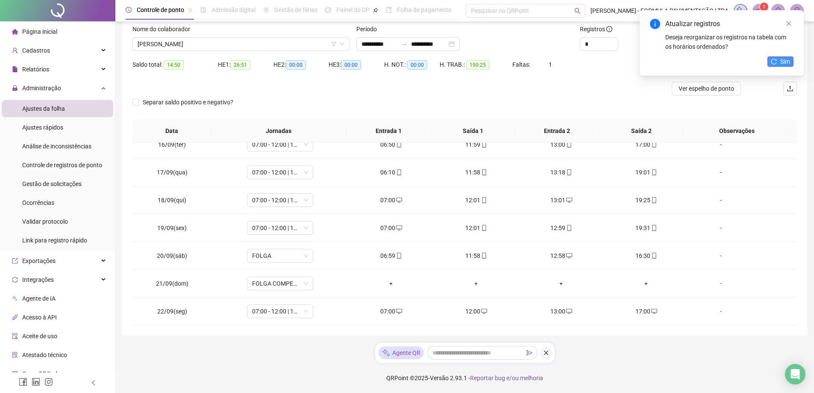
click at [784, 64] on span "Sim" at bounding box center [786, 61] width 10 height 9
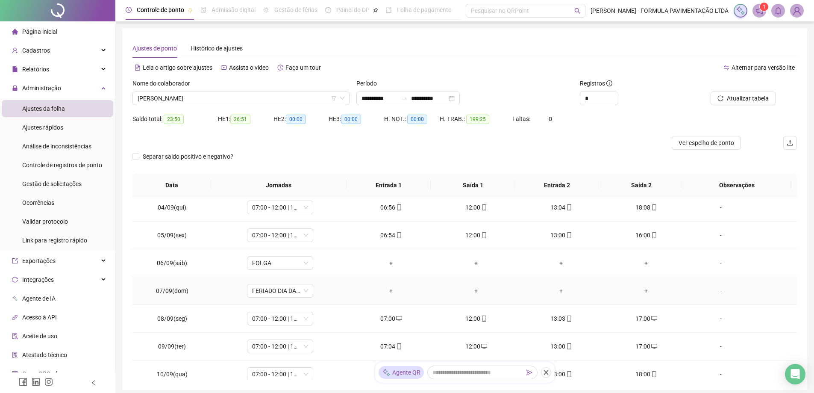
scroll to position [0, 0]
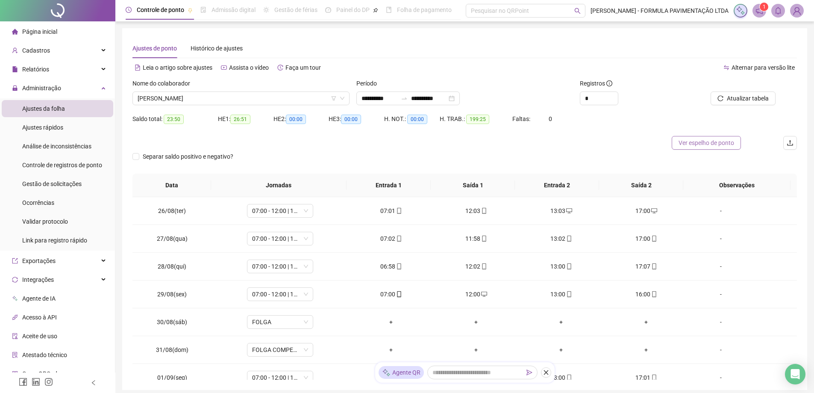
click at [706, 144] on span "Ver espelho de ponto" at bounding box center [707, 142] width 56 height 9
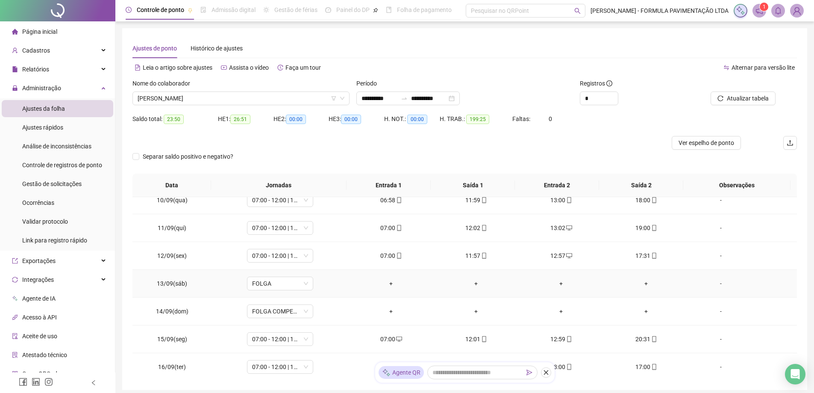
scroll to position [556, 0]
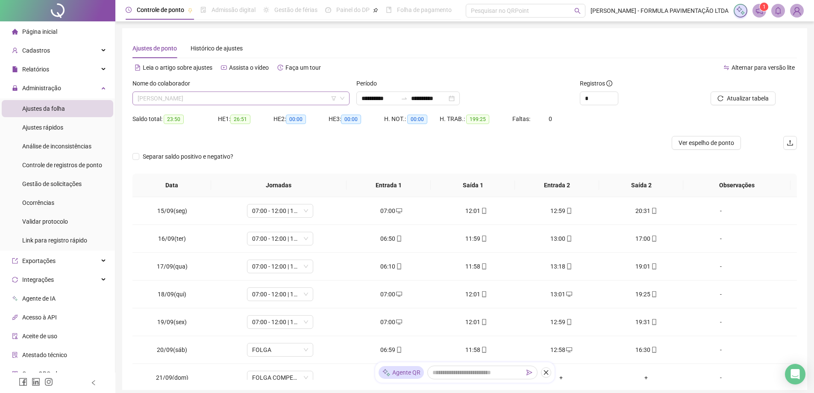
click at [205, 98] on span "[PERSON_NAME]" at bounding box center [241, 98] width 207 height 13
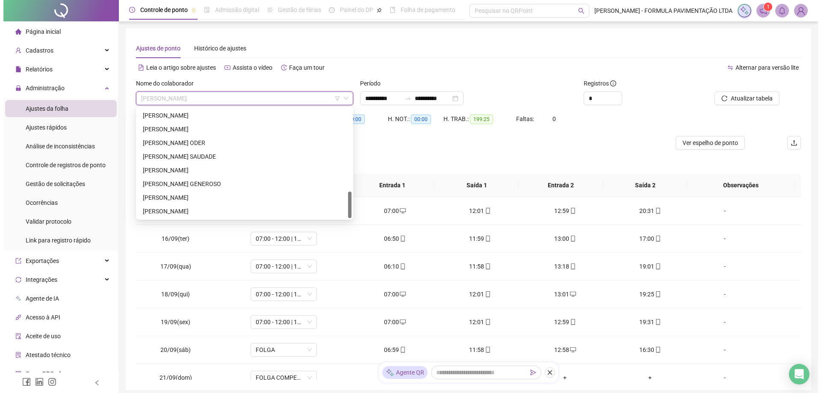
scroll to position [43, 0]
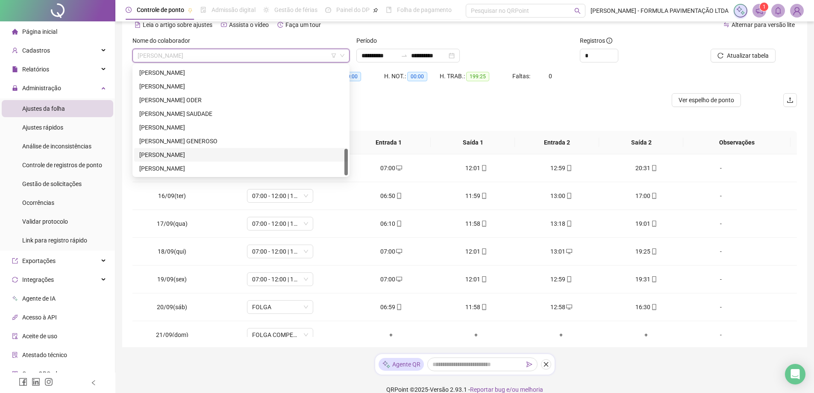
click at [202, 152] on div "[PERSON_NAME]" at bounding box center [240, 154] width 203 height 9
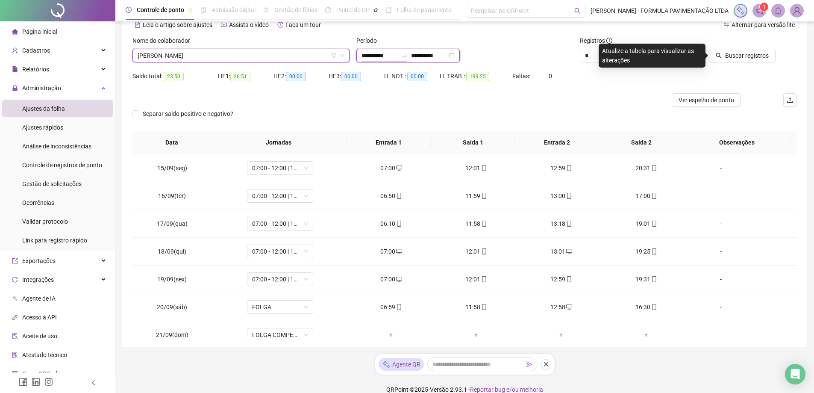
click at [393, 53] on input "**********" at bounding box center [380, 55] width 36 height 9
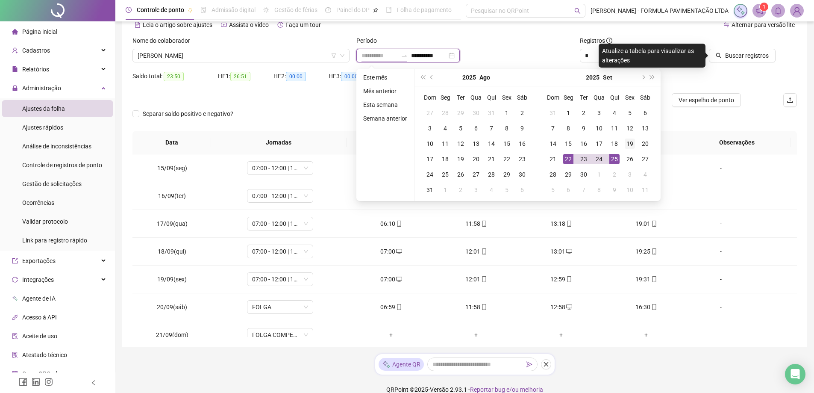
type input "**********"
click at [627, 145] on div "19" at bounding box center [630, 144] width 10 height 10
type input "**********"
click at [741, 59] on span "Buscar registros" at bounding box center [747, 55] width 44 height 9
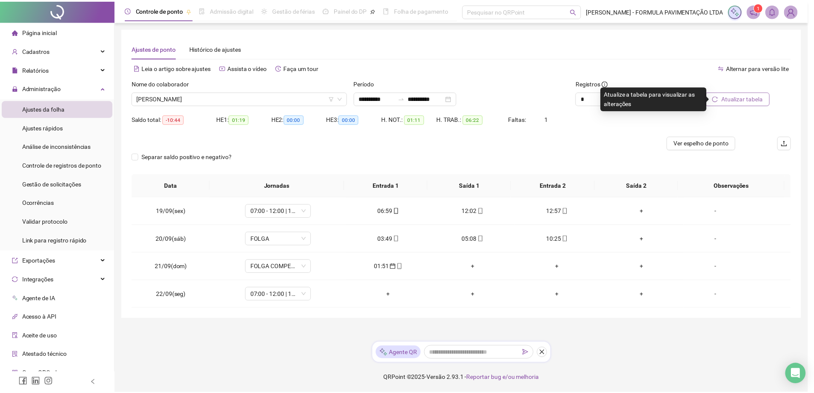
scroll to position [0, 0]
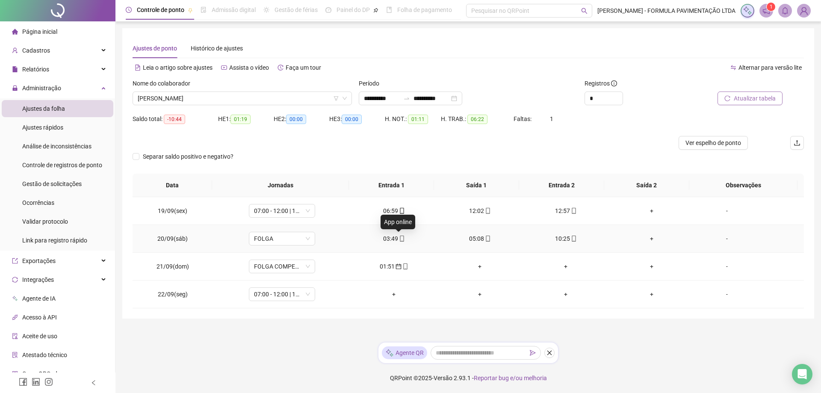
drag, startPoint x: 399, startPoint y: 239, endPoint x: 397, endPoint y: 247, distance: 8.1
click at [397, 247] on td "03:49" at bounding box center [394, 239] width 86 height 28
drag, startPoint x: 398, startPoint y: 240, endPoint x: 388, endPoint y: 212, distance: 29.8
drag, startPoint x: 388, startPoint y: 212, endPoint x: 387, endPoint y: 238, distance: 26.1
drag, startPoint x: 387, startPoint y: 238, endPoint x: 401, endPoint y: 240, distance: 13.4
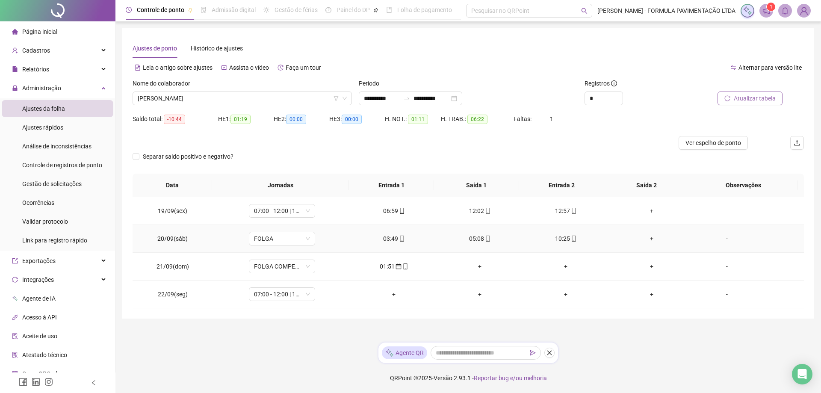
click at [403, 241] on div "03:49" at bounding box center [394, 238] width 72 height 9
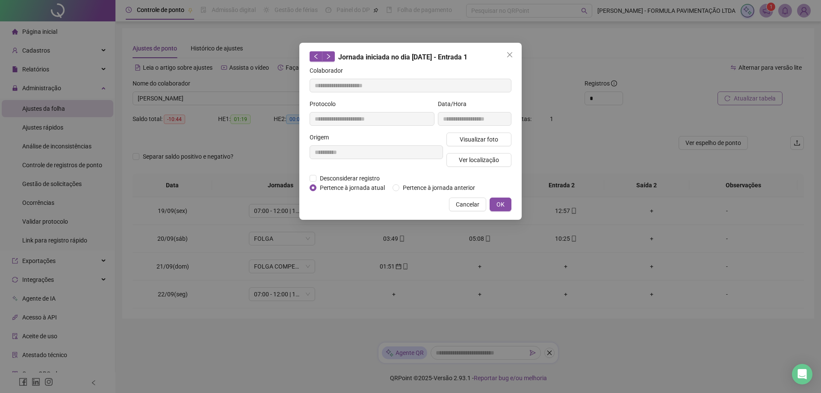
click at [401, 239] on div "**********" at bounding box center [410, 196] width 821 height 393
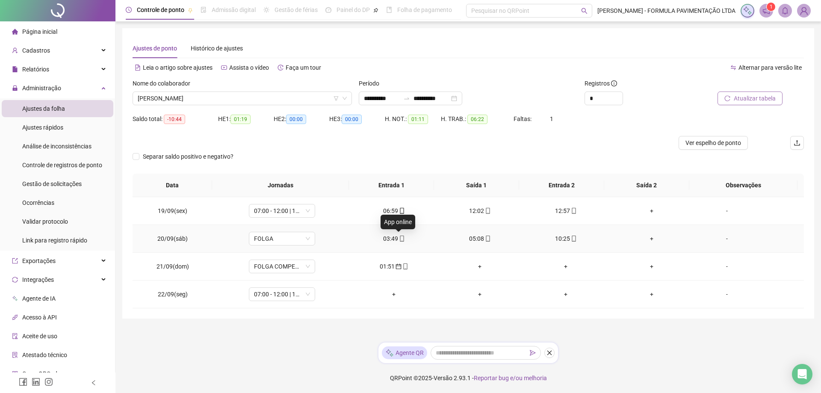
click at [401, 239] on icon "mobile" at bounding box center [402, 239] width 4 height 6
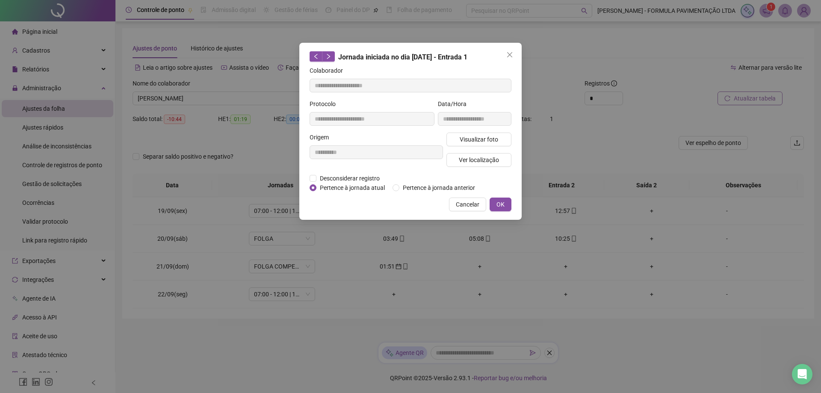
click at [391, 188] on div "Pertence à jornada atual [GEOGRAPHIC_DATA] à jornada anterior" at bounding box center [396, 187] width 172 height 9
click at [400, 187] on span "Pertence à jornada anterior" at bounding box center [438, 187] width 79 height 9
click at [500, 203] on span "OK" at bounding box center [500, 204] width 8 height 9
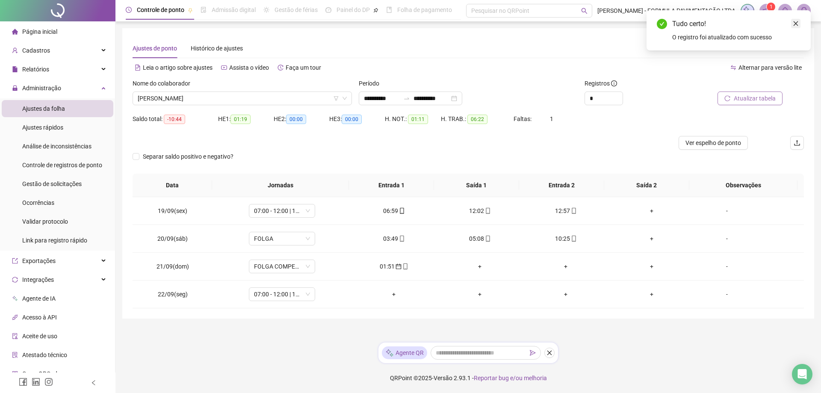
click at [791, 24] on link "Close" at bounding box center [795, 23] width 9 height 9
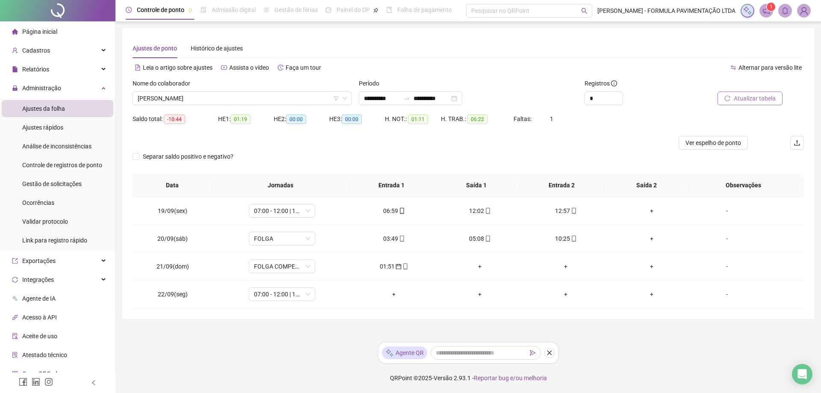
click at [749, 101] on span "Atualizar tabela" at bounding box center [755, 98] width 42 height 9
click at [389, 96] on input "**********" at bounding box center [382, 98] width 36 height 9
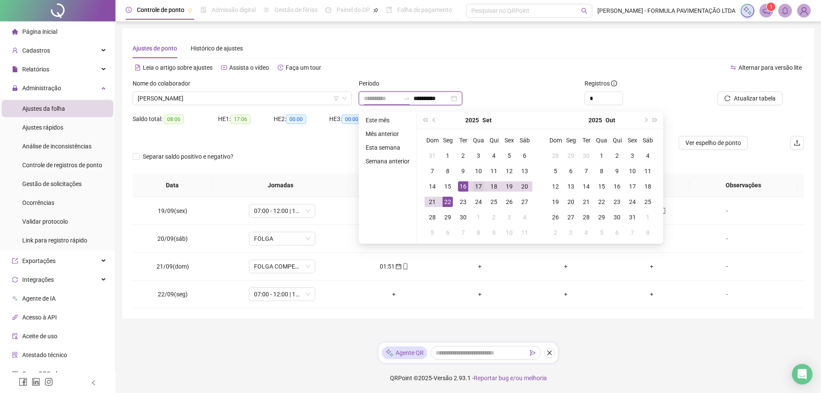
type input "**********"
click at [475, 186] on div "17" at bounding box center [478, 186] width 10 height 10
type input "**********"
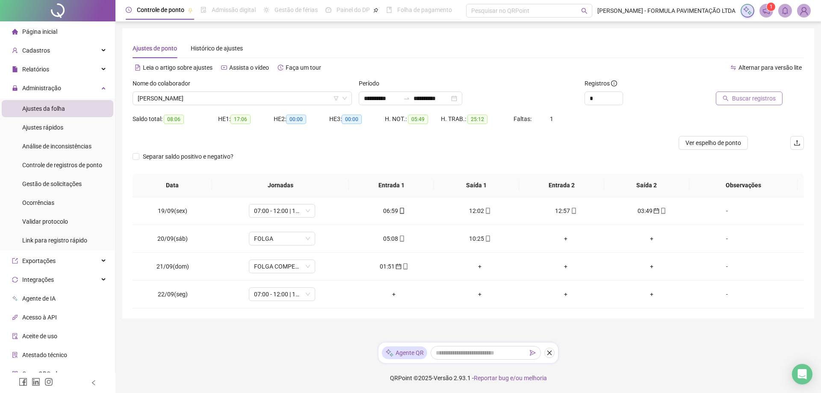
click at [749, 102] on span "Buscar registros" at bounding box center [754, 98] width 44 height 9
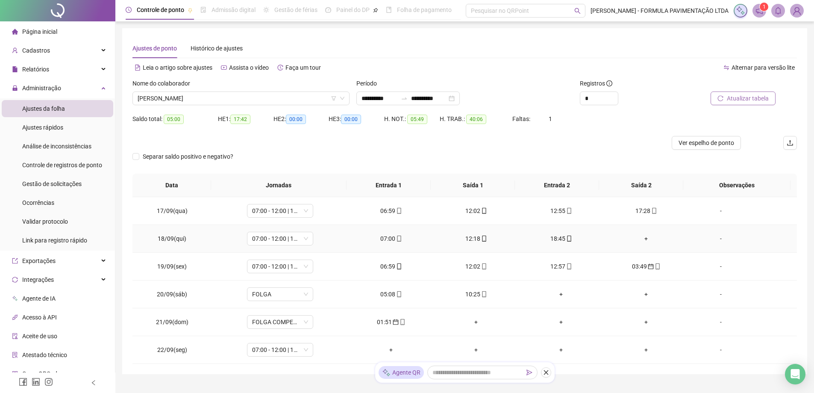
click at [642, 240] on div "+" at bounding box center [646, 238] width 71 height 9
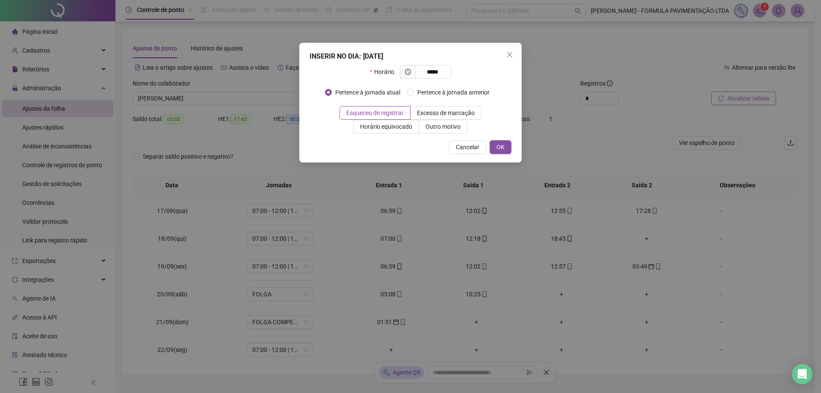
type input "*****"
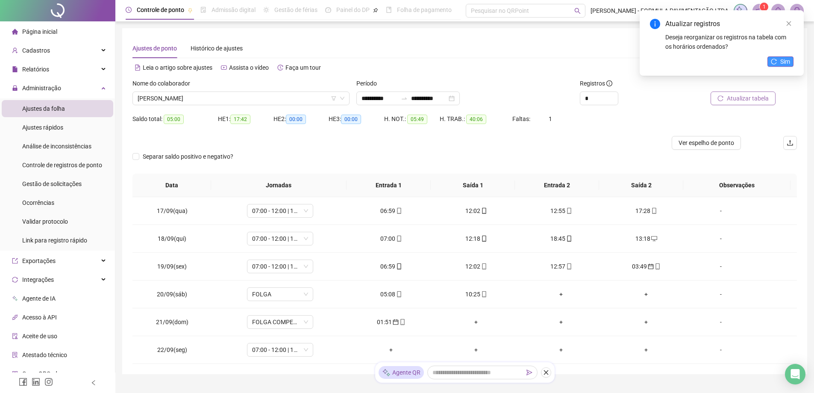
click at [783, 59] on span "Sim" at bounding box center [786, 61] width 10 height 9
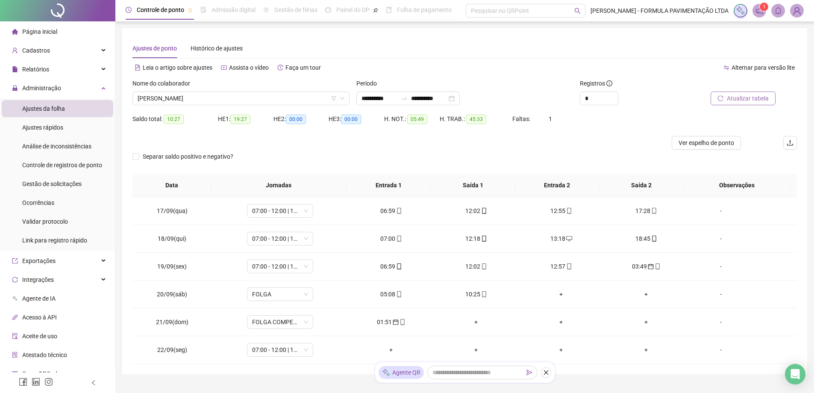
click at [743, 97] on span "Atualizar tabela" at bounding box center [748, 98] width 42 height 9
click at [389, 98] on input "**********" at bounding box center [380, 98] width 36 height 9
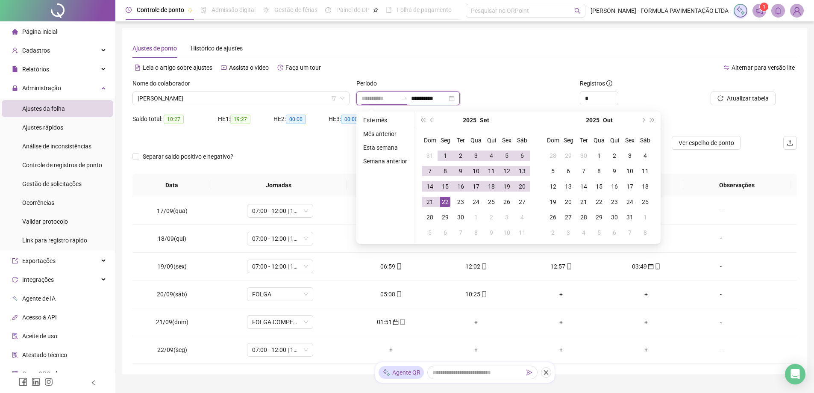
type input "**********"
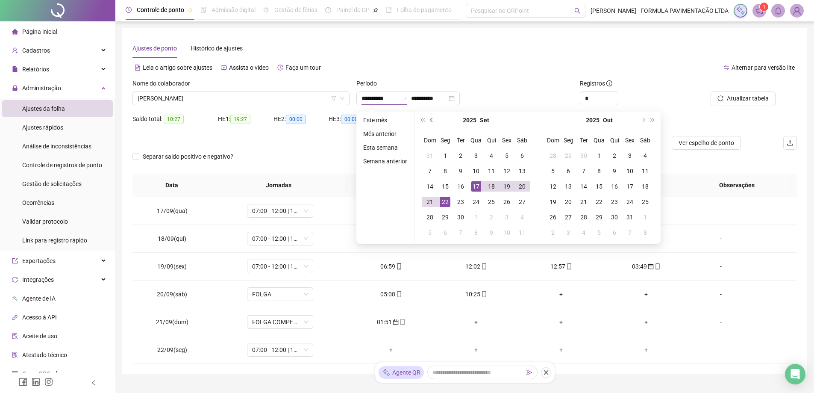
click at [429, 121] on button "prev-year" at bounding box center [432, 120] width 9 height 17
click at [691, 286] on td "-" at bounding box center [743, 294] width 108 height 28
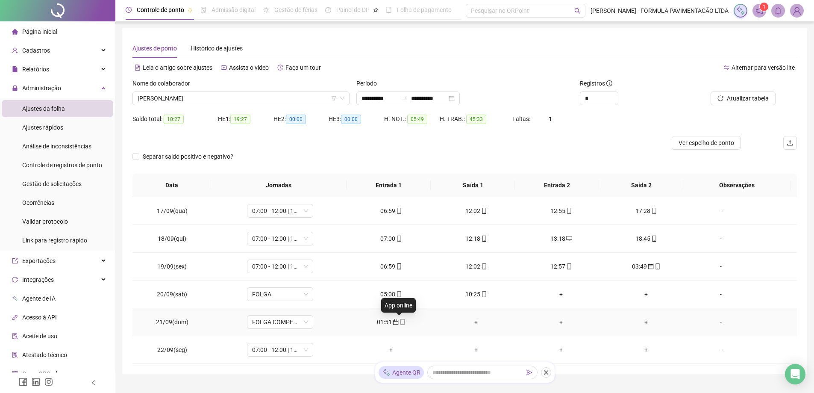
drag, startPoint x: 399, startPoint y: 322, endPoint x: 392, endPoint y: 325, distance: 8.3
click at [392, 325] on div "01:51" at bounding box center [391, 321] width 71 height 9
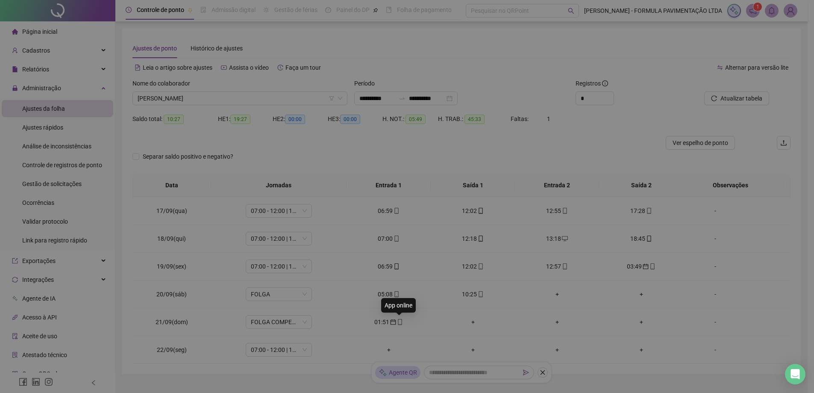
click at [401, 322] on div "**********" at bounding box center [407, 196] width 814 height 393
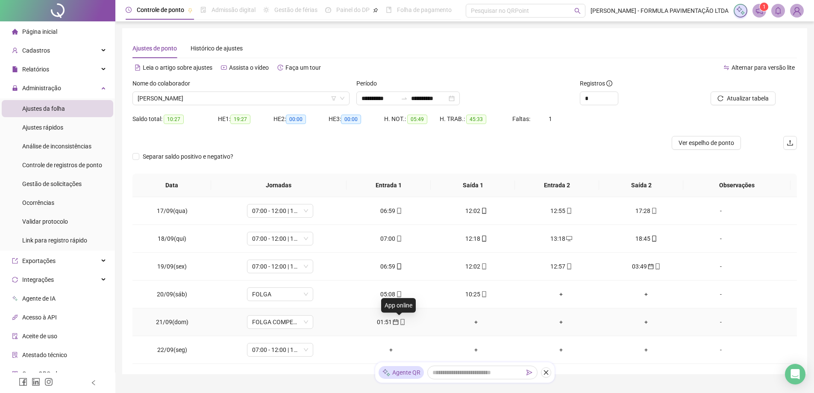
click at [401, 323] on icon "mobile" at bounding box center [403, 322] width 4 height 6
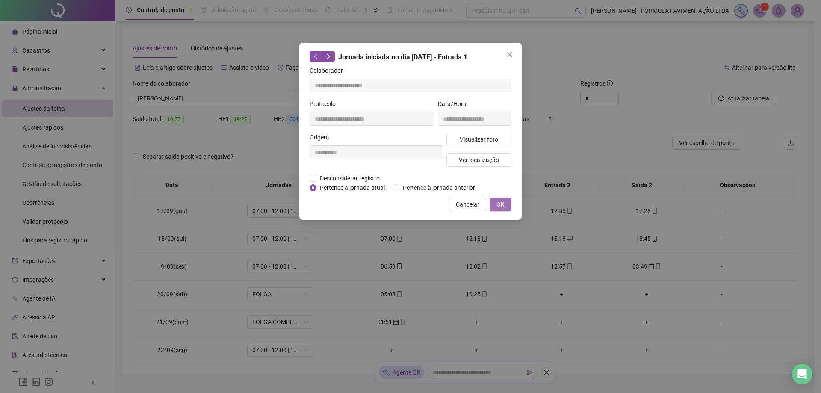
click at [505, 207] on button "OK" at bounding box center [500, 205] width 22 height 14
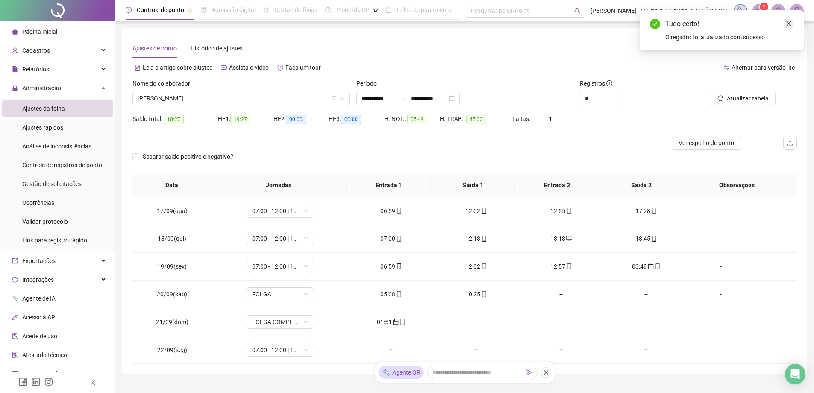
click at [788, 28] on link "Close" at bounding box center [788, 23] width 9 height 9
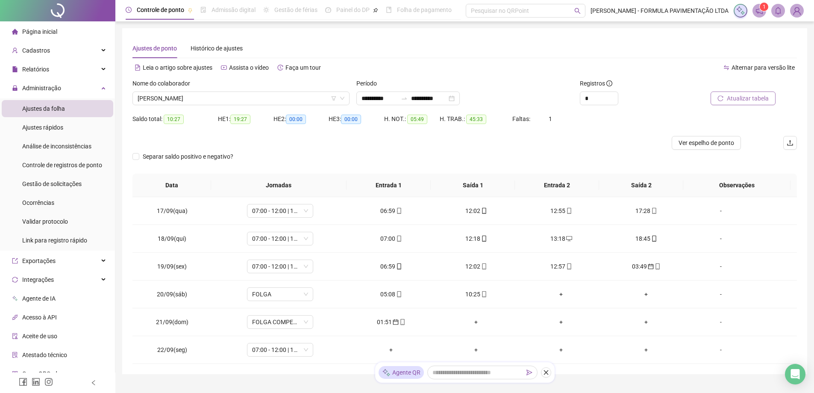
click at [743, 97] on span "Atualizar tabela" at bounding box center [748, 98] width 42 height 9
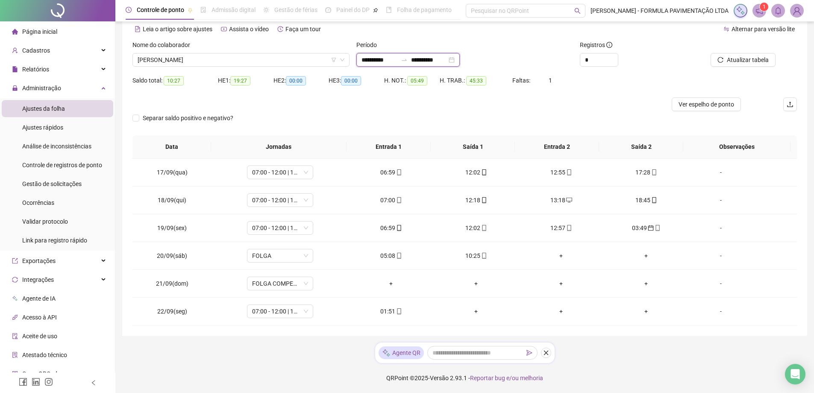
click at [385, 62] on input "**********" at bounding box center [380, 59] width 36 height 9
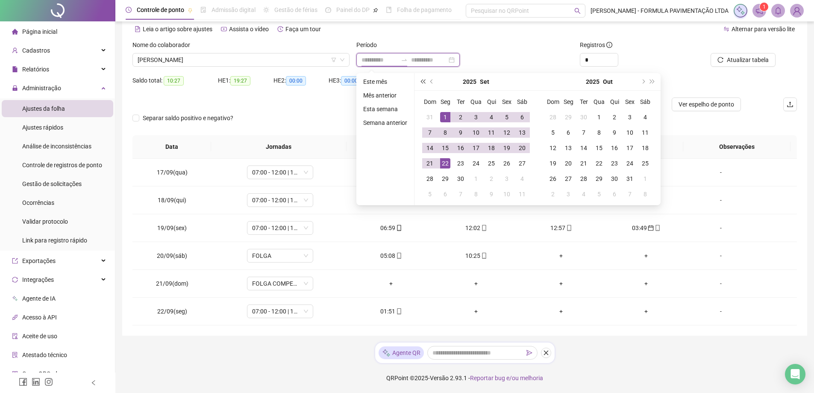
type input "**********"
click at [429, 83] on button "prev-year" at bounding box center [432, 81] width 9 height 17
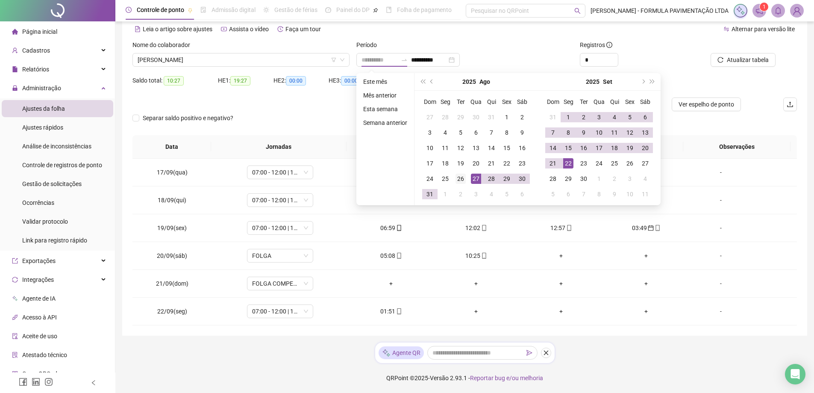
type input "**********"
click at [461, 178] on div "26" at bounding box center [461, 179] width 10 height 10
type input "**********"
click at [568, 162] on div "22" at bounding box center [568, 163] width 10 height 10
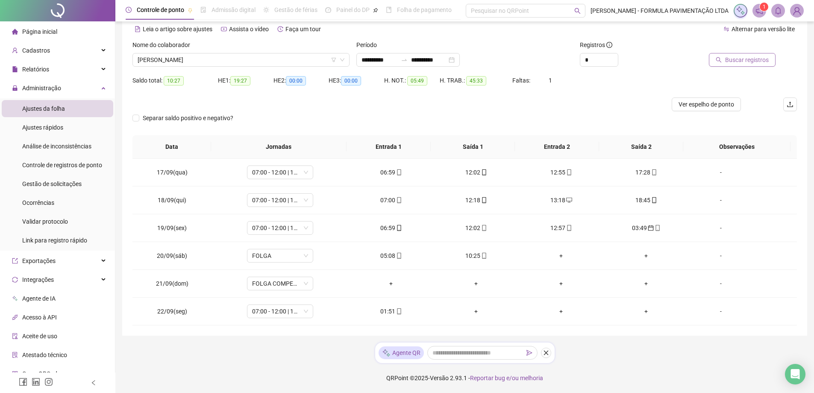
click at [731, 62] on span "Buscar registros" at bounding box center [747, 59] width 44 height 9
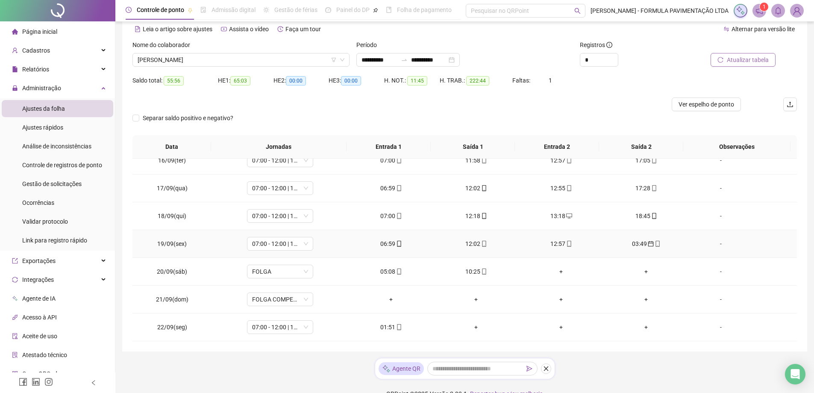
scroll to position [54, 0]
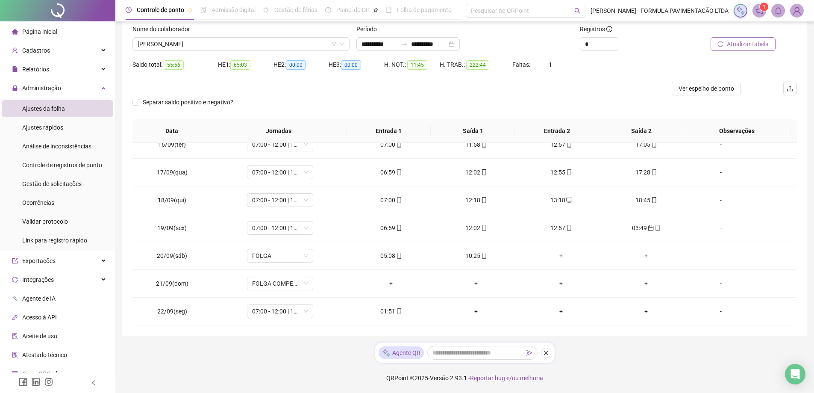
click at [752, 45] on span "Atualizar tabela" at bounding box center [748, 43] width 42 height 9
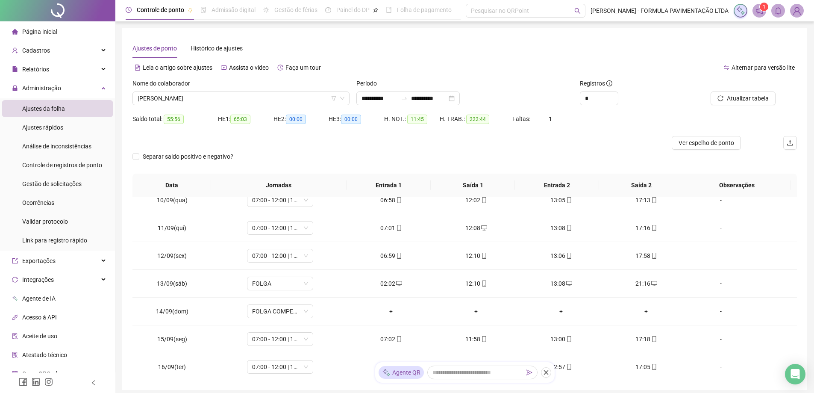
scroll to position [556, 0]
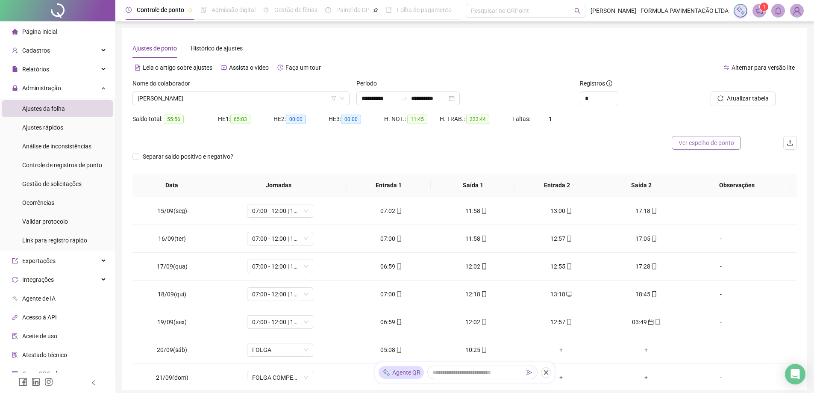
click at [704, 142] on span "Ver espelho de ponto" at bounding box center [707, 142] width 56 height 9
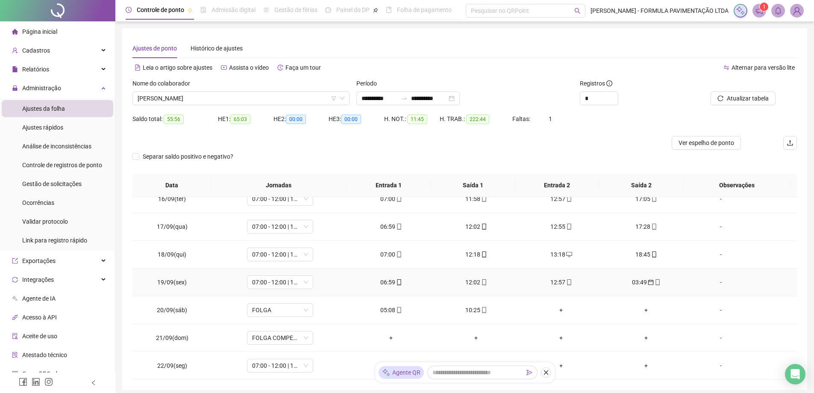
scroll to position [54, 0]
